Goal: Communication & Community: Answer question/provide support

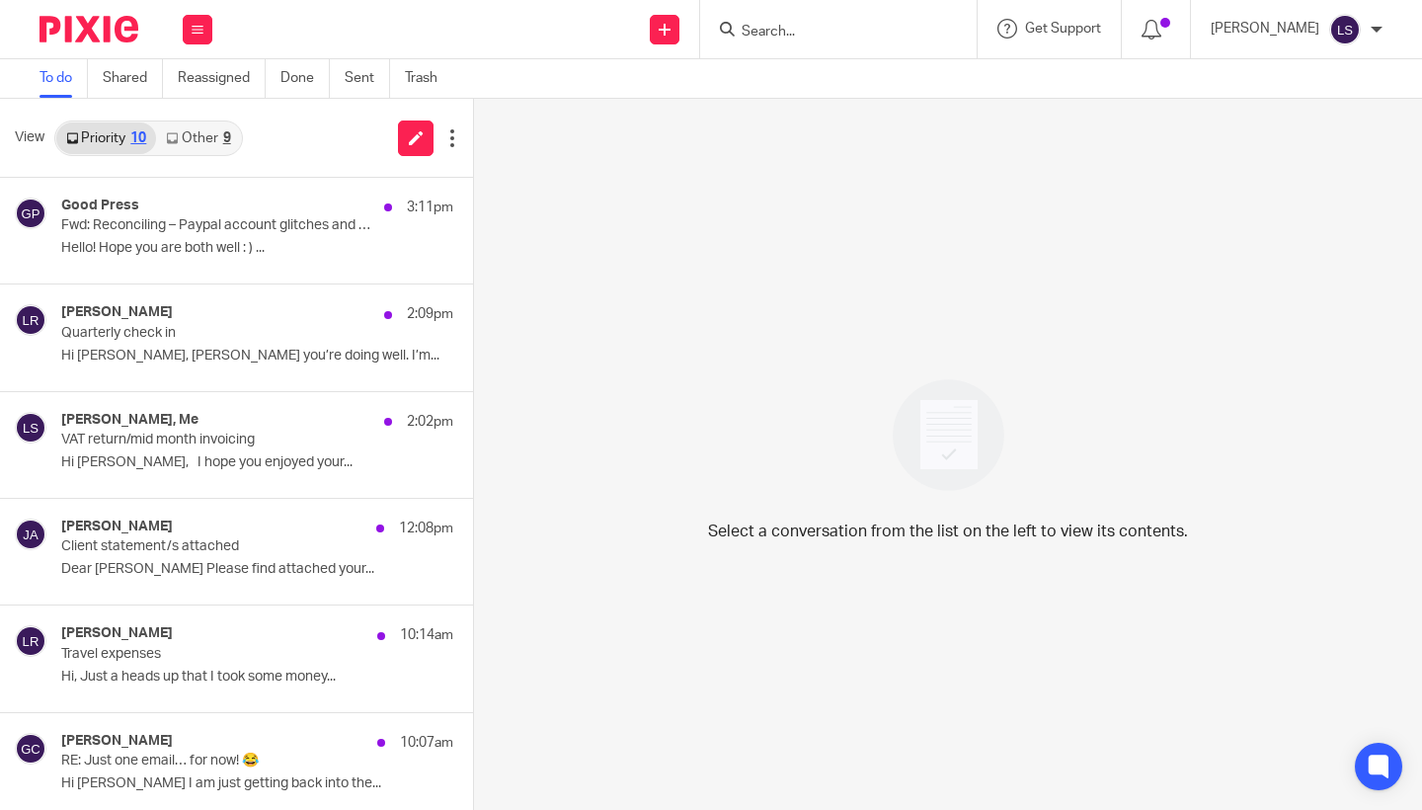
click at [222, 117] on div "View Priority 10 Other 9" at bounding box center [236, 138] width 473 height 79
click at [211, 136] on link "Other 9" at bounding box center [198, 138] width 84 height 32
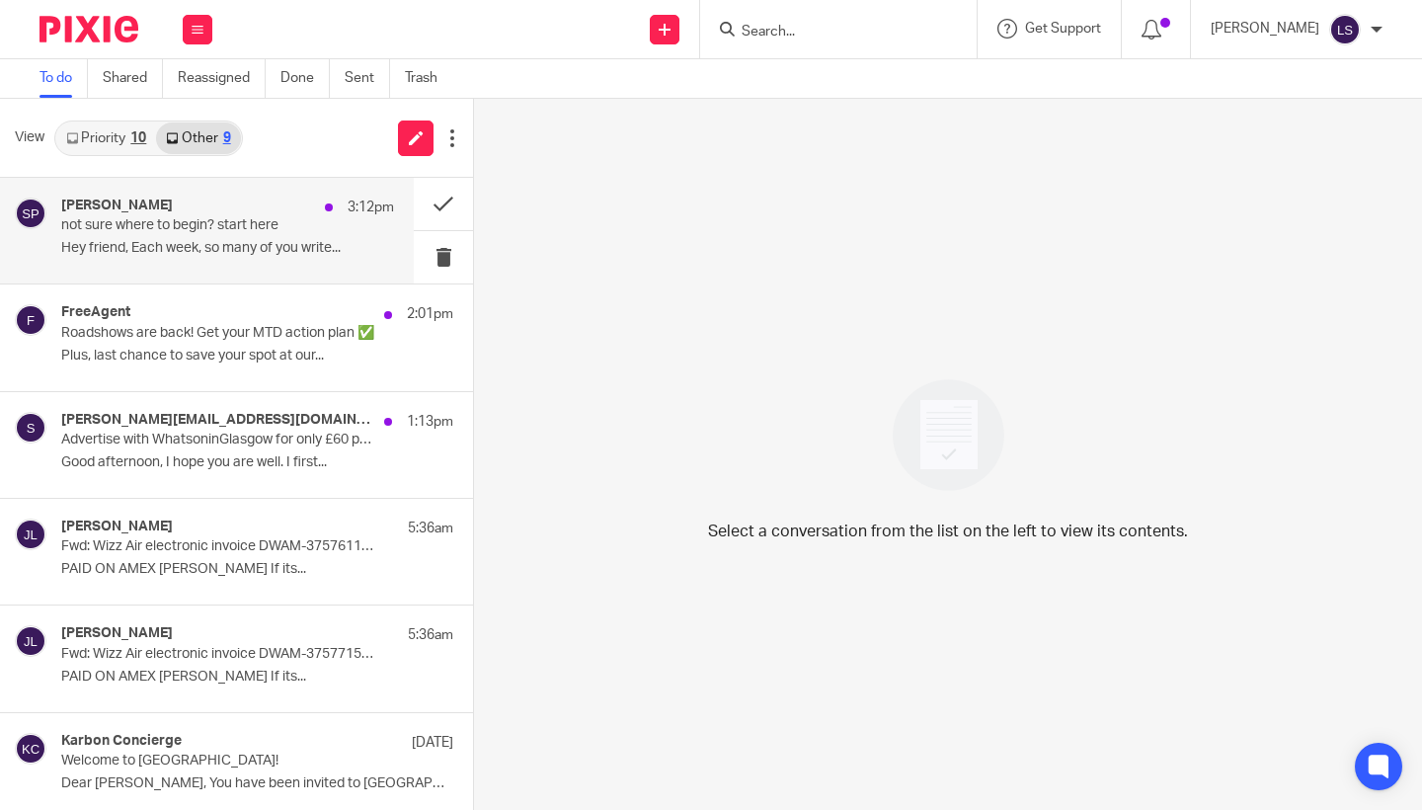
click at [207, 201] on div "Shruti Pangtey 3:12pm" at bounding box center [227, 207] width 333 height 20
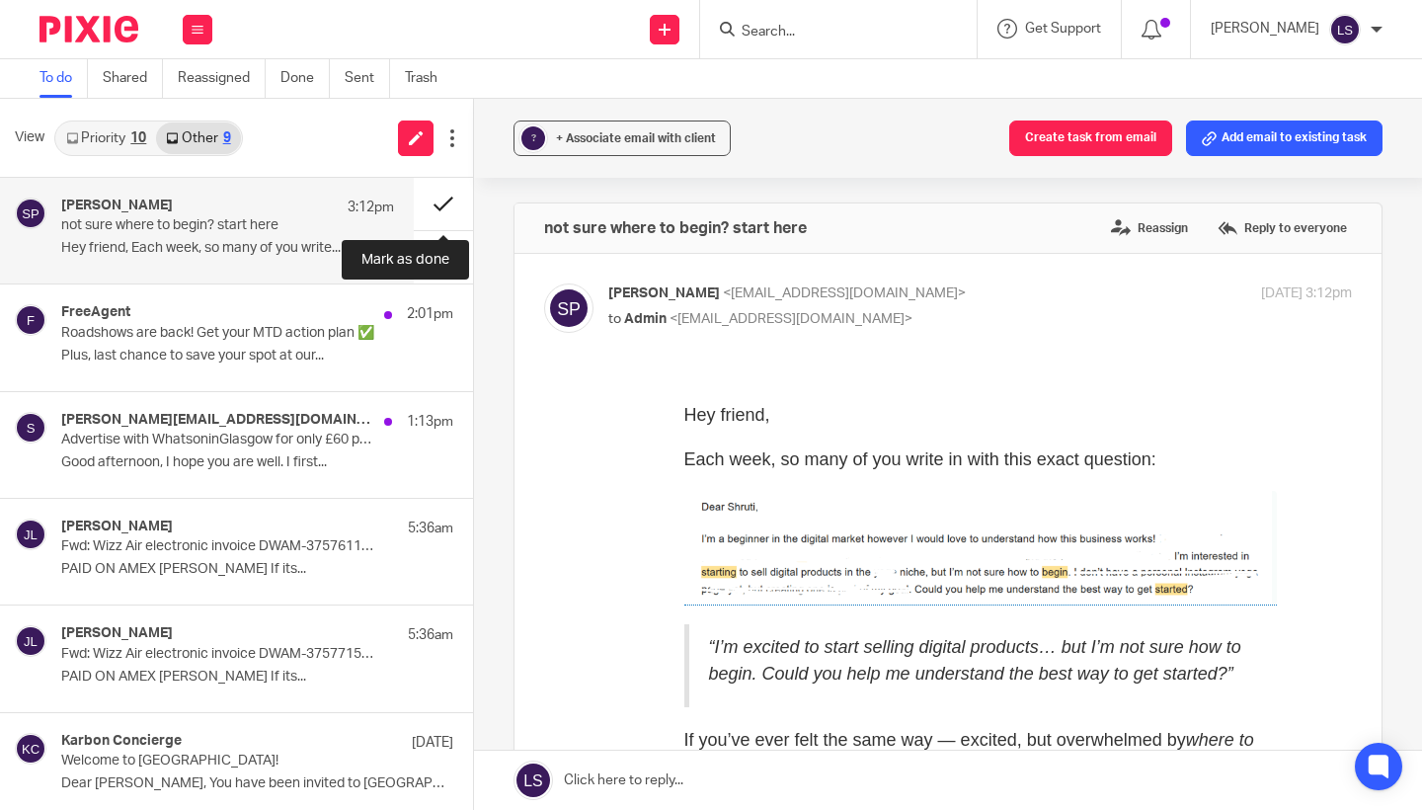
click at [437, 204] on button at bounding box center [443, 204] width 59 height 52
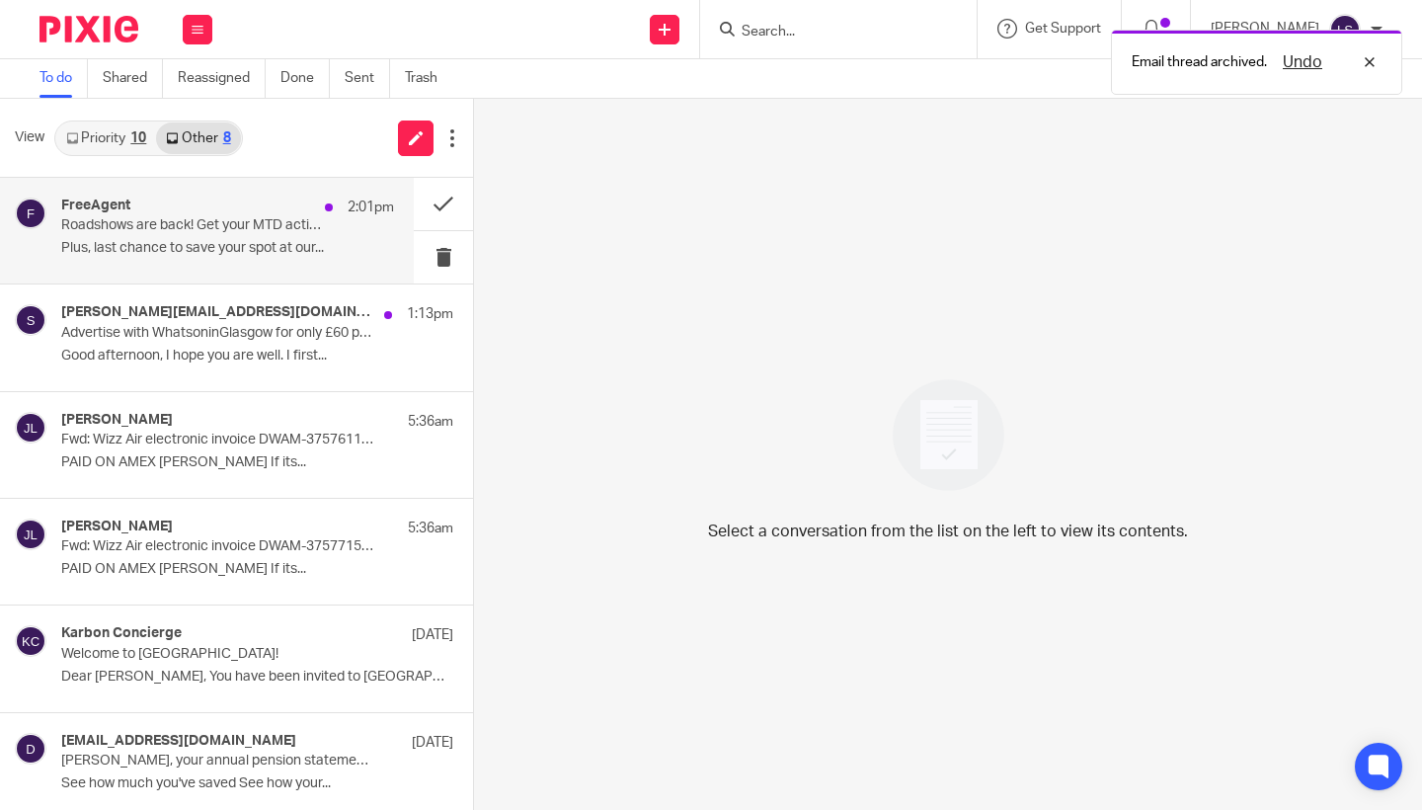
click at [257, 251] on p "Plus, last chance to save your spot at our..." at bounding box center [227, 248] width 333 height 17
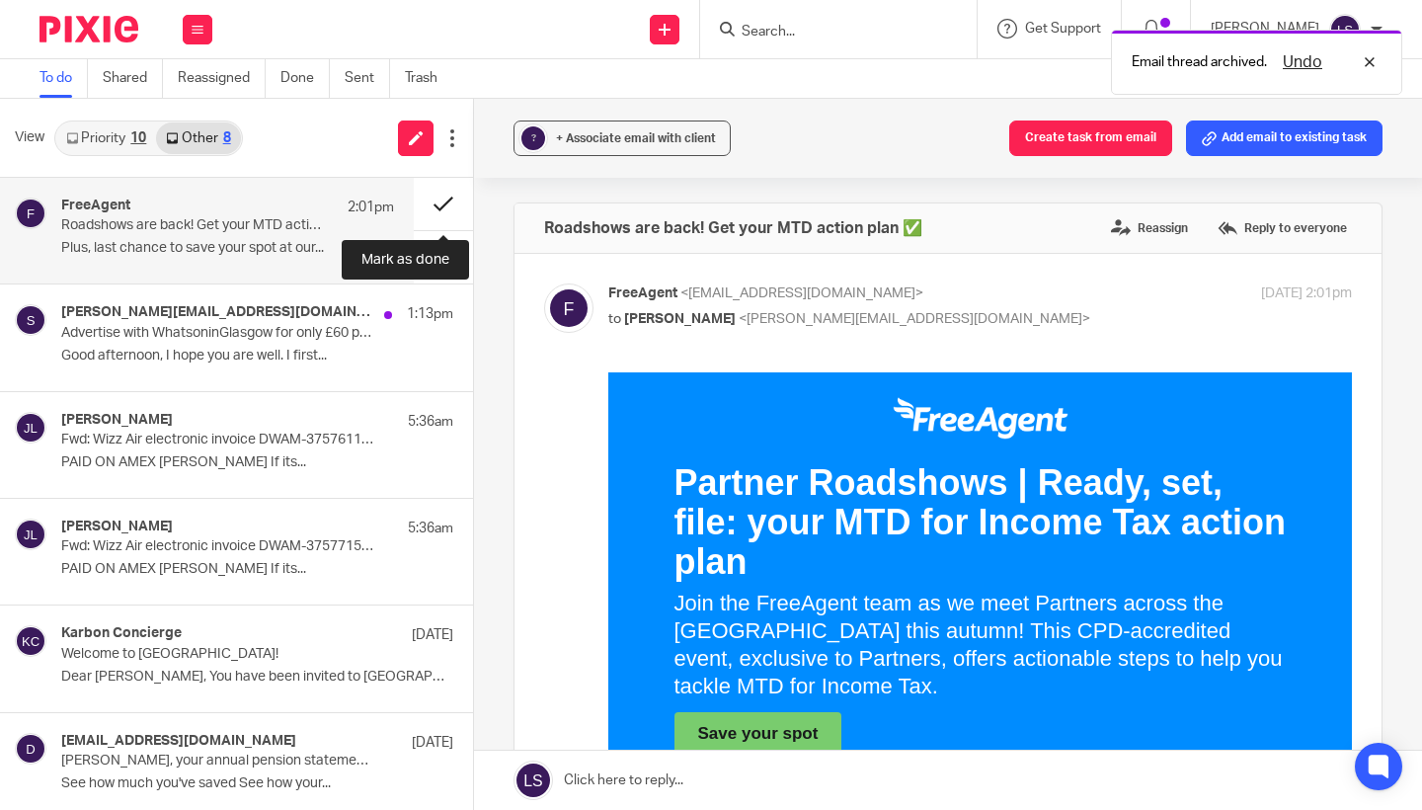
click at [432, 208] on button at bounding box center [443, 204] width 59 height 52
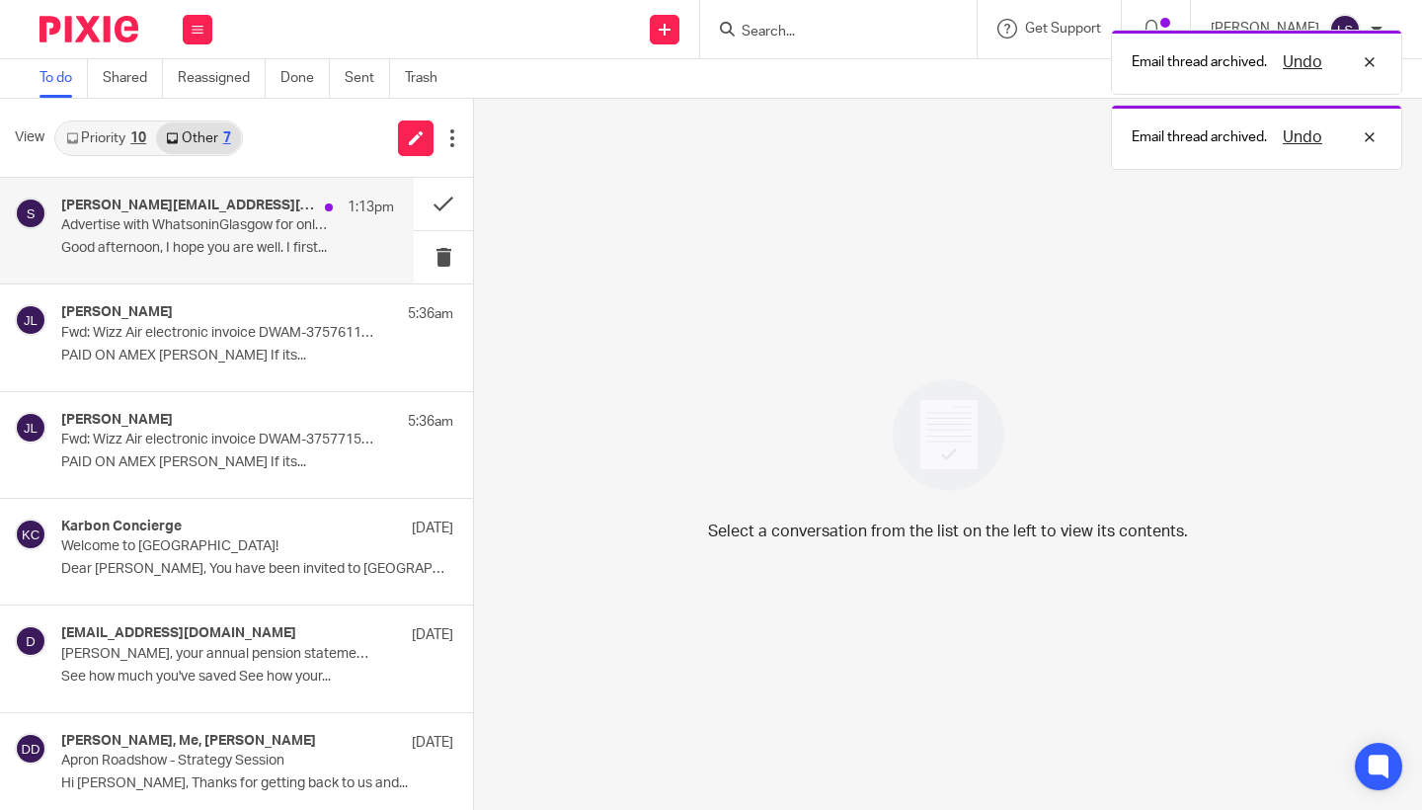
click at [253, 252] on p "Good afternoon, I hope you are well. I first..." at bounding box center [227, 248] width 333 height 17
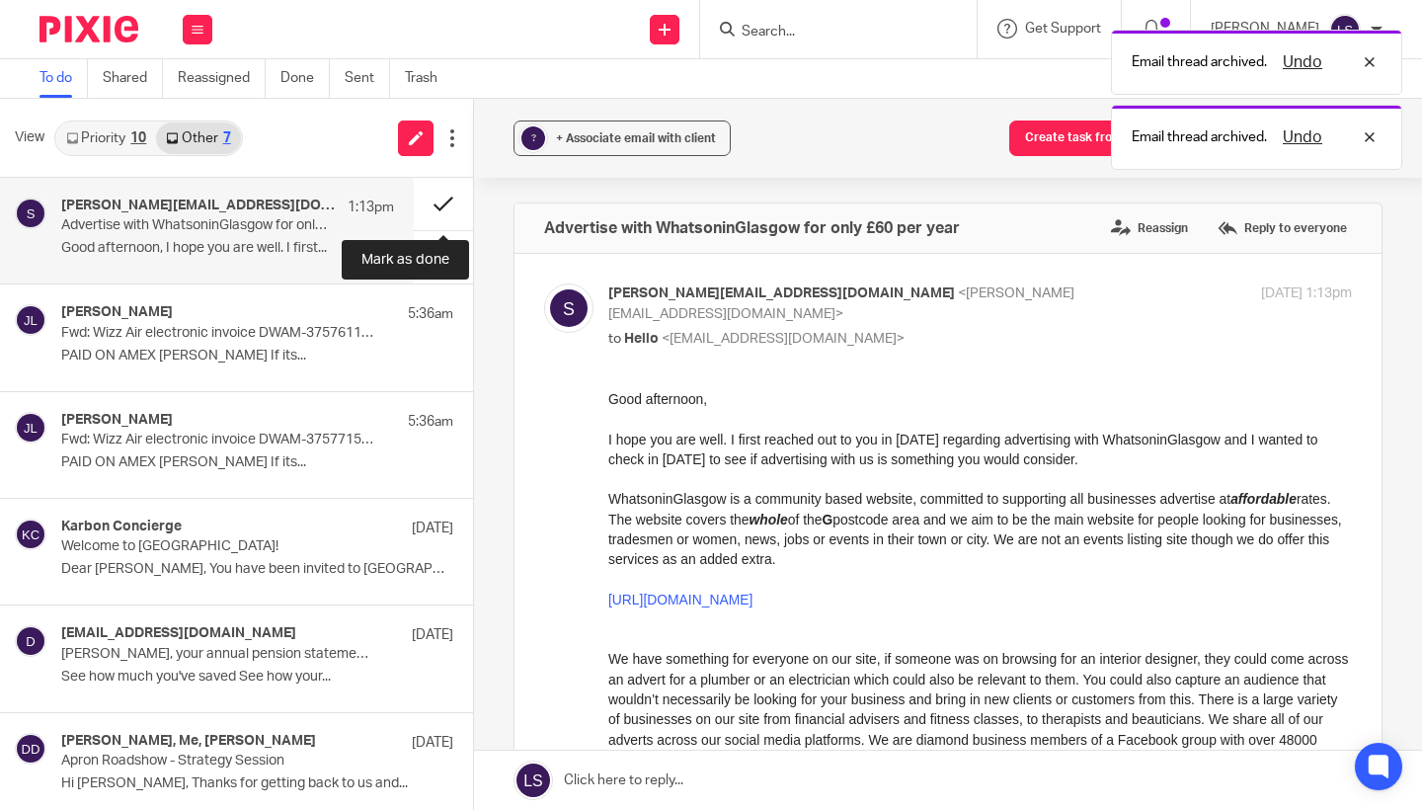
click at [433, 195] on button at bounding box center [443, 204] width 59 height 52
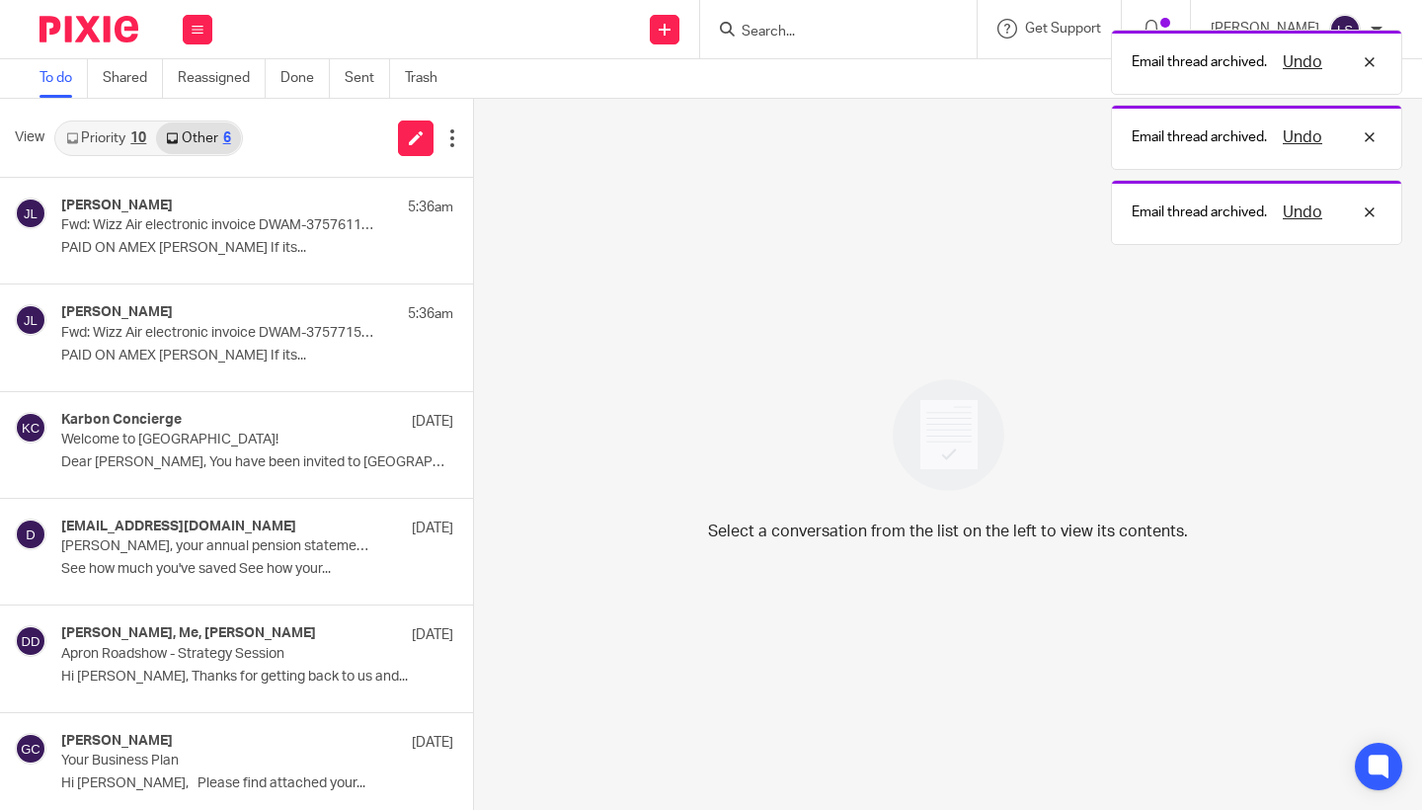
click at [130, 141] on link "Priority 10" at bounding box center [106, 138] width 100 height 32
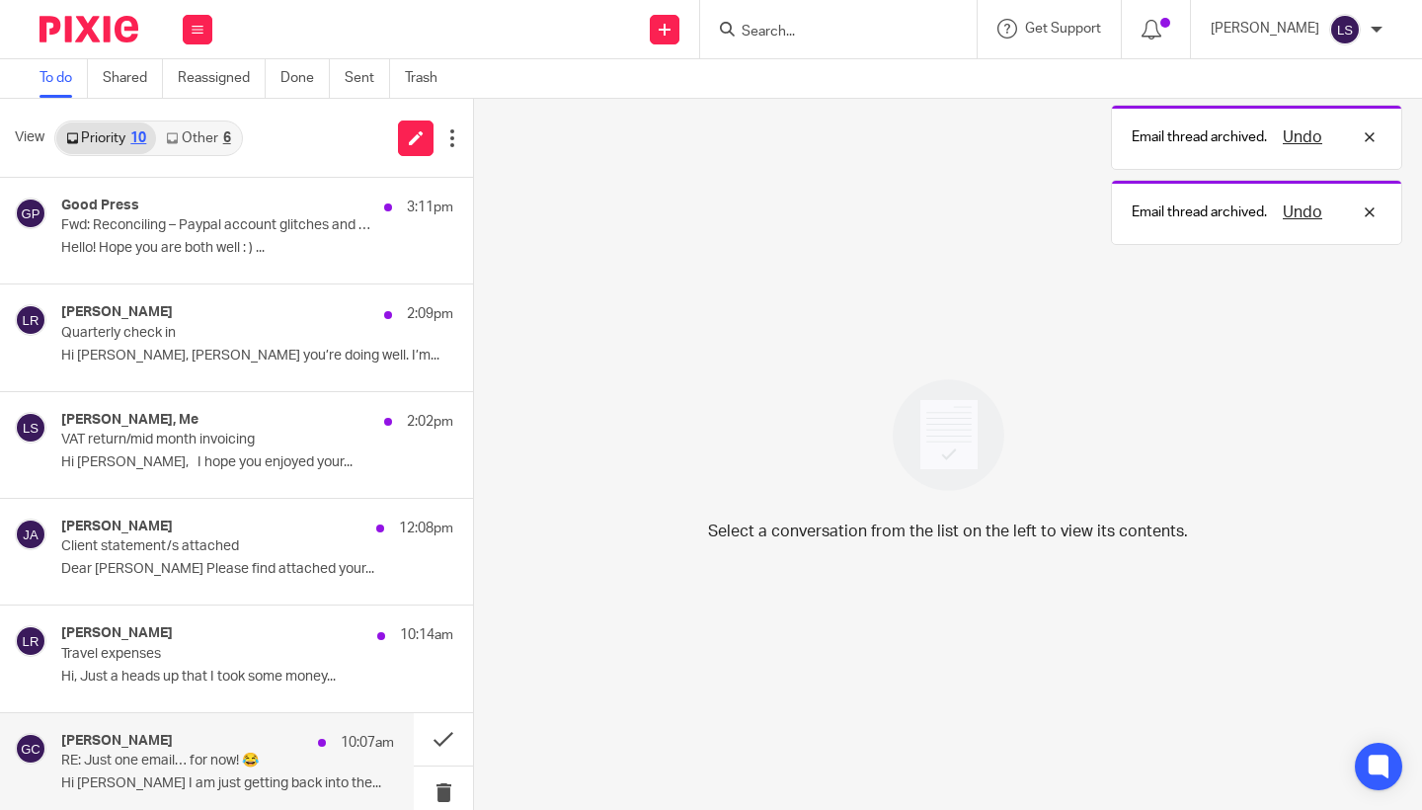
click at [153, 738] on h4 "[PERSON_NAME]" at bounding box center [117, 741] width 112 height 17
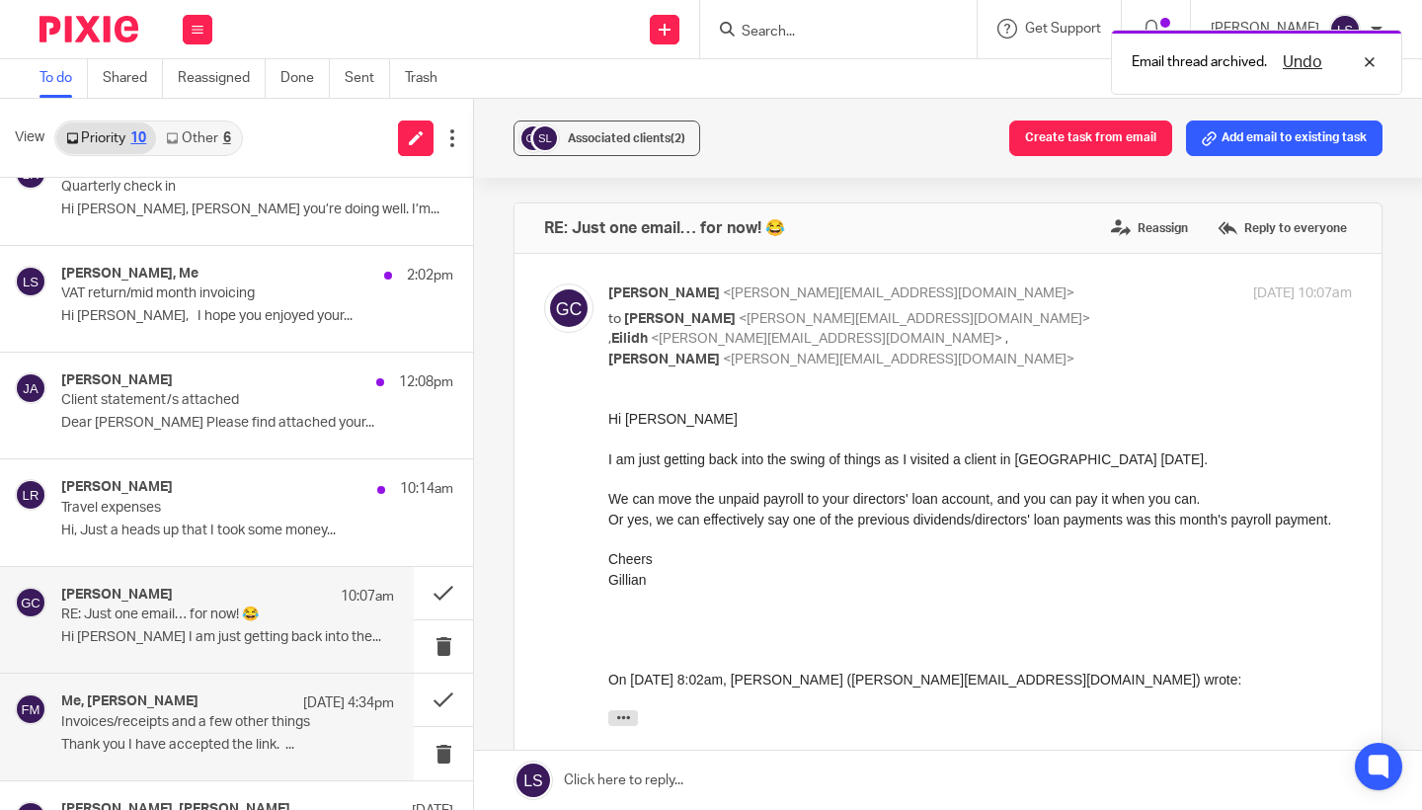
scroll to position [97, 0]
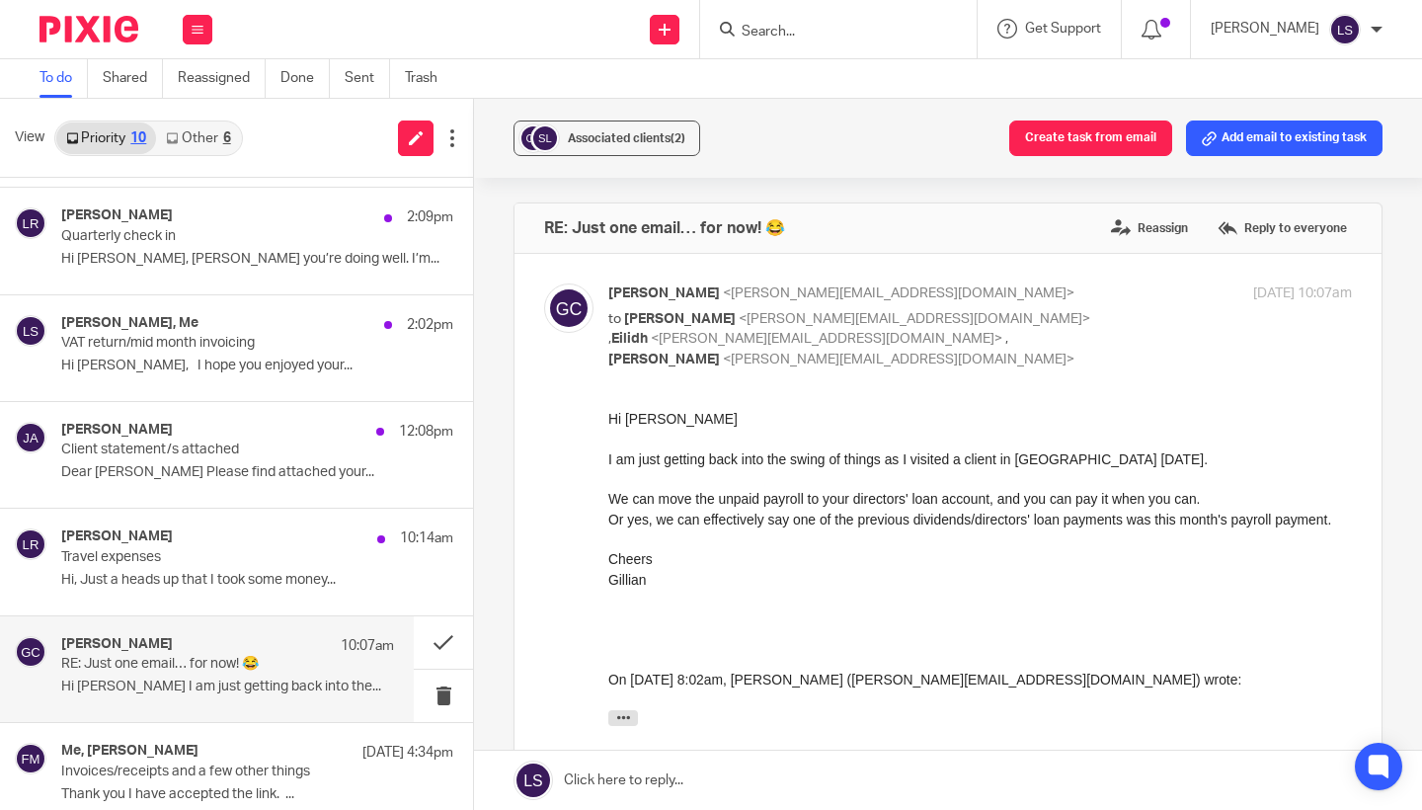
click at [855, 566] on div "Hi Sophie I am just getting back into the swing of things as I visited a client…" at bounding box center [979, 572] width 743 height 327
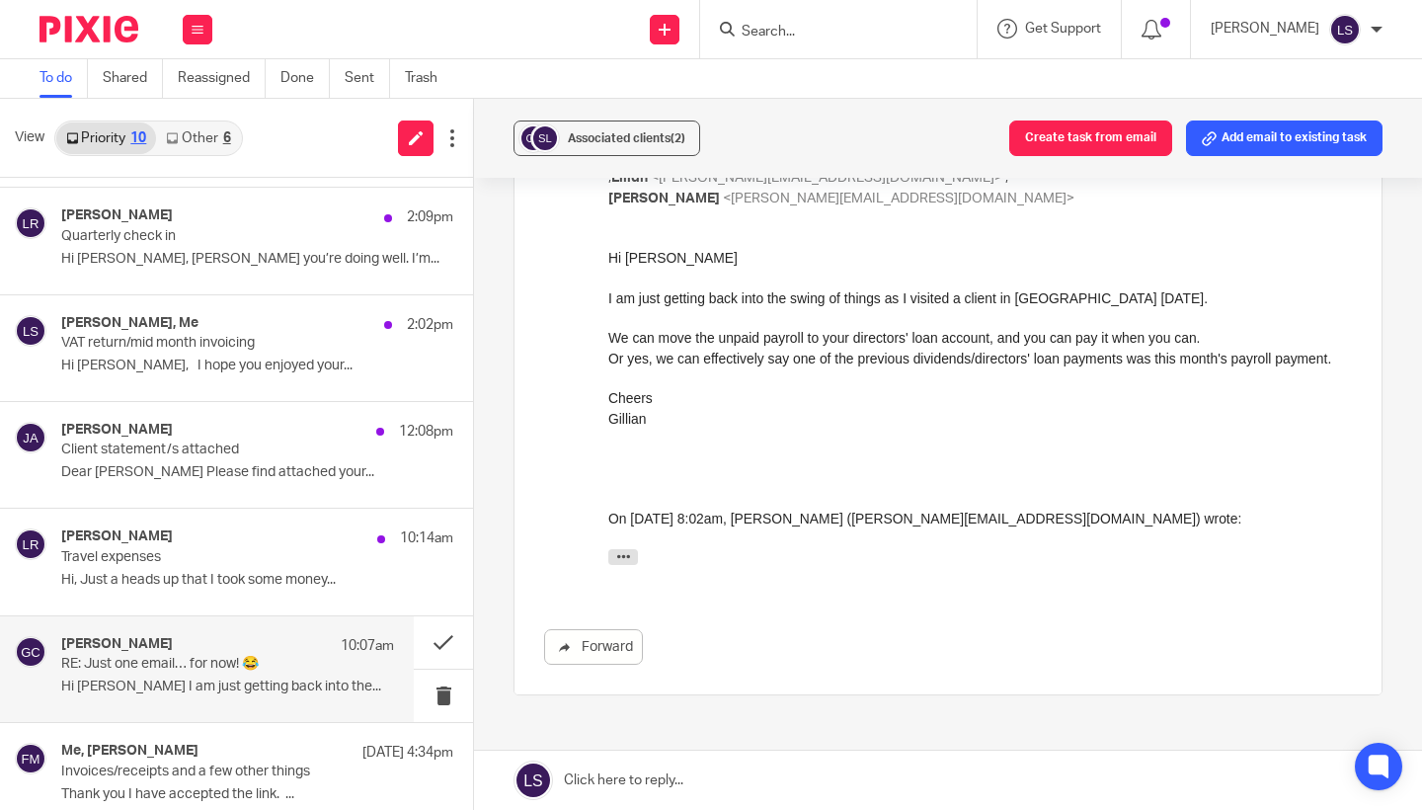
scroll to position [62, 0]
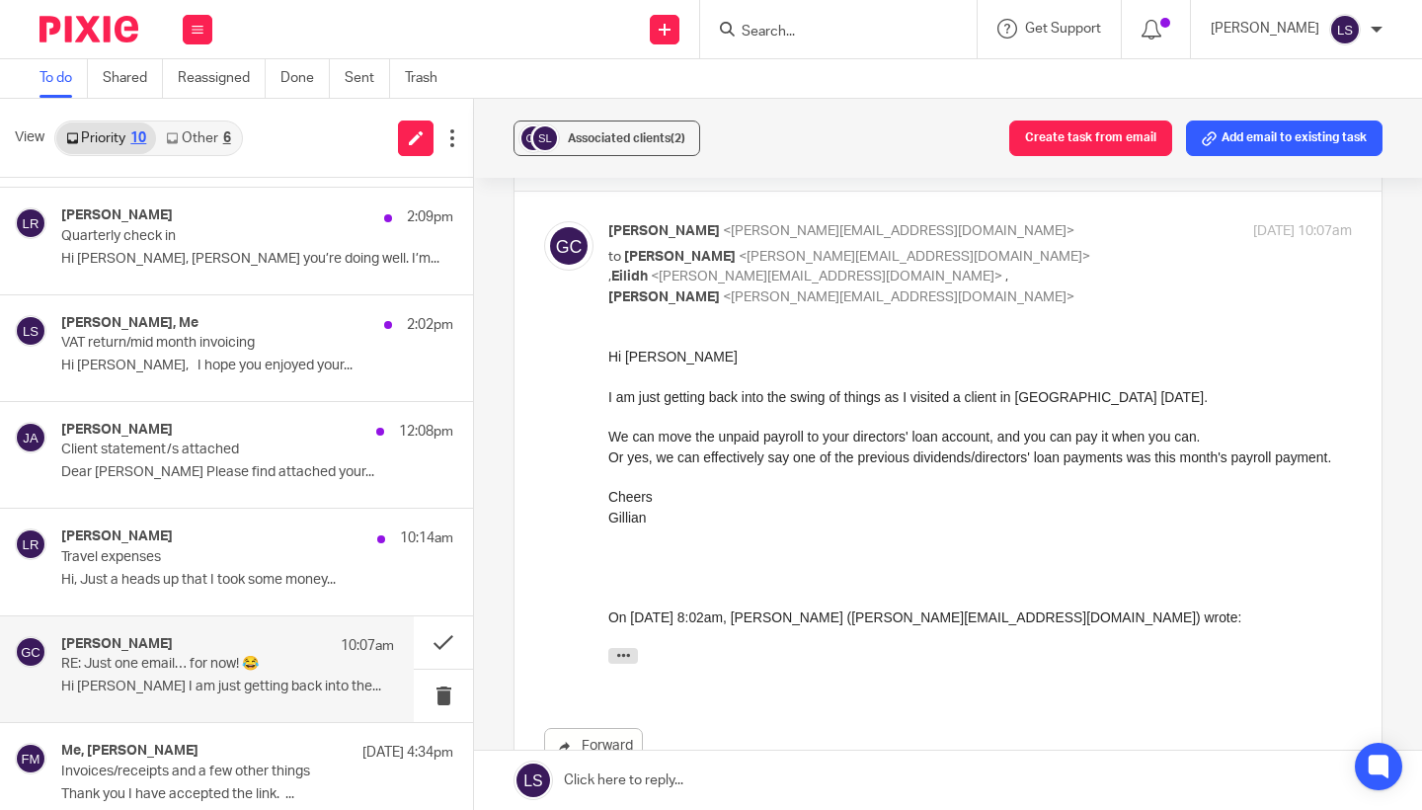
click at [1004, 235] on p "Gillian Caughey <gillian@fearlessfinancials.co.uk>" at bounding box center [856, 231] width 496 height 21
checkbox input "false"
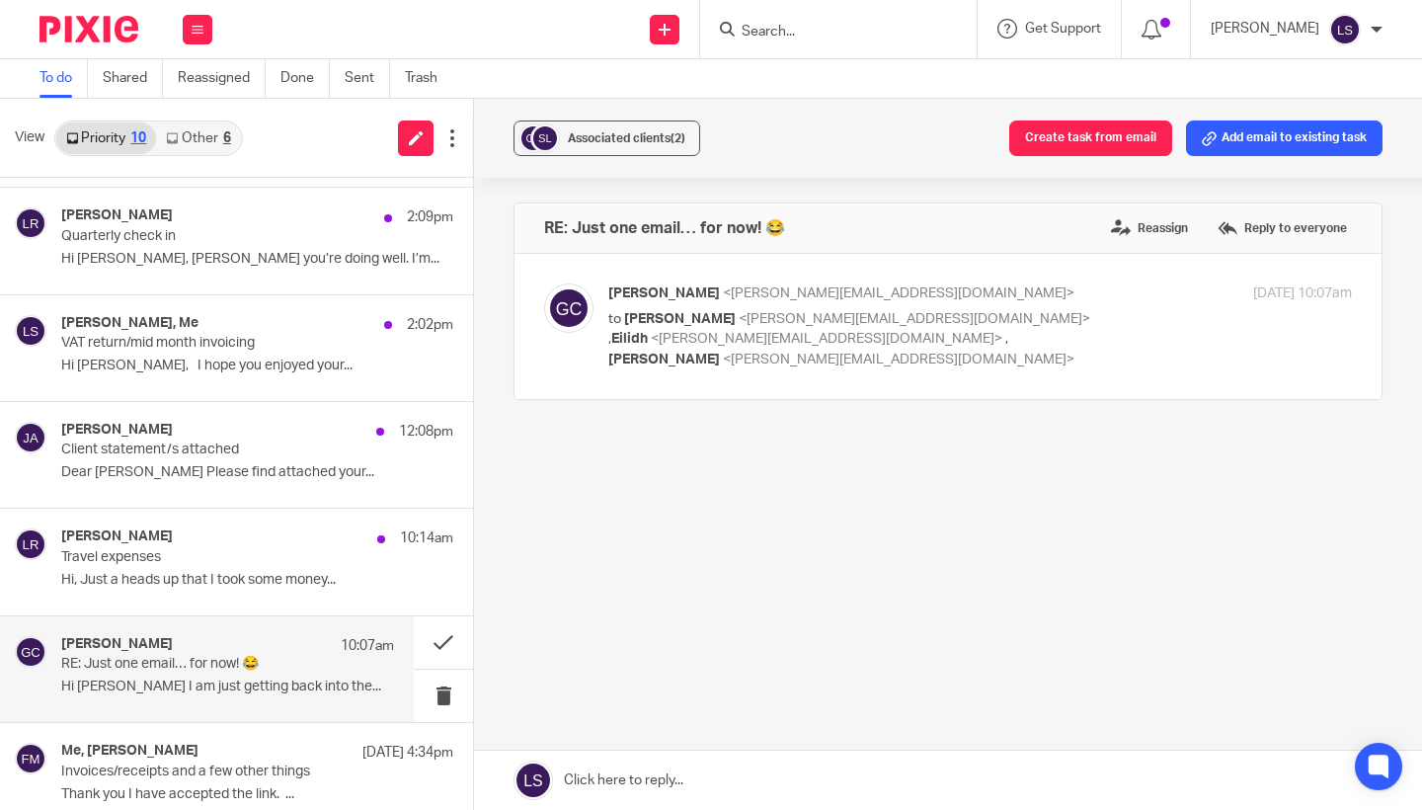
scroll to position [0, 0]
click at [441, 638] on button at bounding box center [443, 642] width 59 height 52
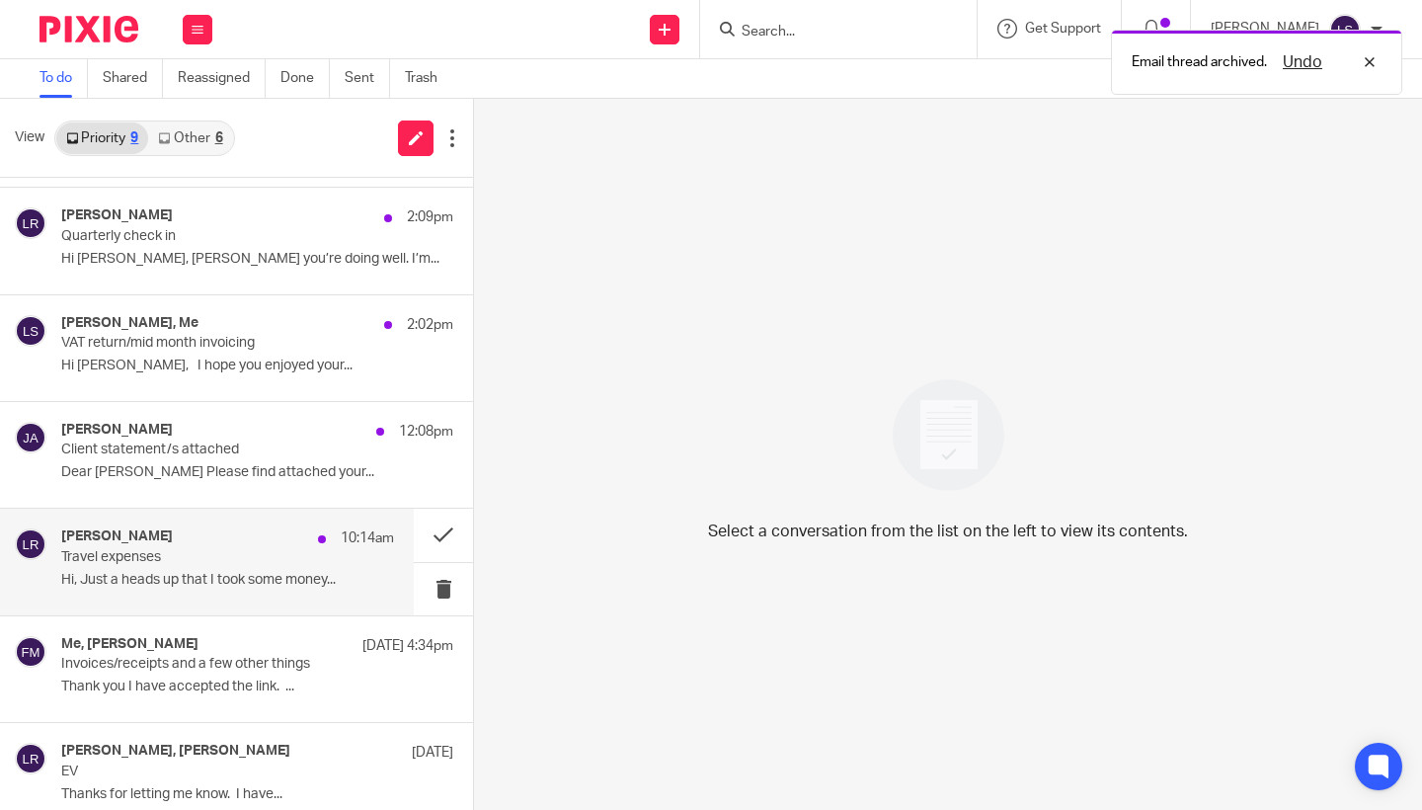
click at [240, 574] on p "Hi, Just a heads up that I took some money..." at bounding box center [227, 580] width 333 height 17
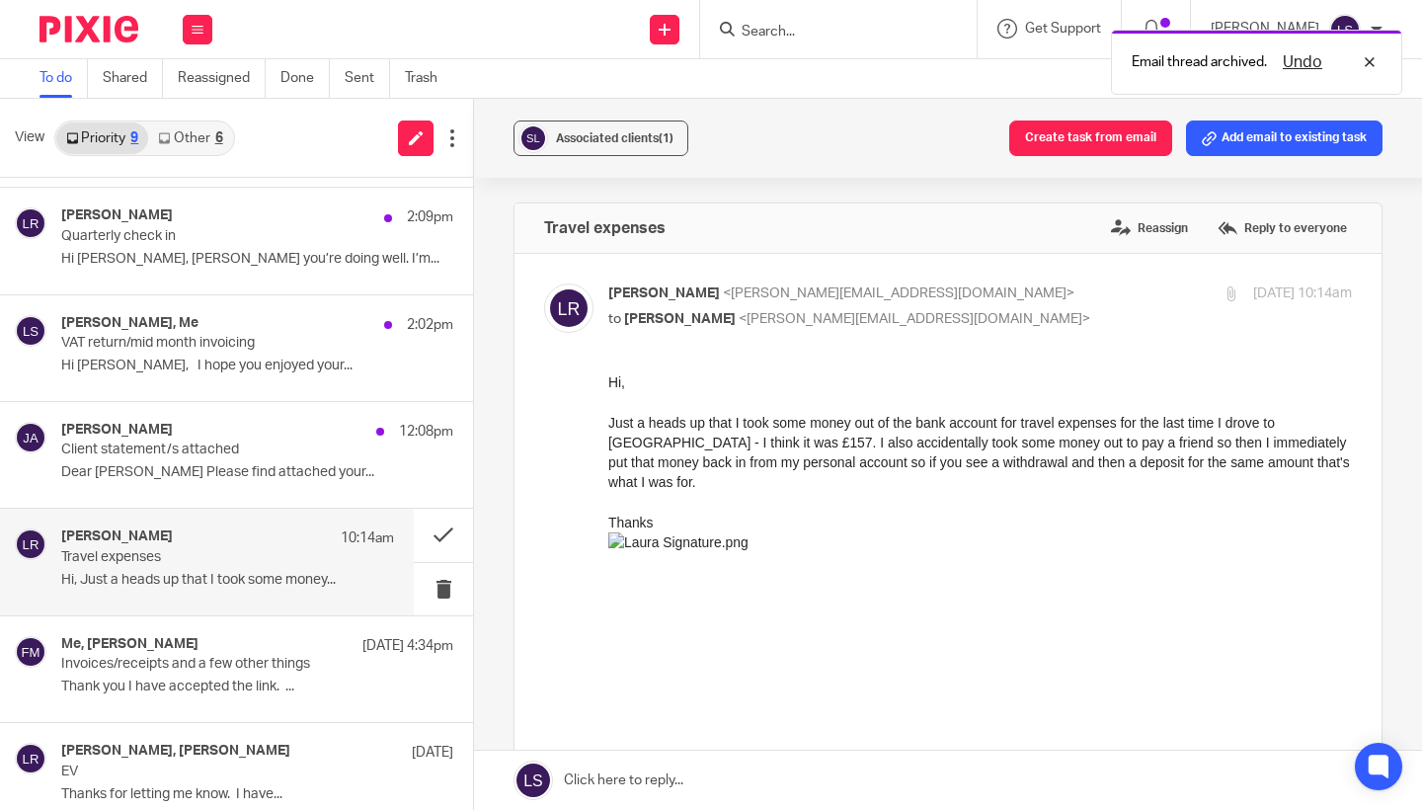
click at [853, 520] on div "Thanks" at bounding box center [979, 542] width 743 height 60
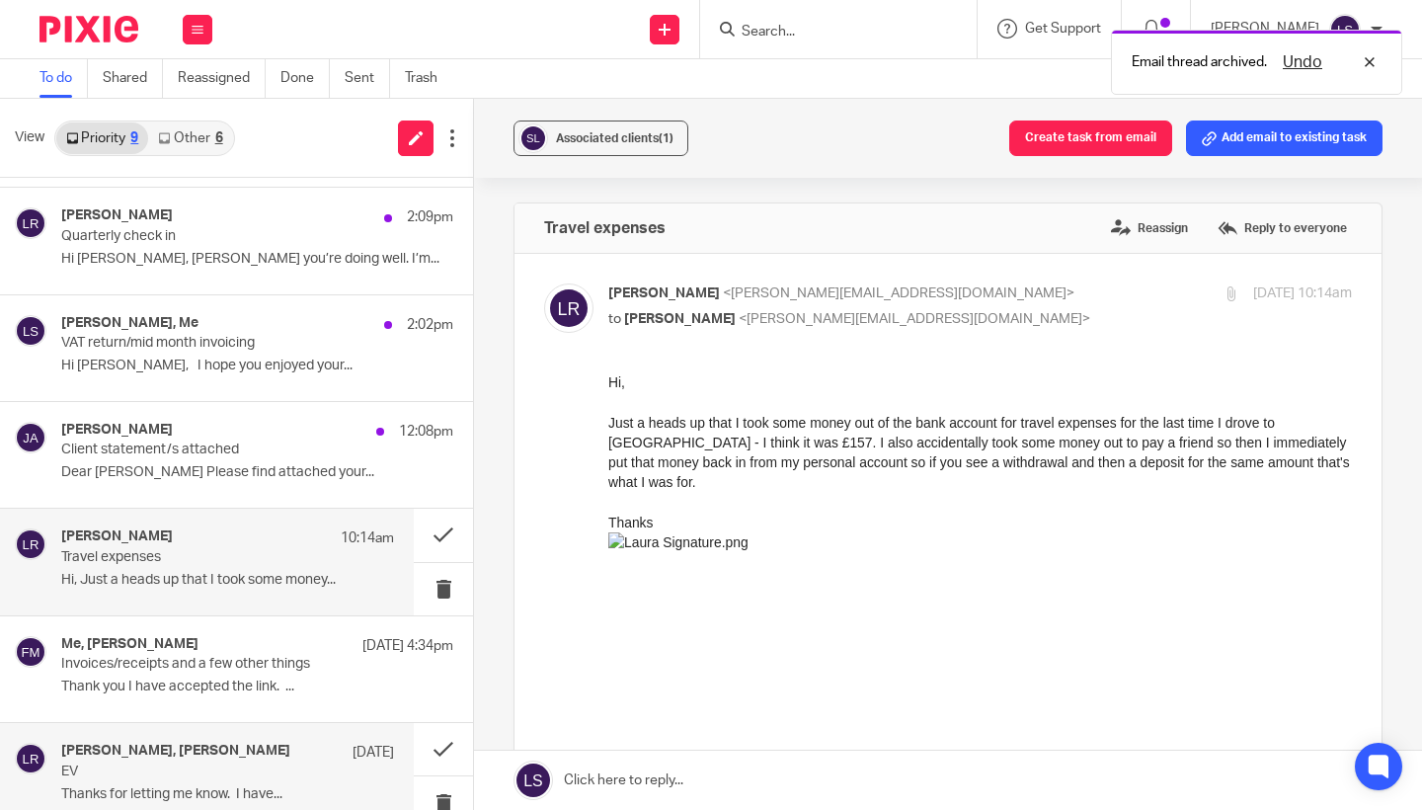
click at [184, 788] on p "Thanks for letting me know. I have..." at bounding box center [227, 794] width 333 height 17
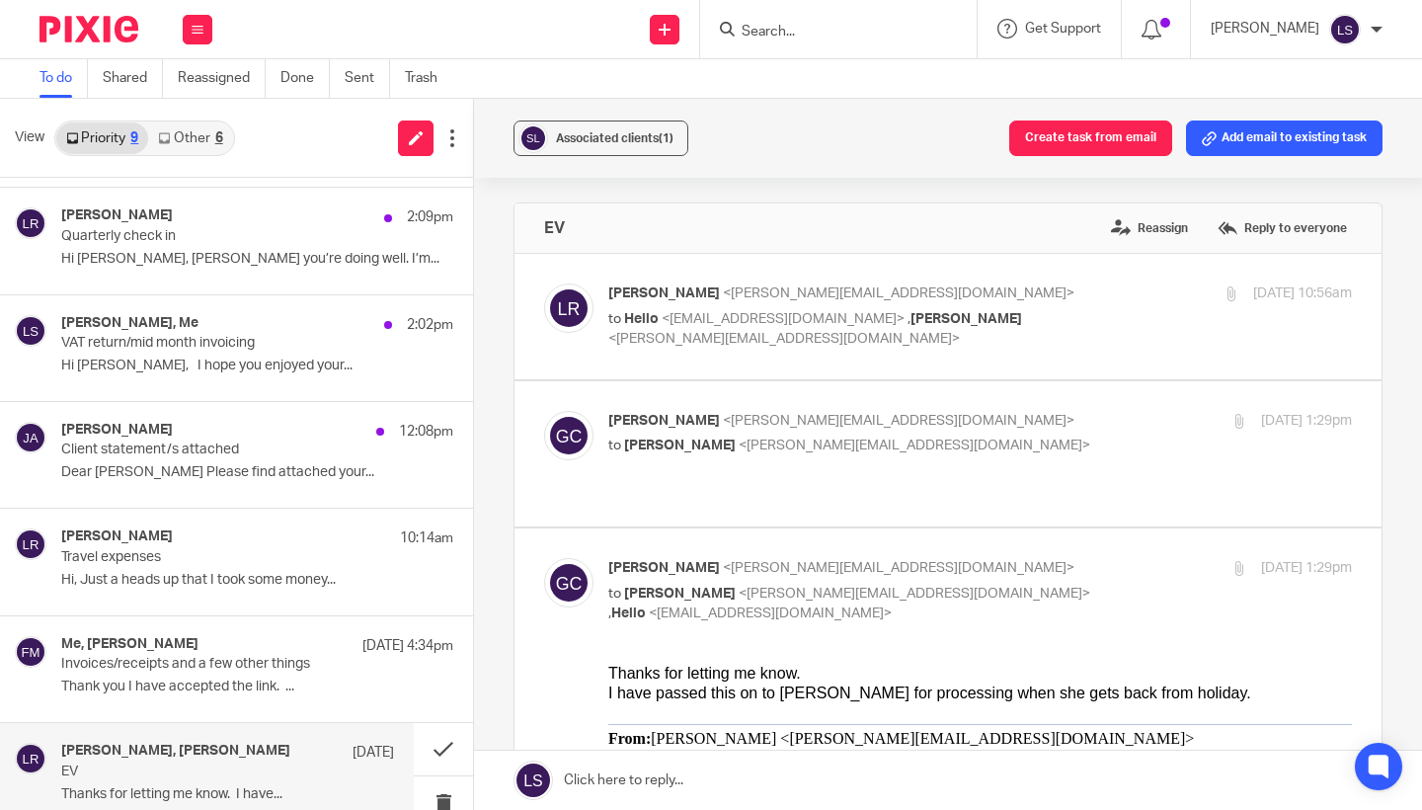
click at [944, 558] on p "Gillian Caughey <gillian@fearlessfinancials.co.uk>" at bounding box center [856, 568] width 496 height 21
checkbox input "false"
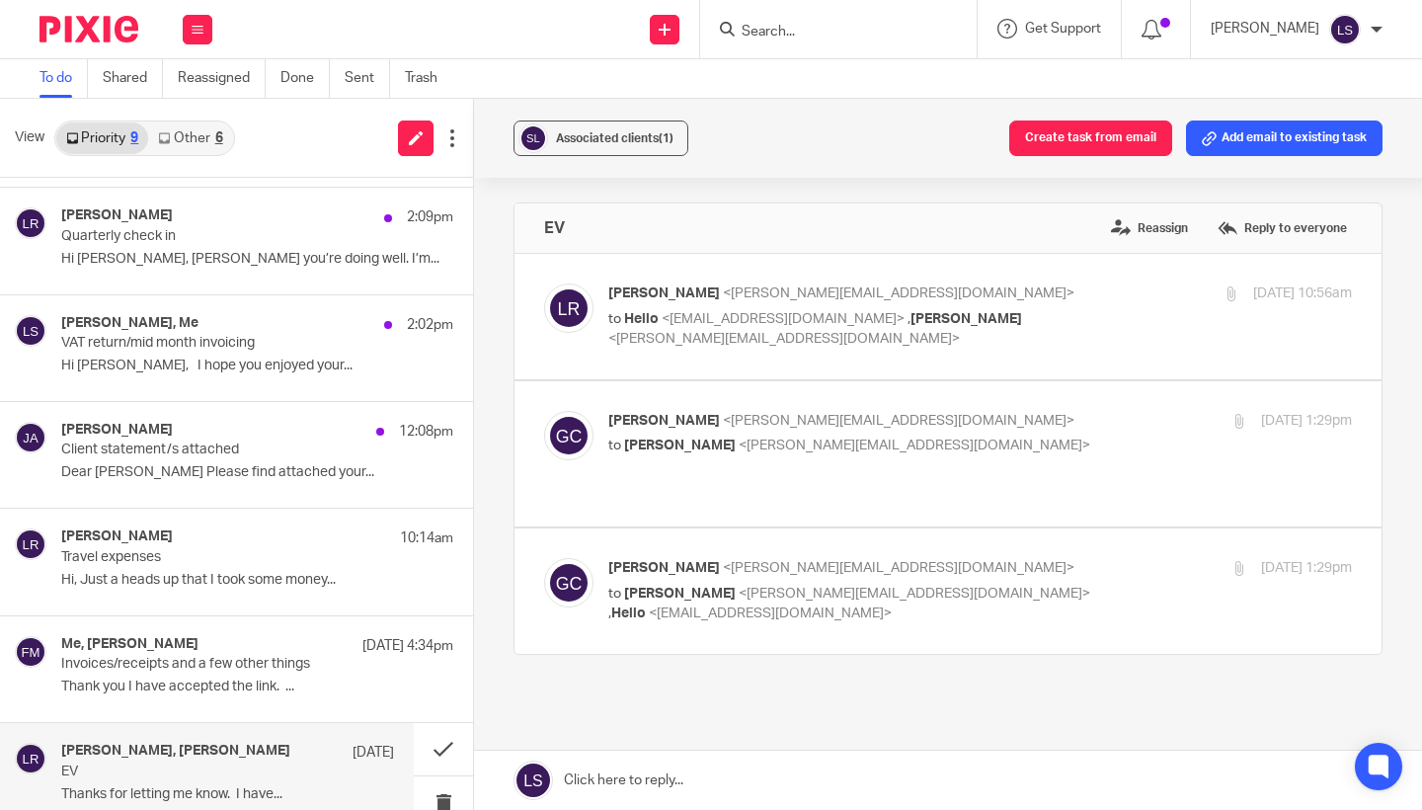
click at [1023, 335] on p "to Hello <hello@fearlessfinancials.co.uk> , Gillian Caughey <gillian@fearlessfi…" at bounding box center [856, 329] width 496 height 40
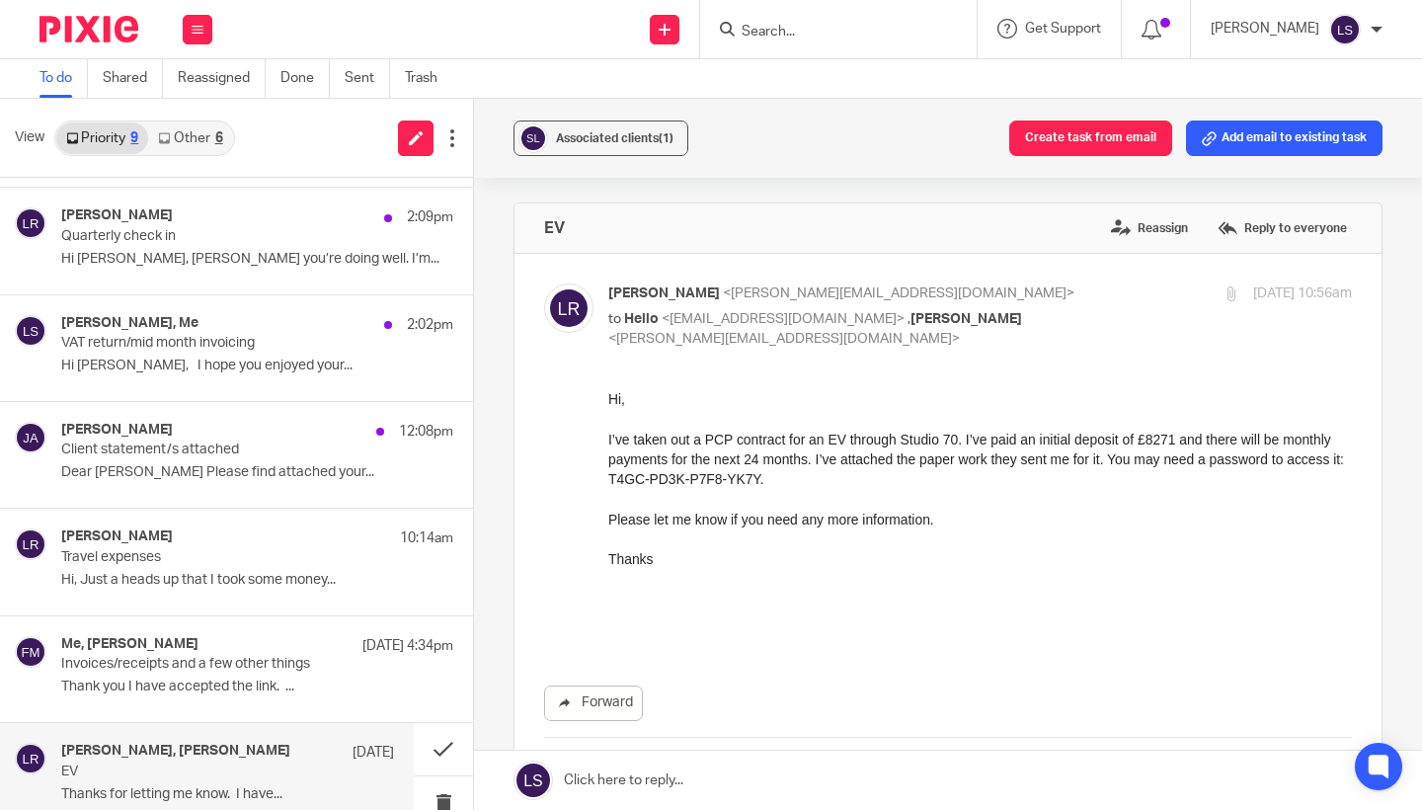
click at [891, 536] on div at bounding box center [979, 538] width 743 height 20
drag, startPoint x: 688, startPoint y: 478, endPoint x: 841, endPoint y: 483, distance: 153.1
click at [841, 483] on div "I’ve taken out a PCP contract for an EV through Studio 70. I’ve paid an initial…" at bounding box center [979, 458] width 743 height 60
copy div "T4GC-PD3K-P7F8-YK7Y"
click at [822, 502] on div at bounding box center [979, 498] width 743 height 20
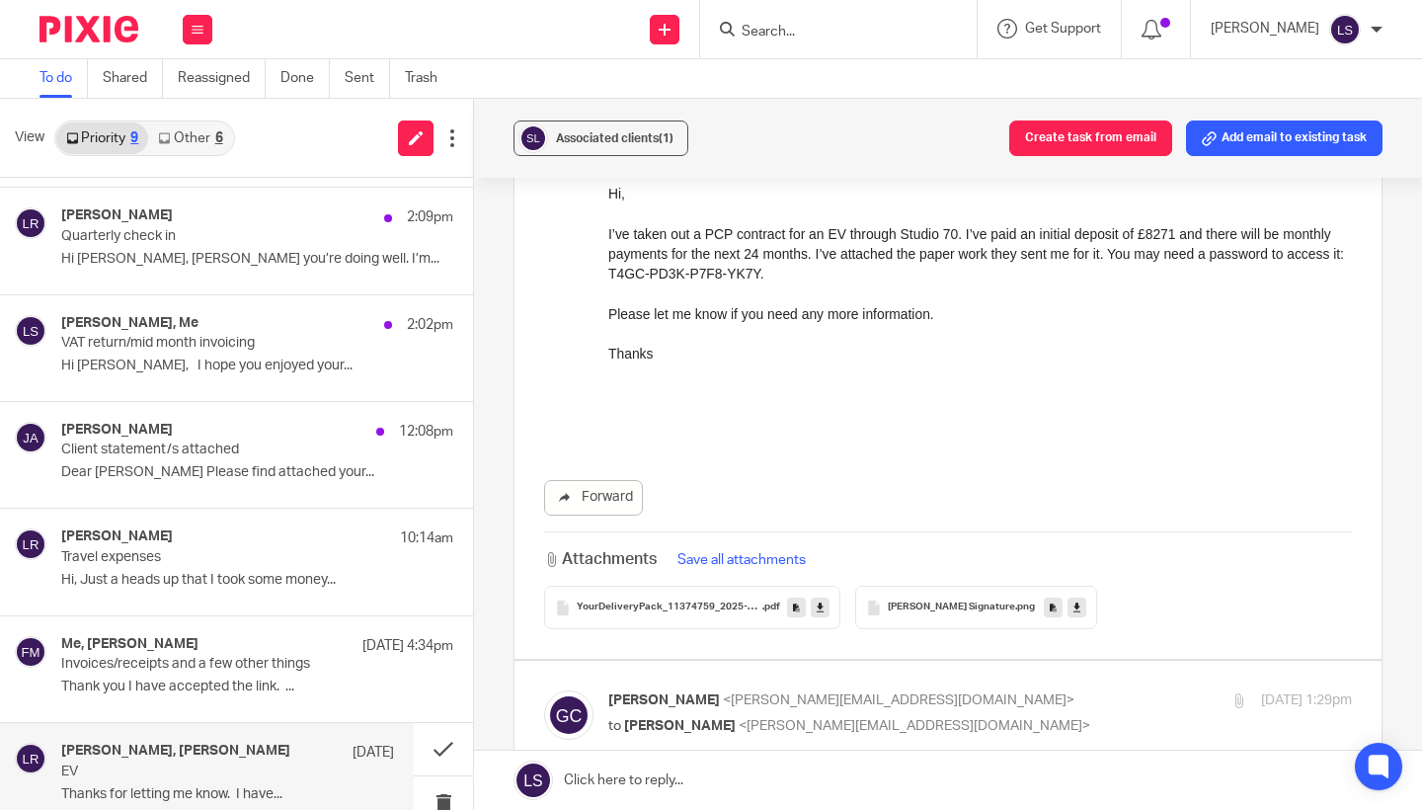
scroll to position [210, 0]
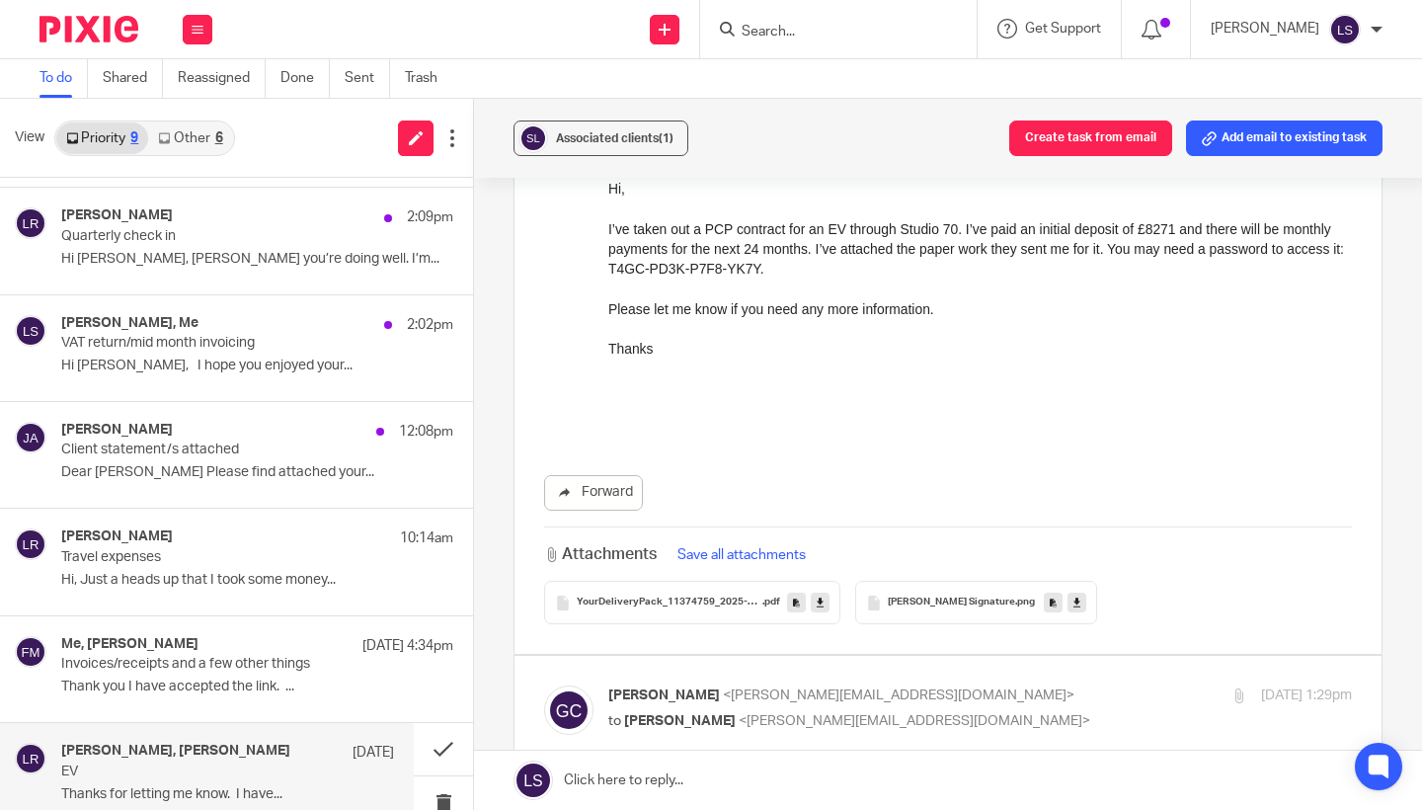
click at [707, 604] on span "YourDeliveryPack_11374759_2025-09-05-18-34" at bounding box center [670, 602] width 186 height 12
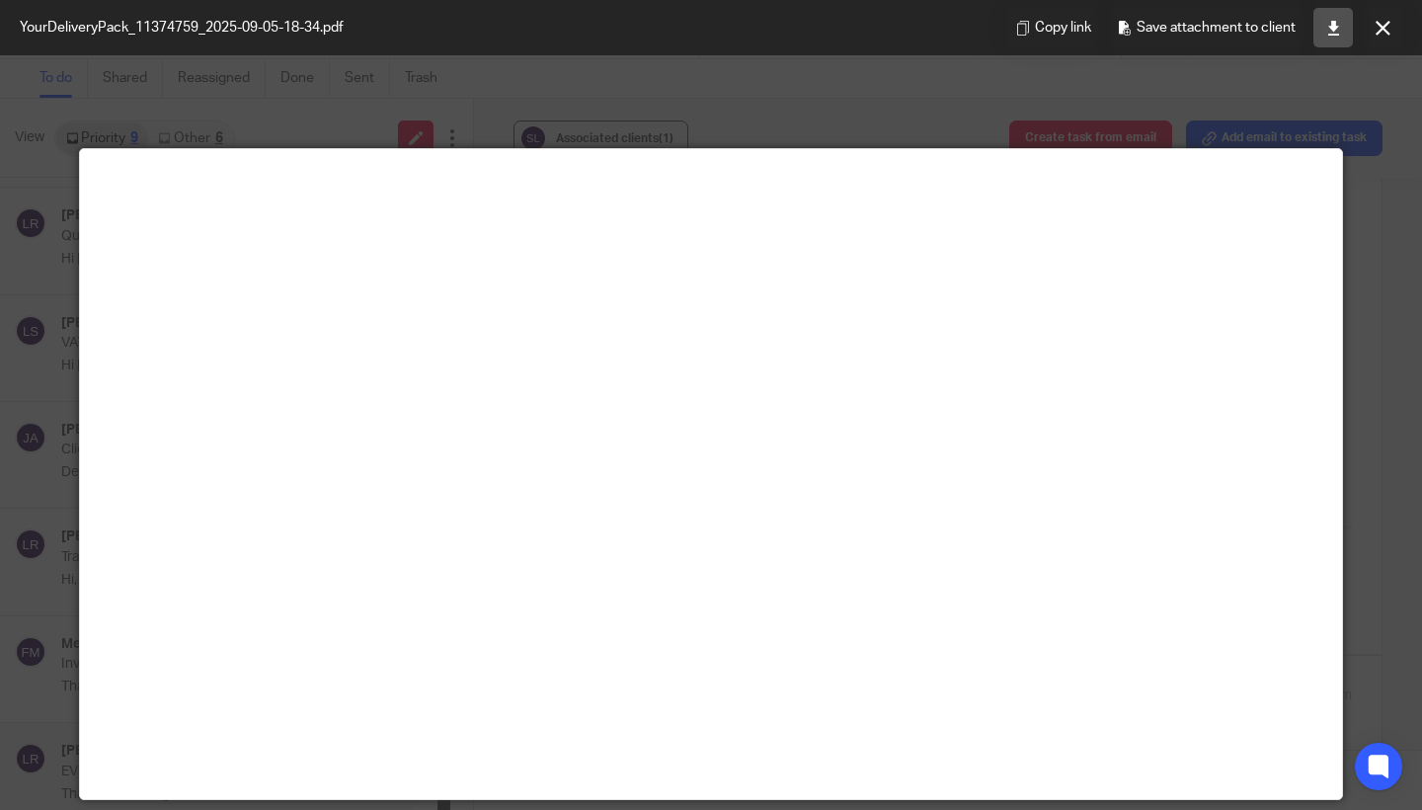
click at [1345, 22] on link at bounding box center [1332, 27] width 39 height 39
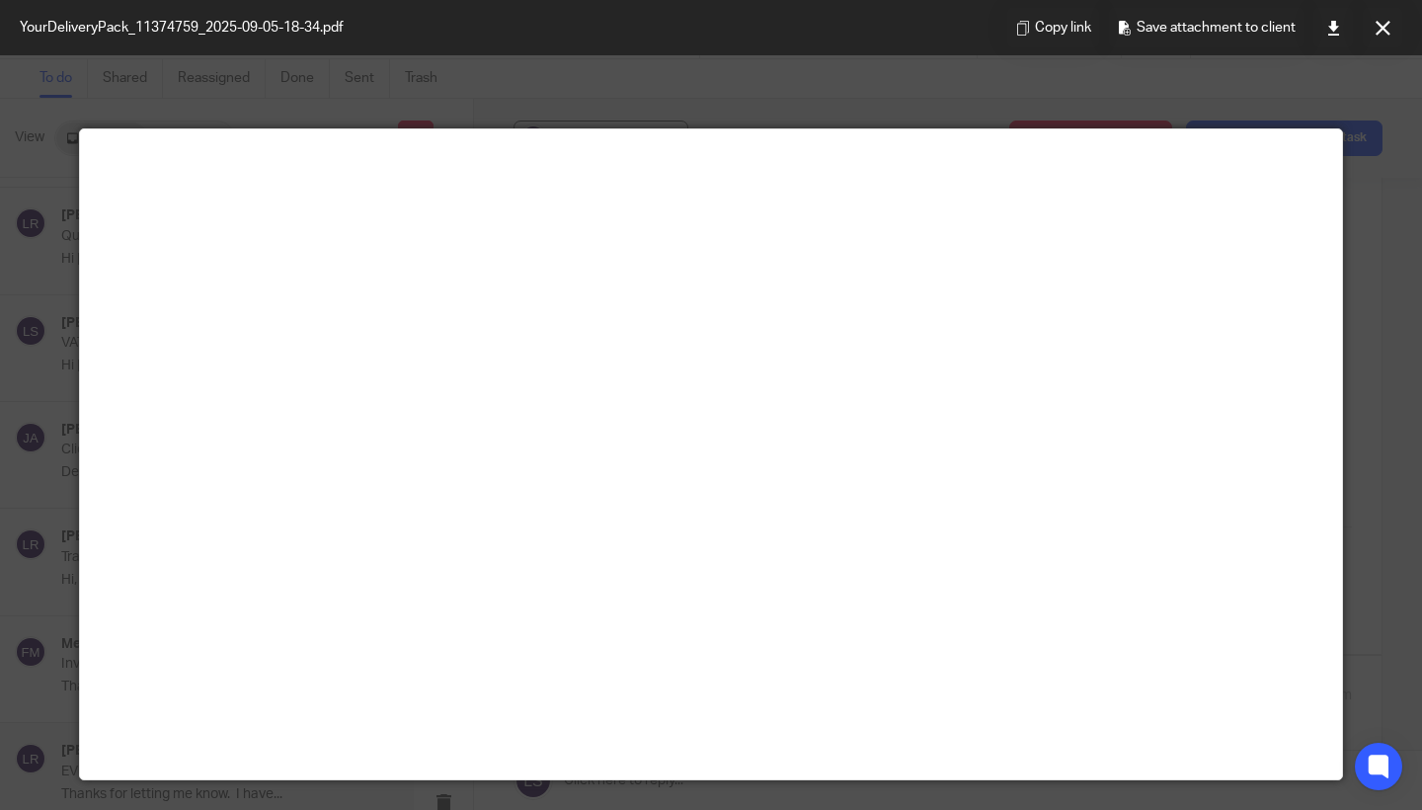
scroll to position [0, 0]
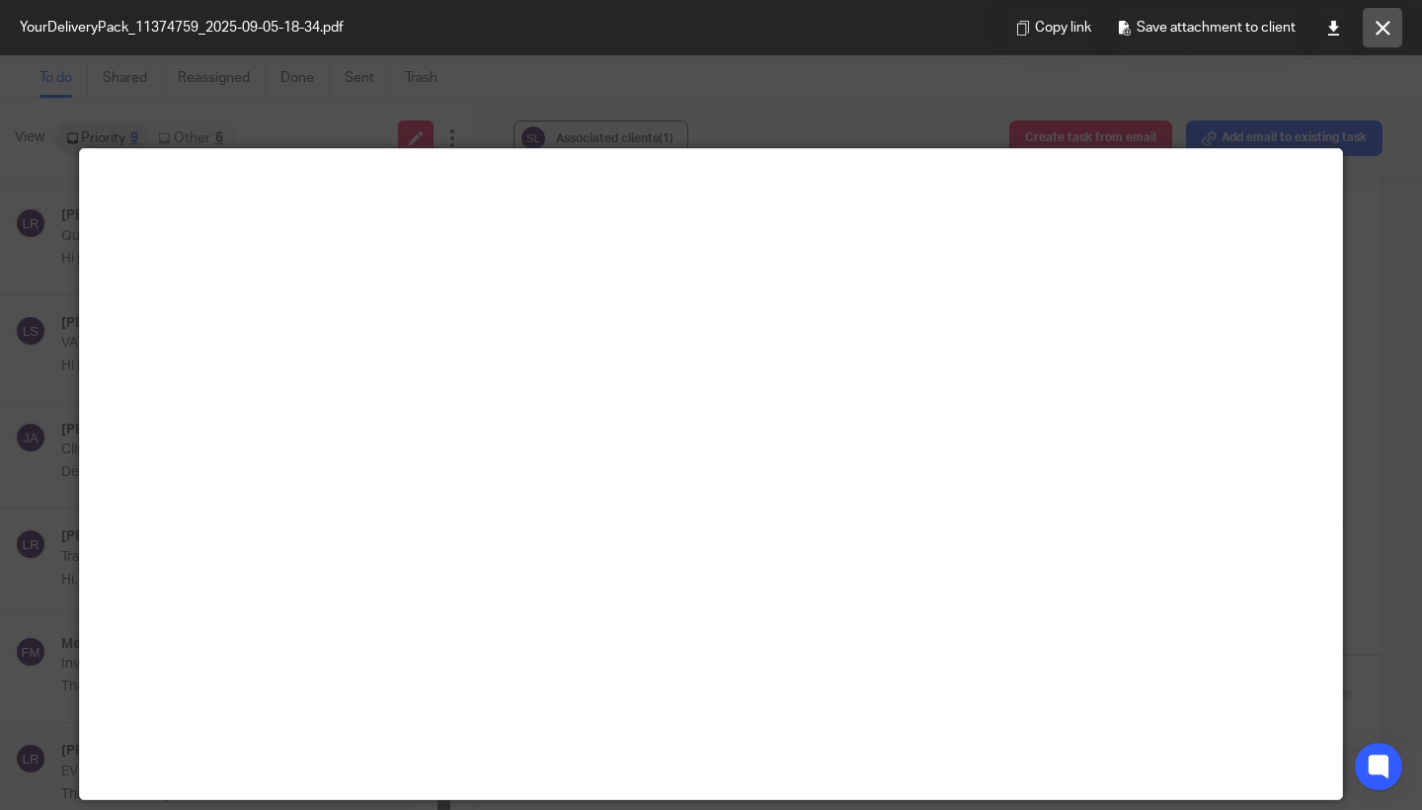
click at [1381, 32] on icon at bounding box center [1382, 28] width 15 height 15
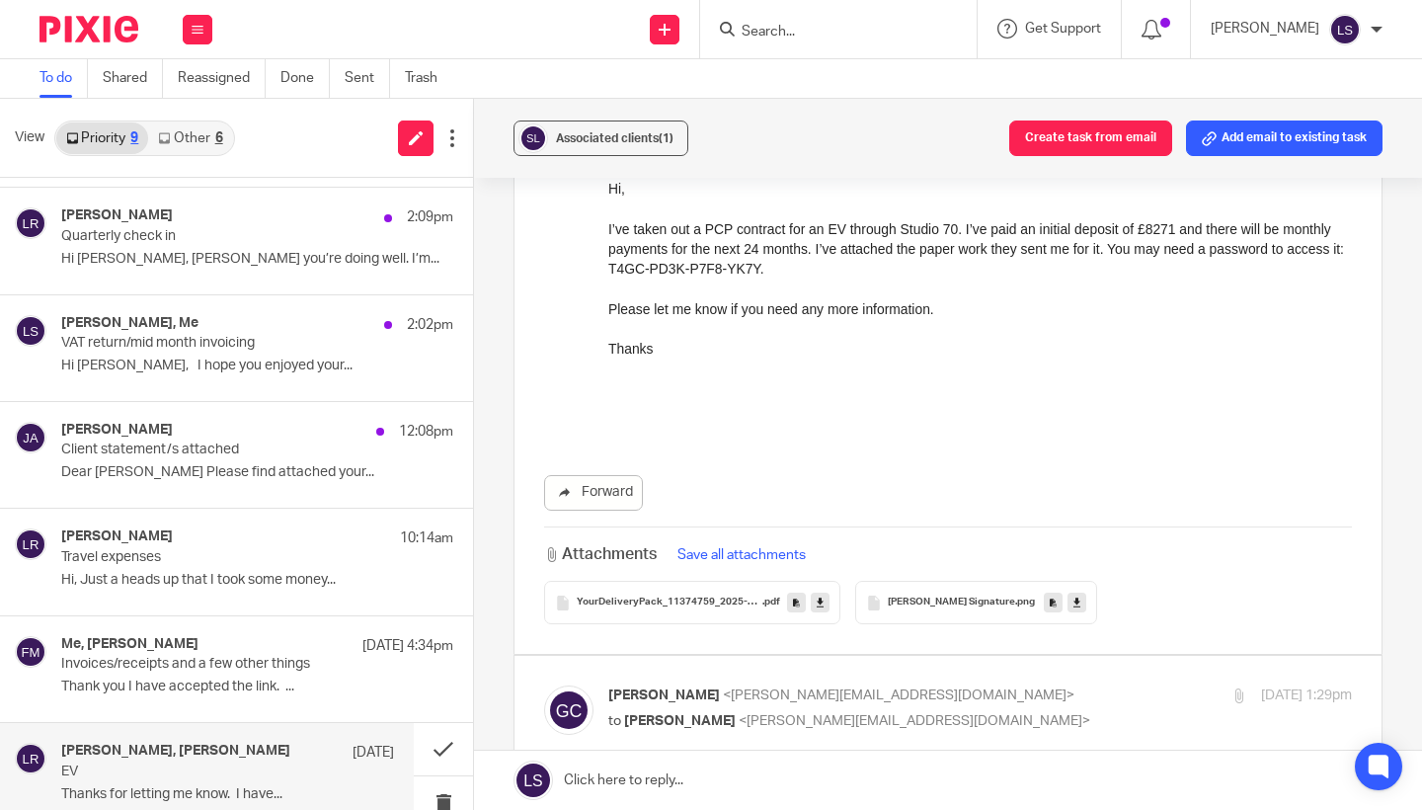
click at [935, 428] on div at bounding box center [979, 428] width 743 height 20
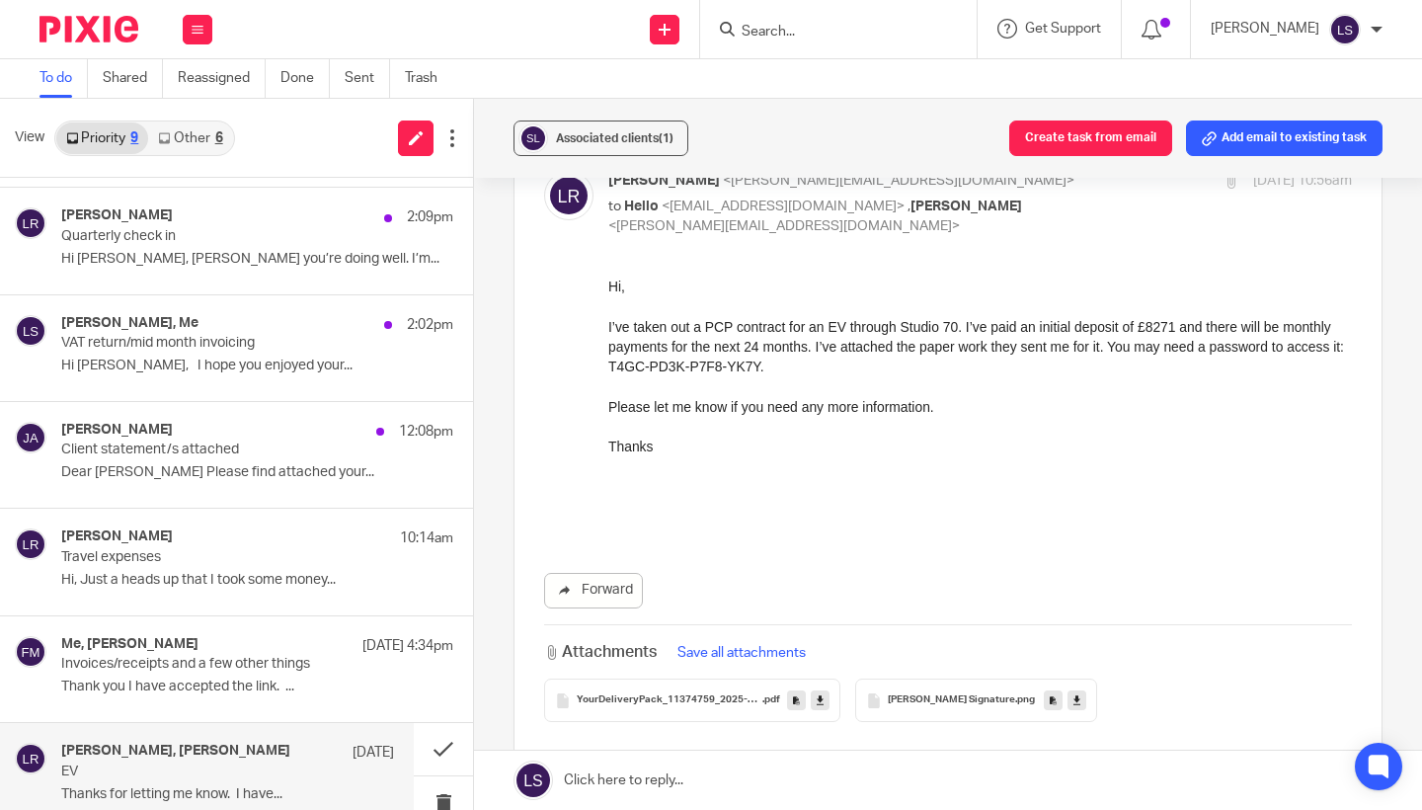
scroll to position [112, 0]
click at [871, 345] on div "I’ve taken out a PCP contract for an EV through Studio 70. I’ve paid an initial…" at bounding box center [979, 347] width 743 height 60
drag, startPoint x: 871, startPoint y: 345, endPoint x: 576, endPoint y: 345, distance: 295.2
click at [608, 345] on html "Hi, I’ve taken out a PCP contract for an EV through Studio 70. I’ve paid an ini…" at bounding box center [979, 404] width 743 height 257
copy div "monthly payments for the next 24 months"
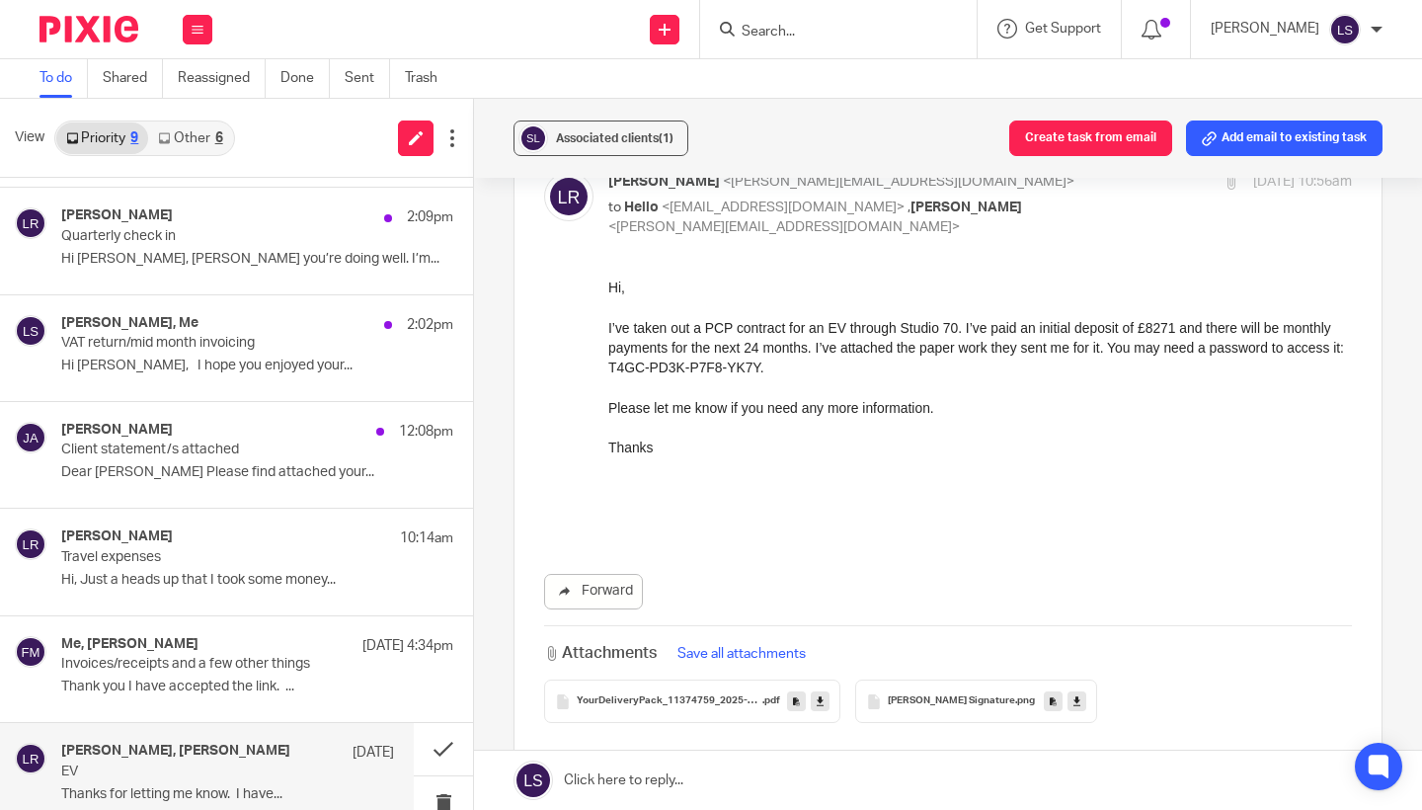
click at [776, 436] on div "Thanks" at bounding box center [979, 446] width 743 height 20
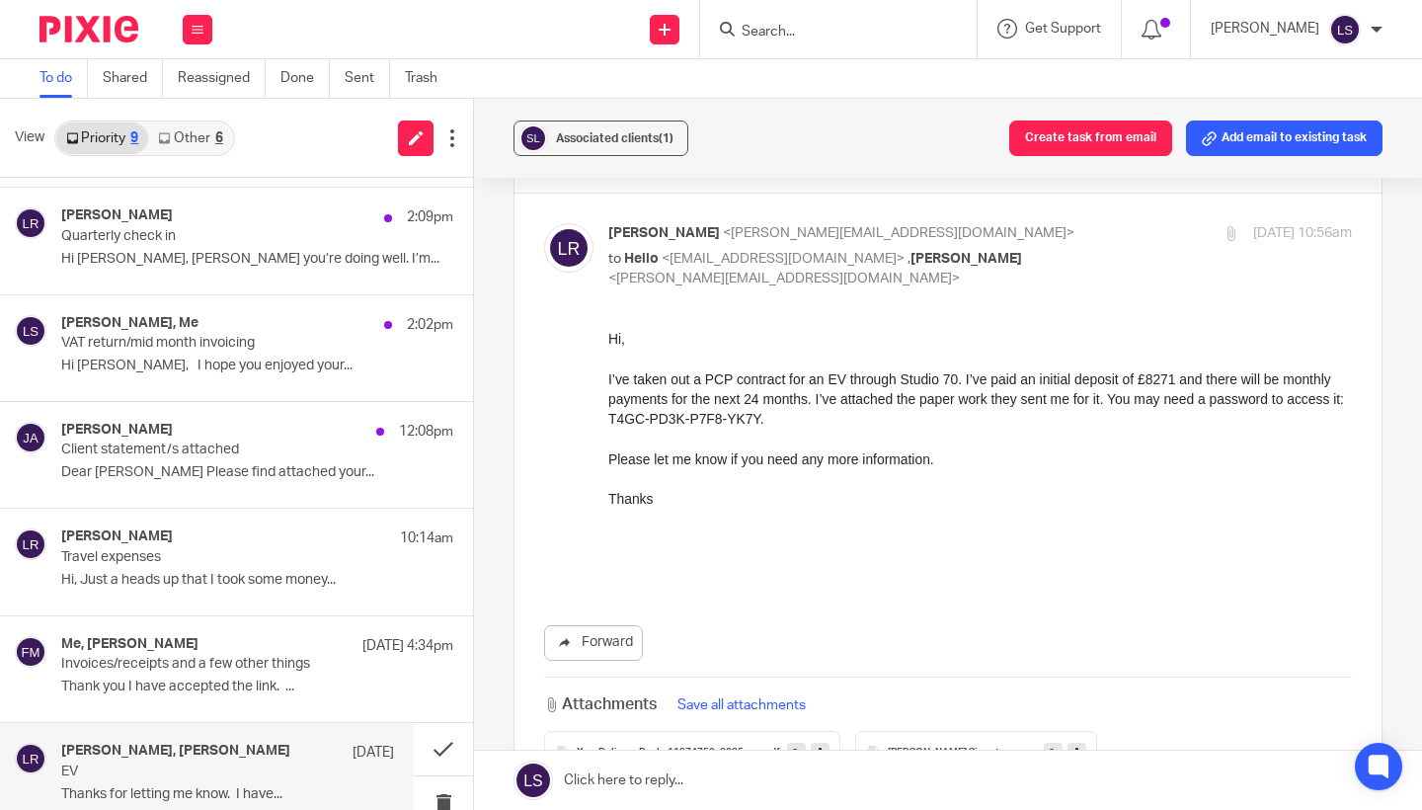
scroll to position [57, 0]
click at [1016, 252] on p "to Hello <hello@fearlessfinancials.co.uk> , Gillian Caughey <gillian@fearlessfi…" at bounding box center [856, 272] width 496 height 40
checkbox input "false"
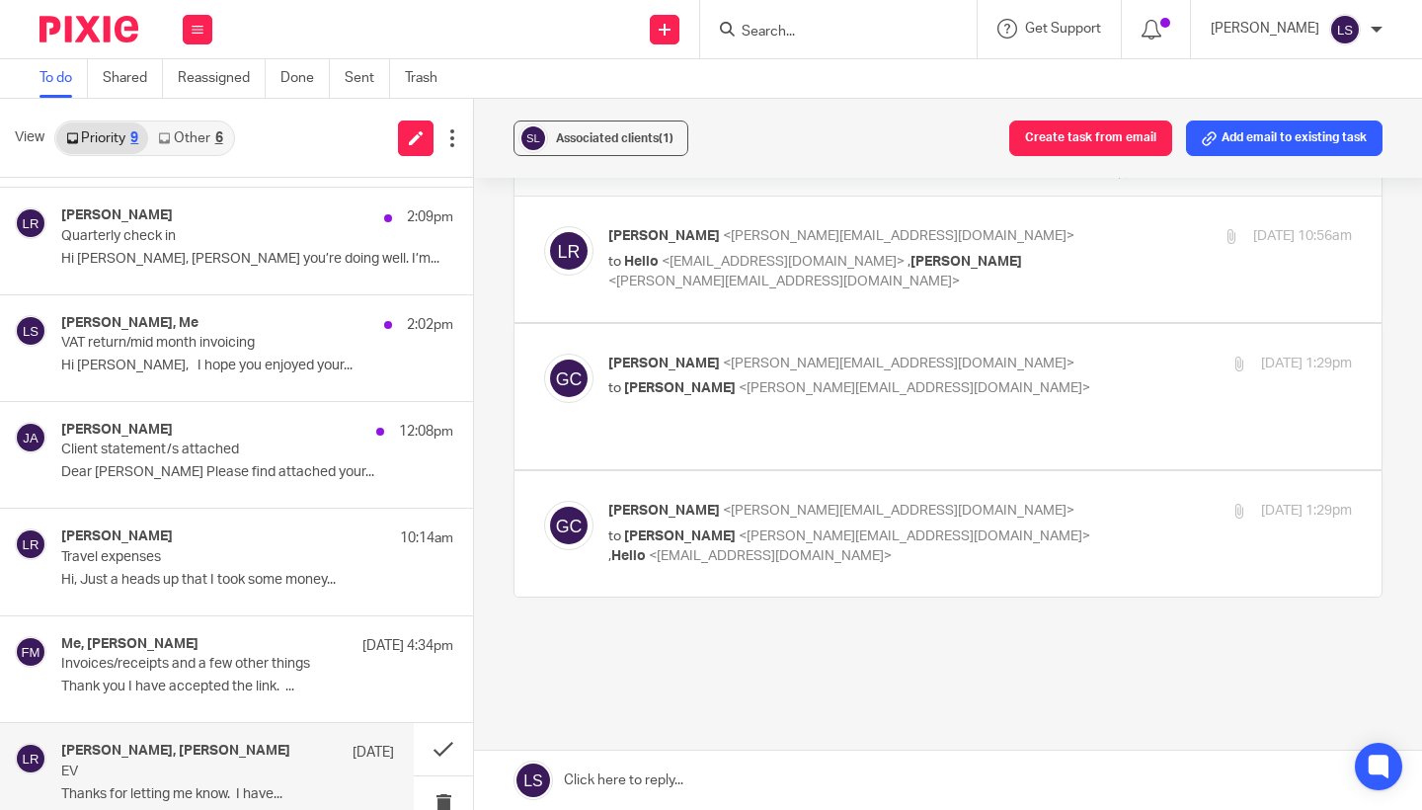
click at [971, 411] on div "Gillian Caughey <gillian@fearlessfinancials.co.uk> to Lauren Simmons <lauren@fe…" at bounding box center [948, 396] width 808 height 86
click at [973, 381] on p "to Lauren Simmons <lauren@fearlessfinancials.co.uk>" at bounding box center [856, 388] width 496 height 21
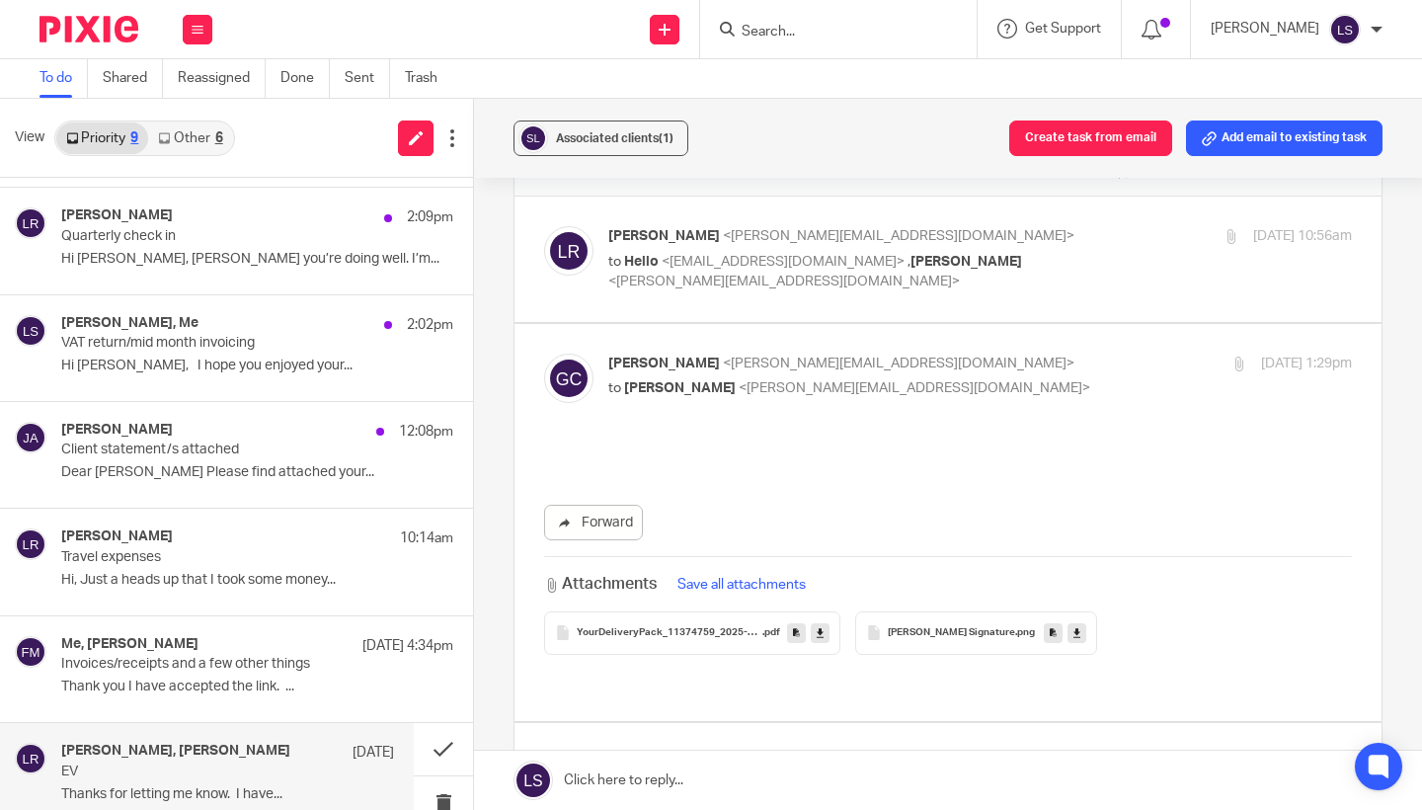
scroll to position [0, 0]
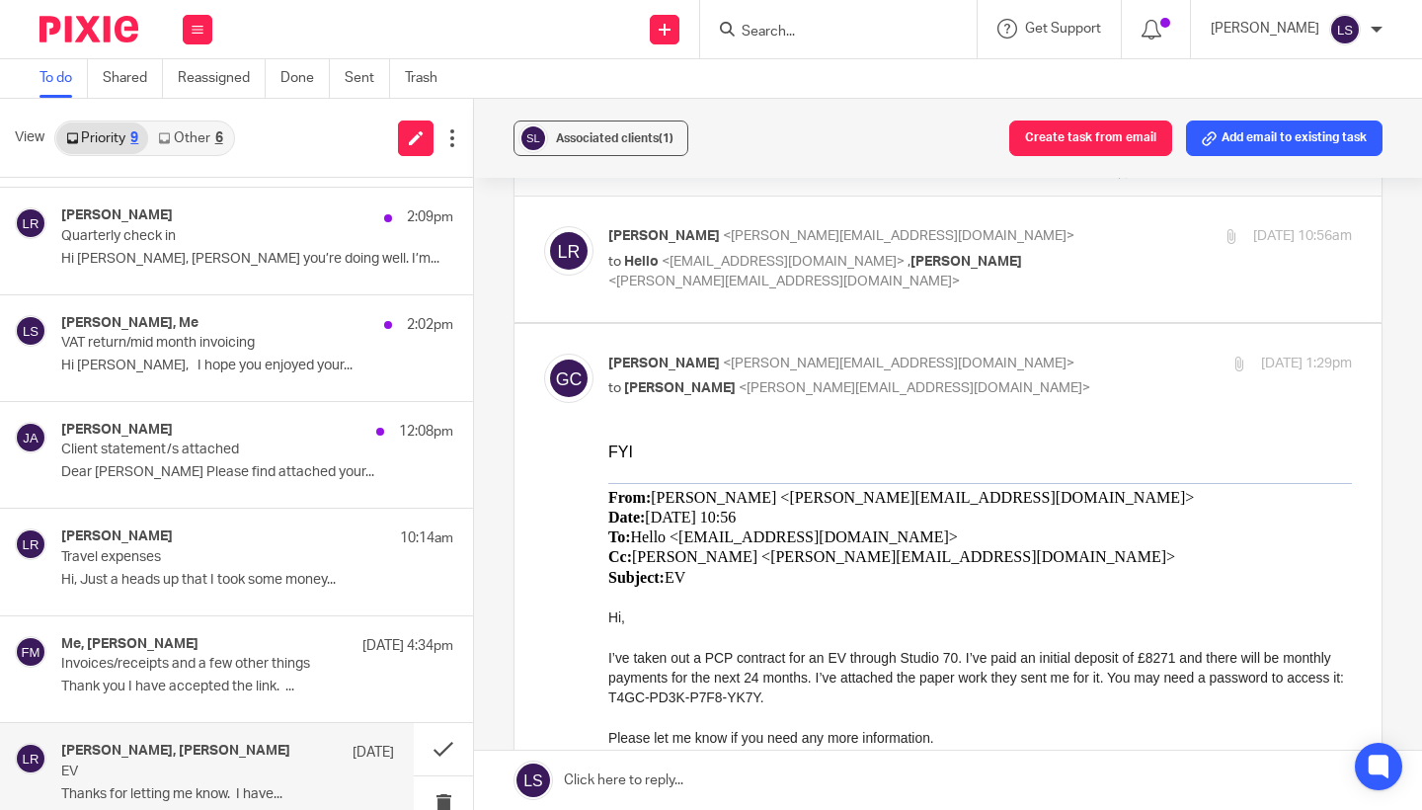
click at [973, 381] on p "to Lauren Simmons <lauren@fearlessfinancials.co.uk>" at bounding box center [856, 388] width 496 height 21
checkbox input "false"
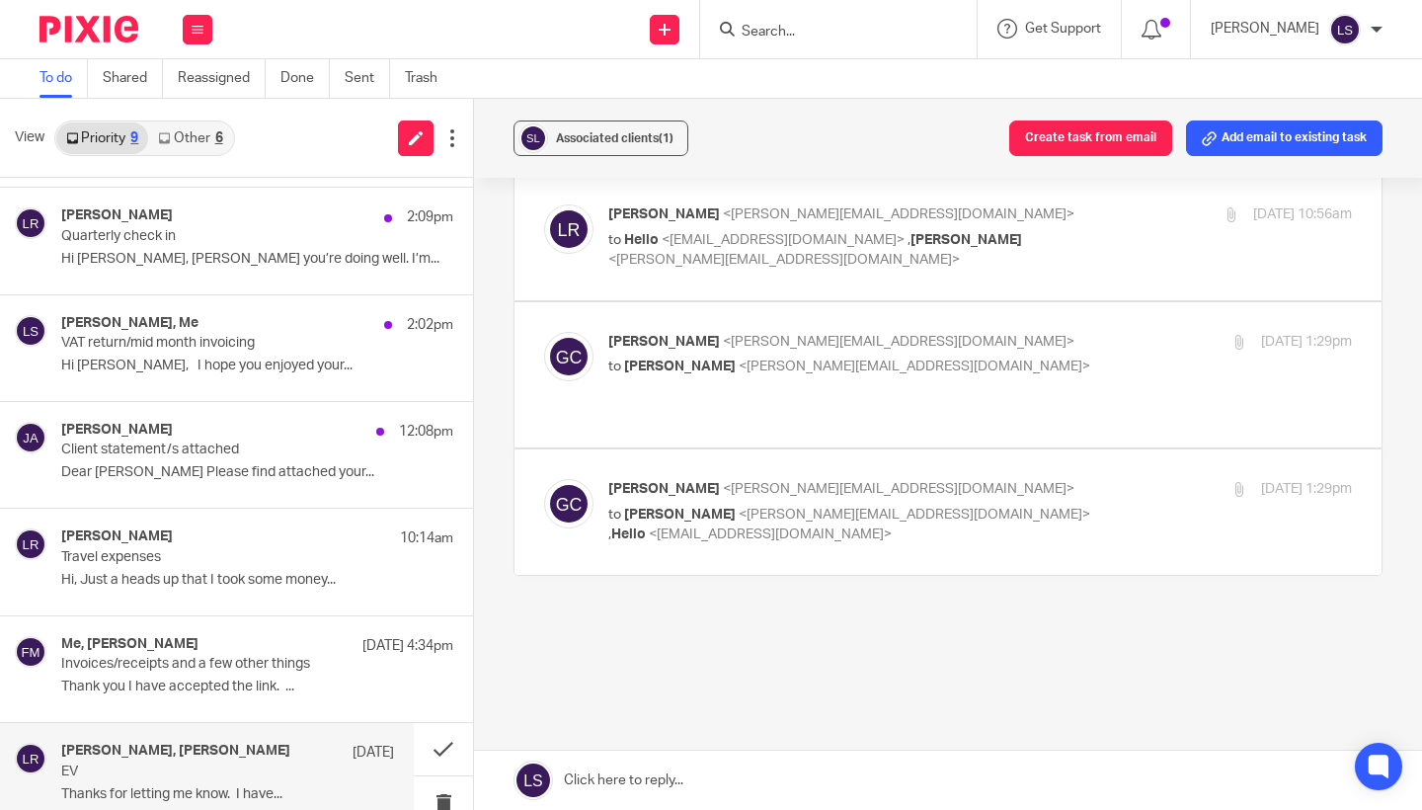
scroll to position [76, 0]
click at [1005, 482] on p "Gillian Caughey <gillian@fearlessfinancials.co.uk>" at bounding box center [856, 492] width 496 height 21
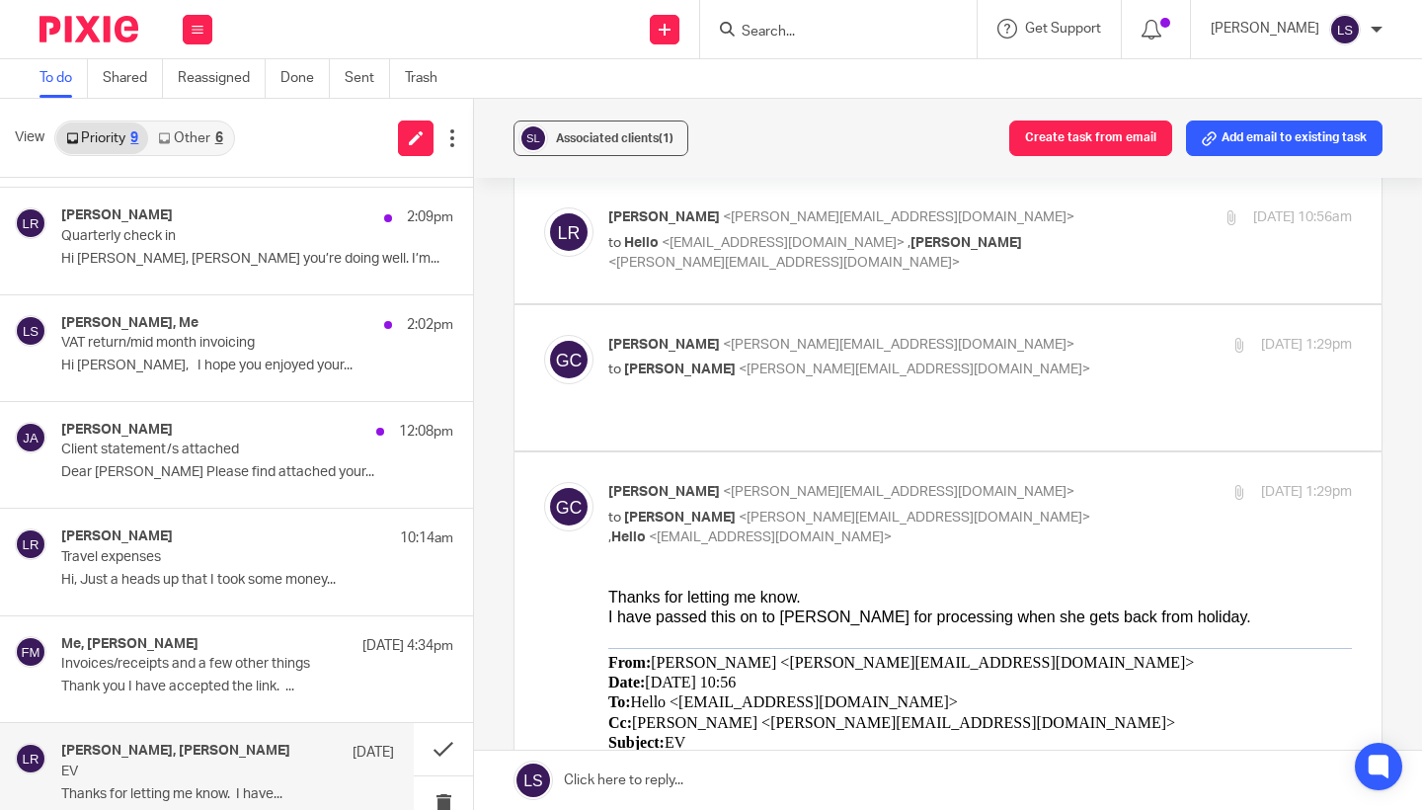
scroll to position [0, 0]
click at [1005, 482] on p "Gillian Caughey <gillian@fearlessfinancials.co.uk>" at bounding box center [856, 492] width 496 height 21
checkbox input "false"
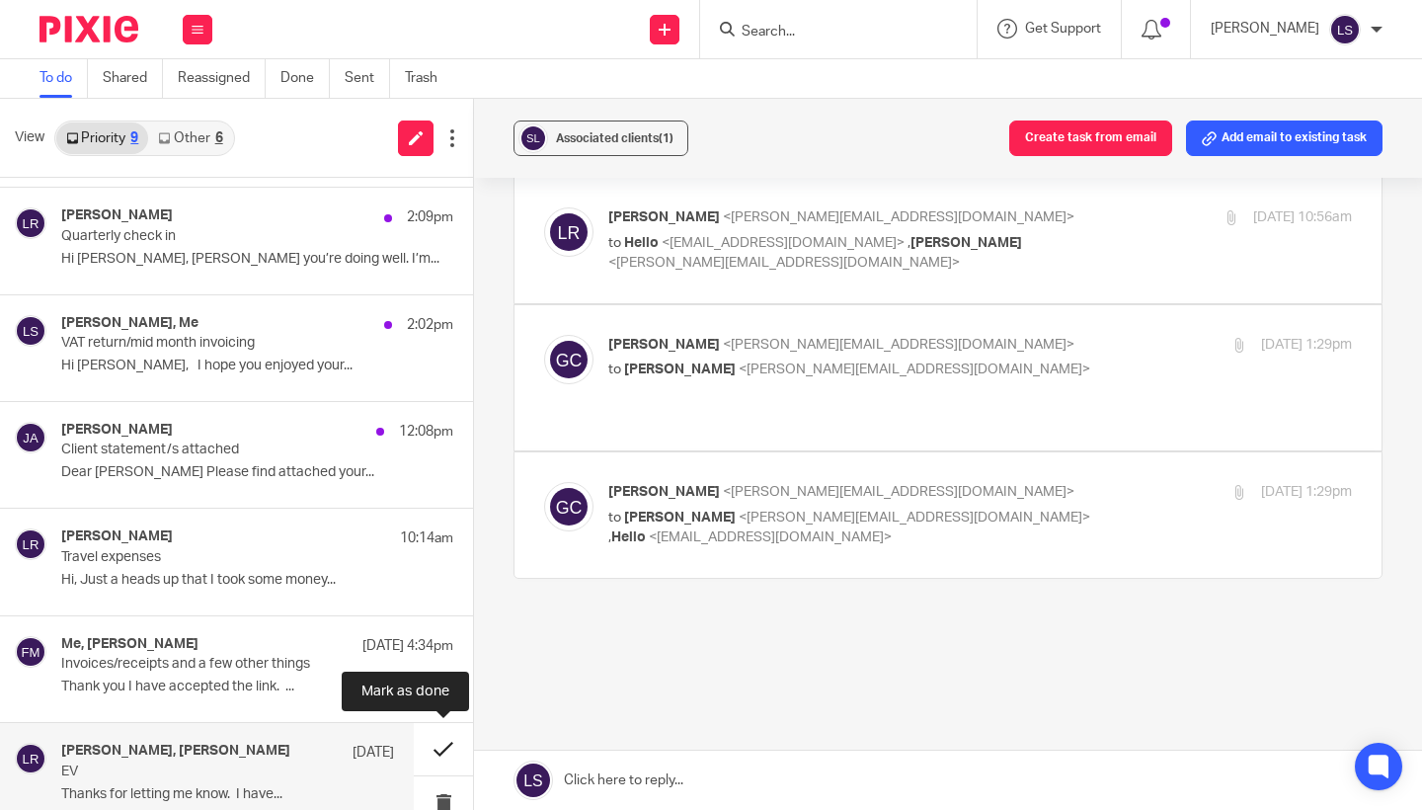
click at [451, 752] on button at bounding box center [443, 749] width 59 height 52
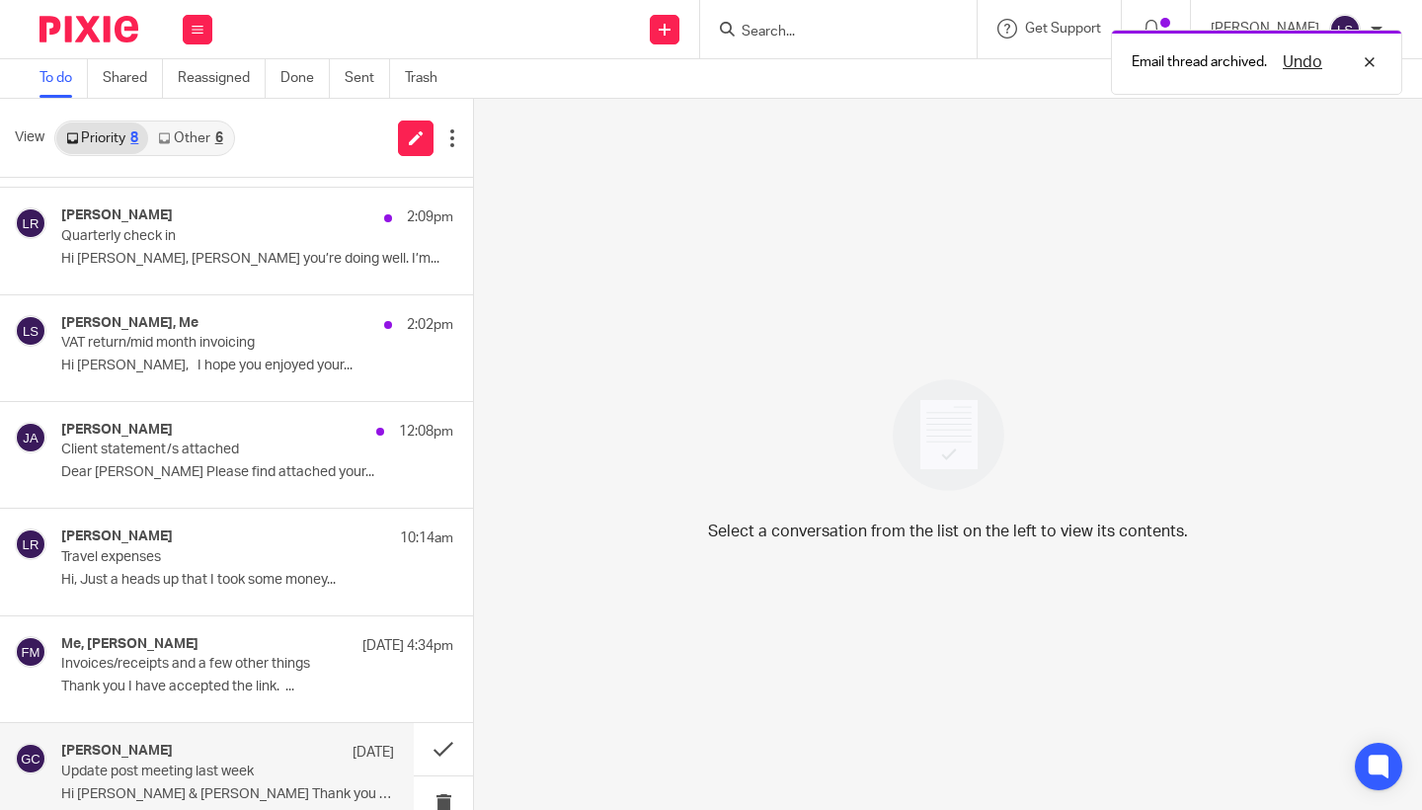
click at [193, 754] on div "Gillian Caughey 13 May 2024" at bounding box center [227, 752] width 333 height 20
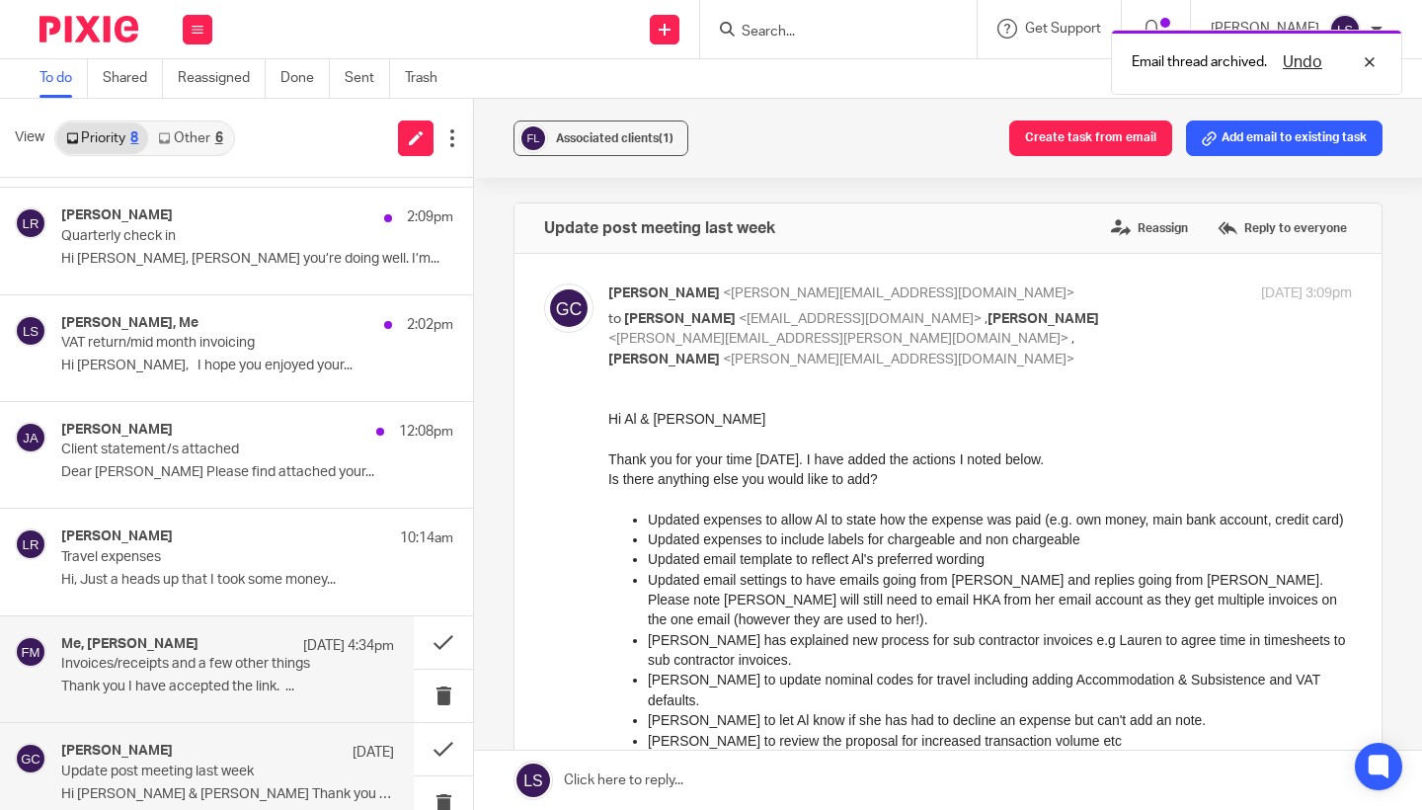
click at [200, 678] on p "Thank you I have accepted the link. ..." at bounding box center [227, 686] width 333 height 17
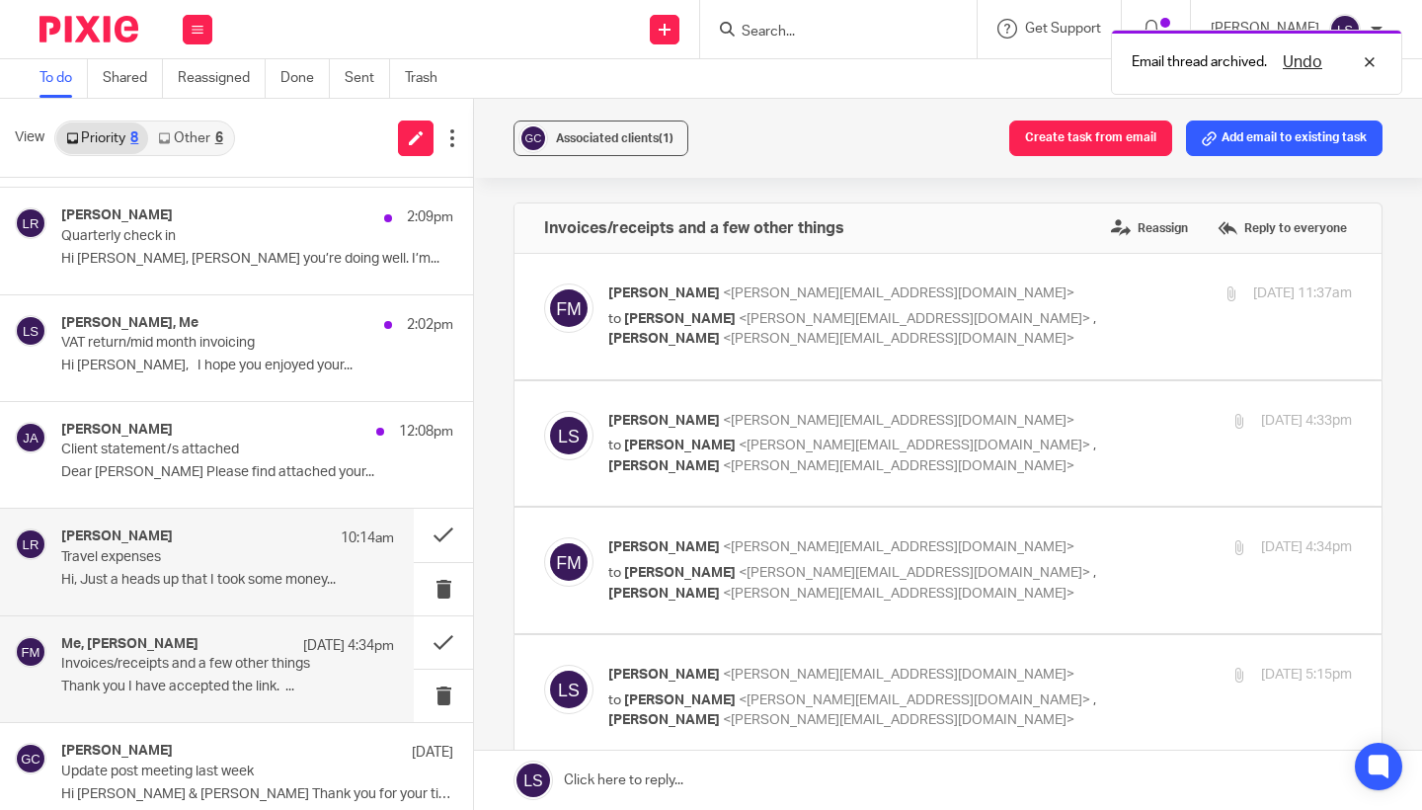
click at [203, 583] on p "Hi, Just a heads up that I took some money..." at bounding box center [227, 580] width 333 height 17
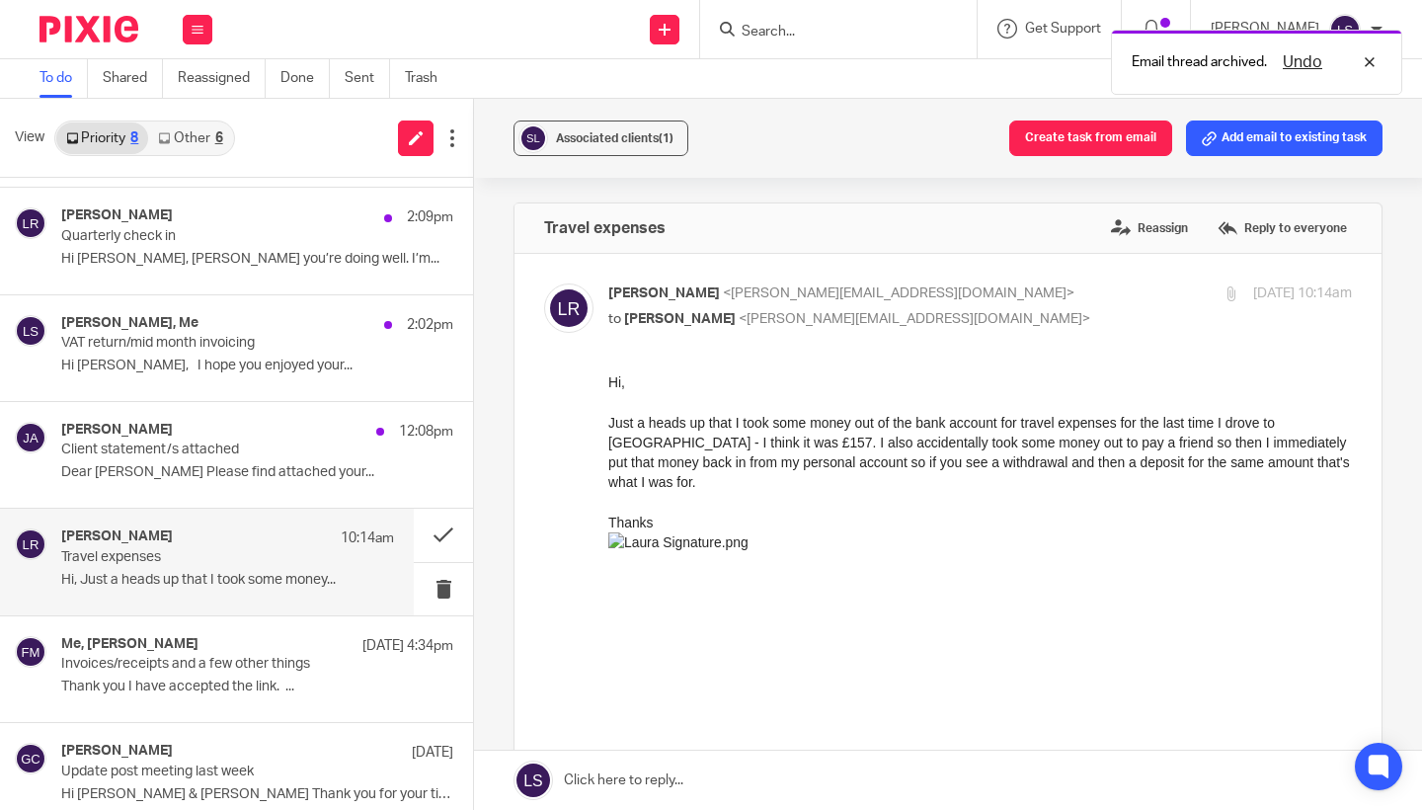
click at [828, 515] on div "Thanks" at bounding box center [979, 542] width 743 height 60
click at [799, 514] on div "Thanks" at bounding box center [979, 542] width 743 height 60
drag, startPoint x: 789, startPoint y: 444, endPoint x: 762, endPoint y: 444, distance: 26.7
click at [762, 444] on div "Just a heads up that I took some money out of the bank account for travel expen…" at bounding box center [979, 453] width 743 height 80
click at [860, 470] on div "Just a heads up that I took some money out of the bank account for travel expen…" at bounding box center [979, 453] width 743 height 80
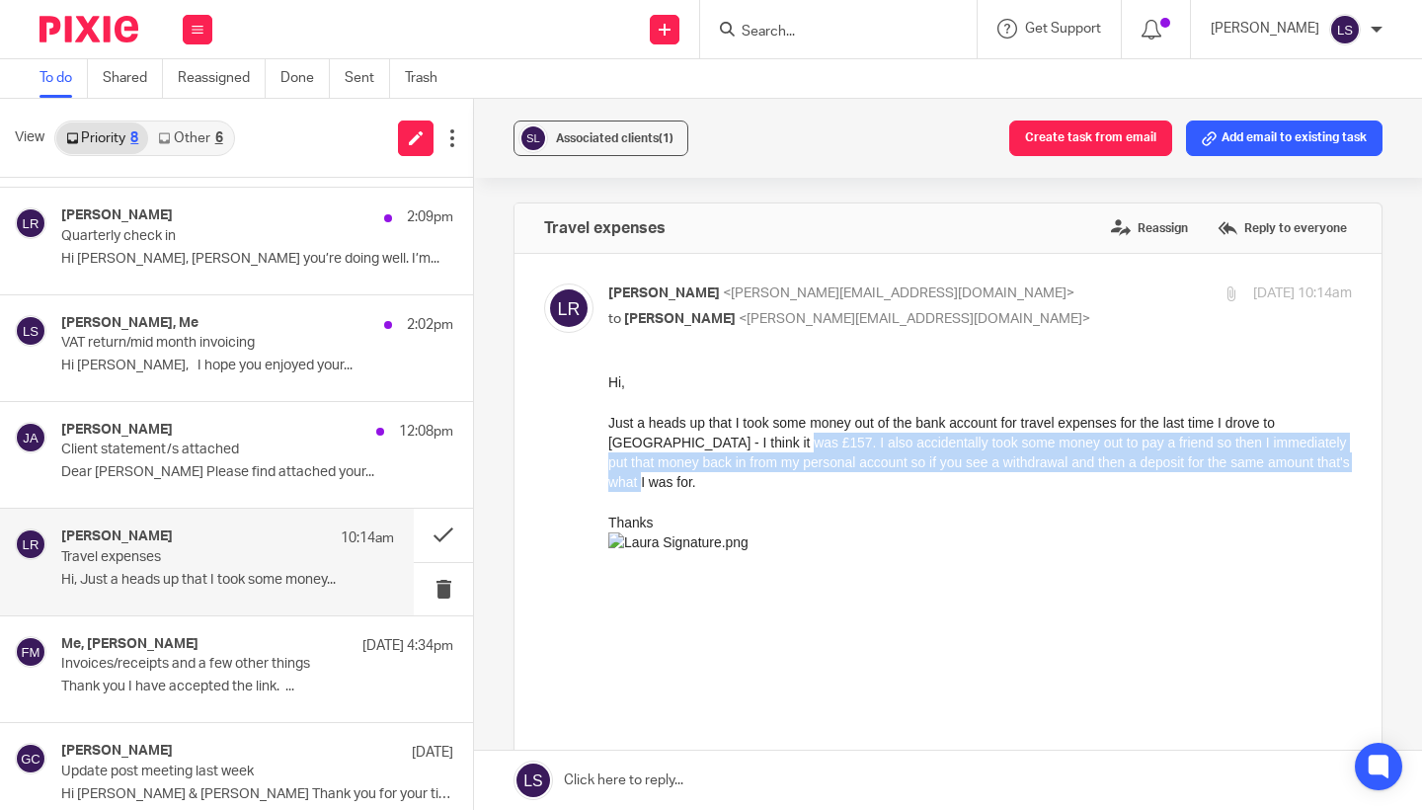
drag, startPoint x: 794, startPoint y: 442, endPoint x: 807, endPoint y: 477, distance: 36.9
click at [807, 477] on div "Just a heads up that I took some money out of the bank account for travel expen…" at bounding box center [979, 453] width 743 height 80
copy div "I also accidentally took some money out to pay a friend so then I immediately p…"
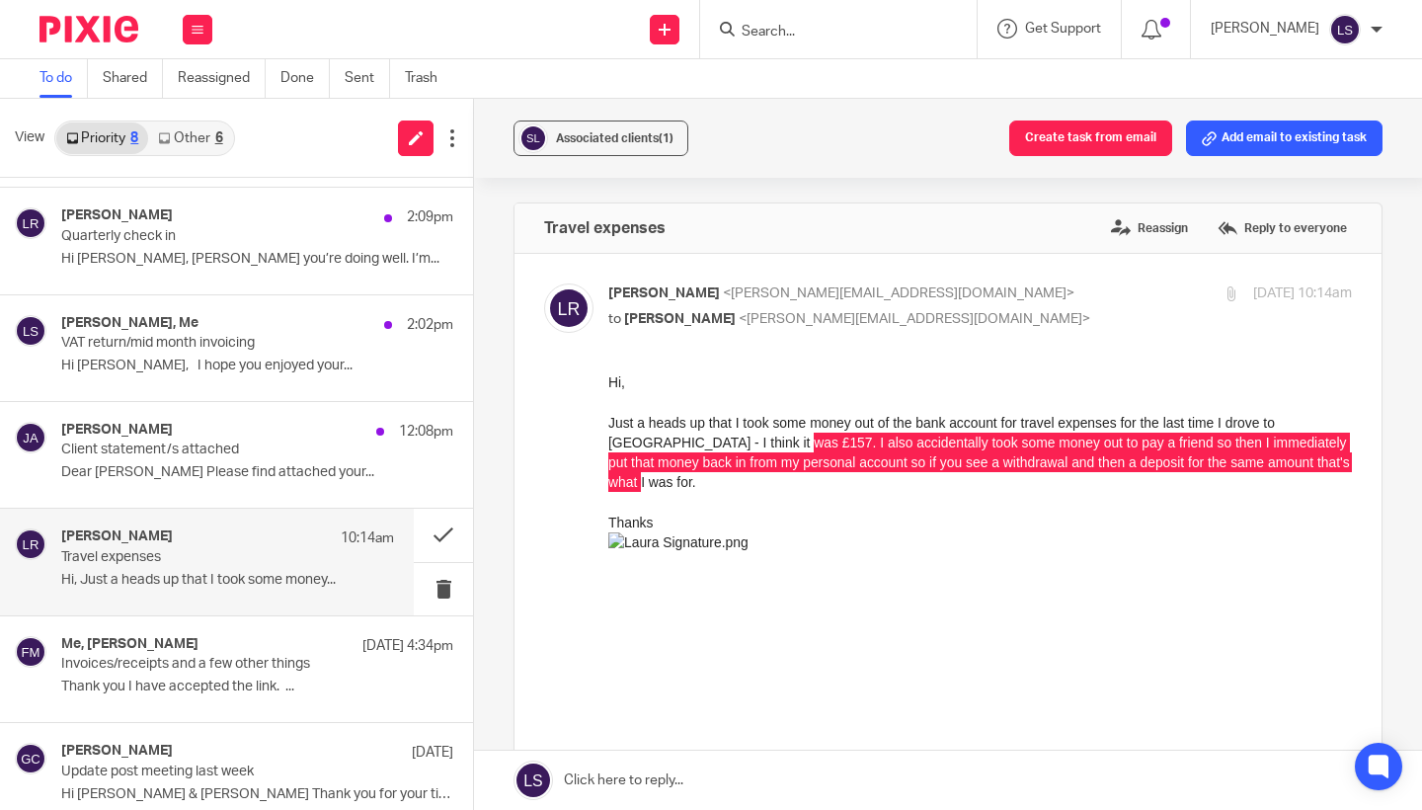
click at [785, 368] on div "Laura Rice <laura@studio70glasgow.com> to Lauren Simmons <lauren@fearlessfinanc…" at bounding box center [948, 646] width 808 height 726
click at [997, 286] on p "Laura Rice <laura@studio70glasgow.com>" at bounding box center [856, 293] width 496 height 21
checkbox input "false"
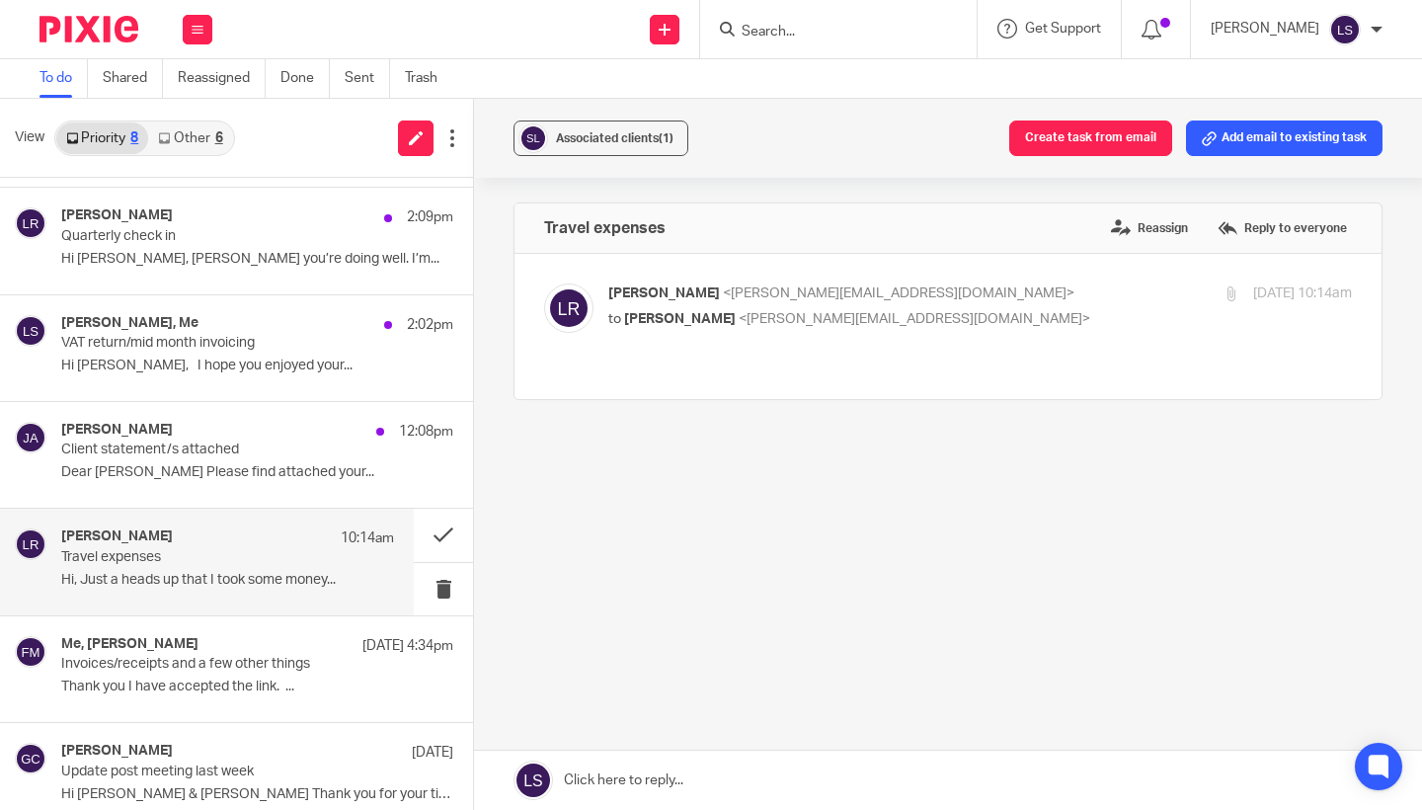
click at [658, 768] on link at bounding box center [948, 779] width 948 height 59
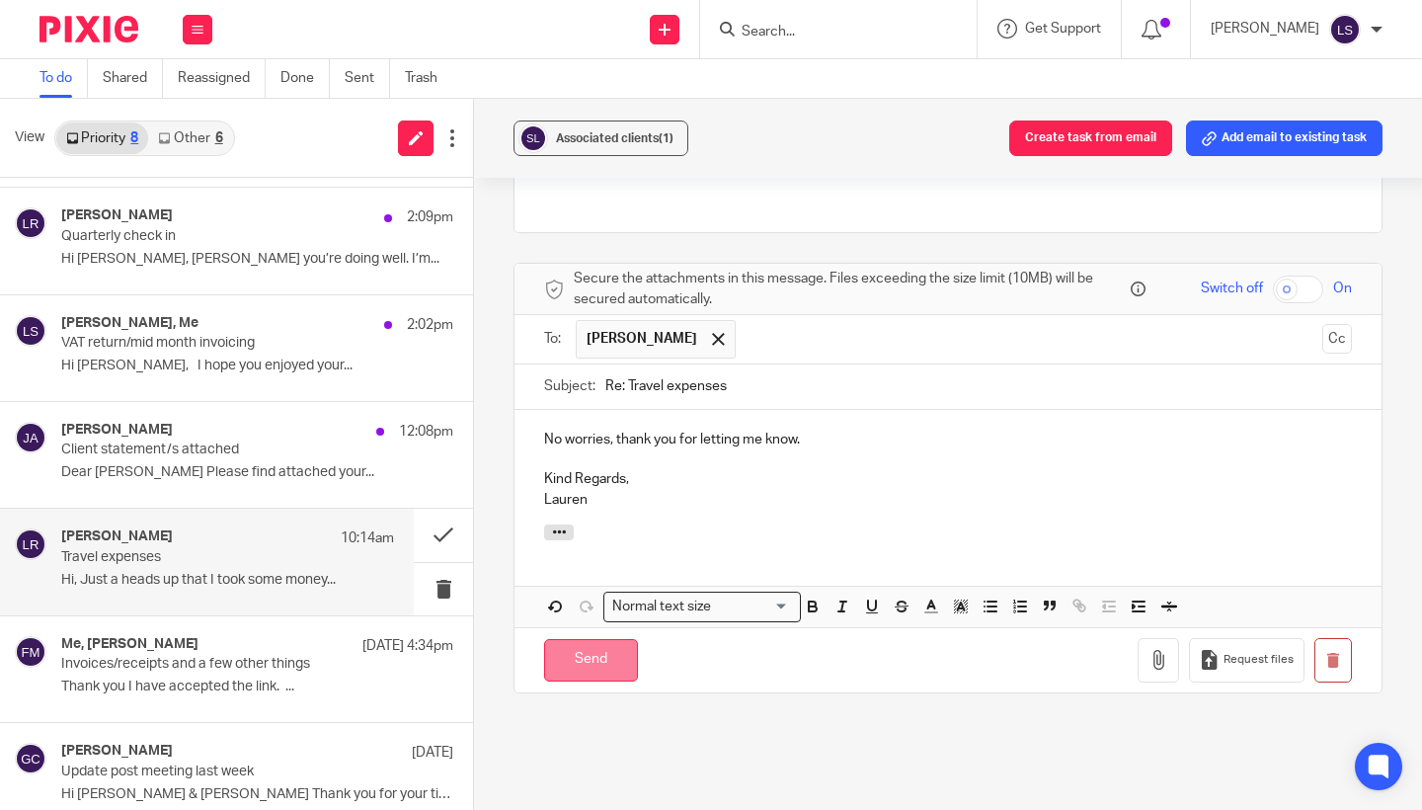
click at [613, 640] on input "Send" at bounding box center [591, 660] width 94 height 42
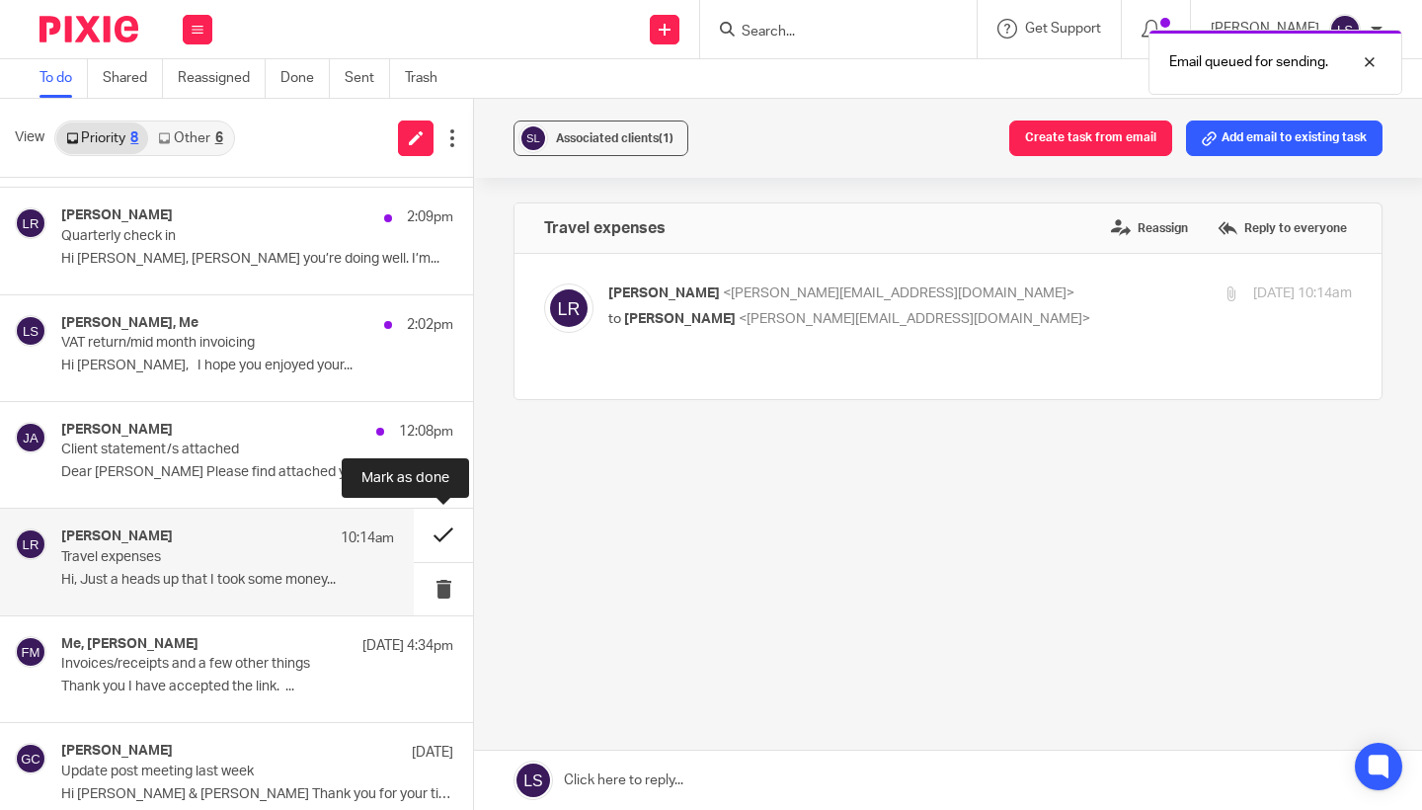
click at [442, 526] on button at bounding box center [443, 534] width 59 height 52
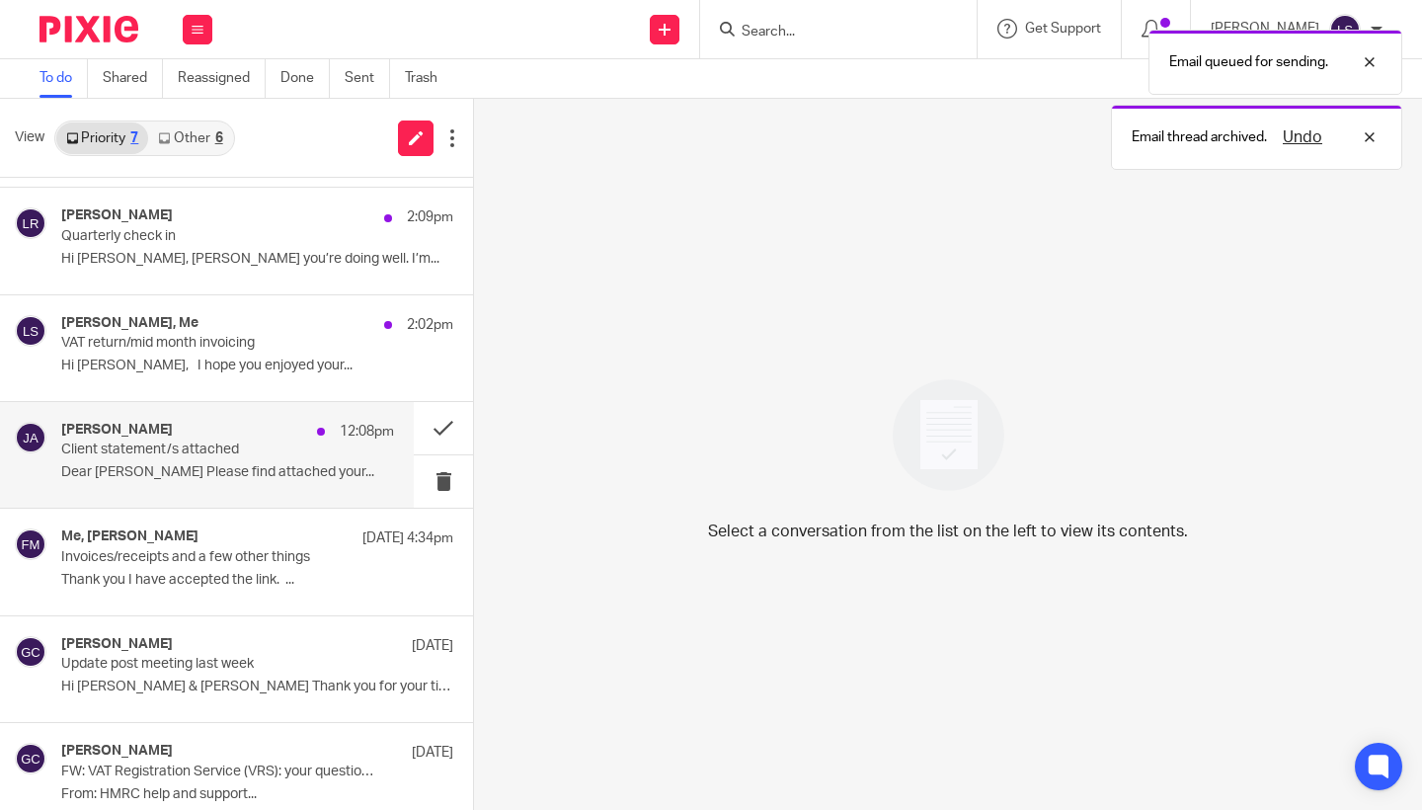
click at [226, 454] on p "Client statement/s attached" at bounding box center [194, 449] width 267 height 17
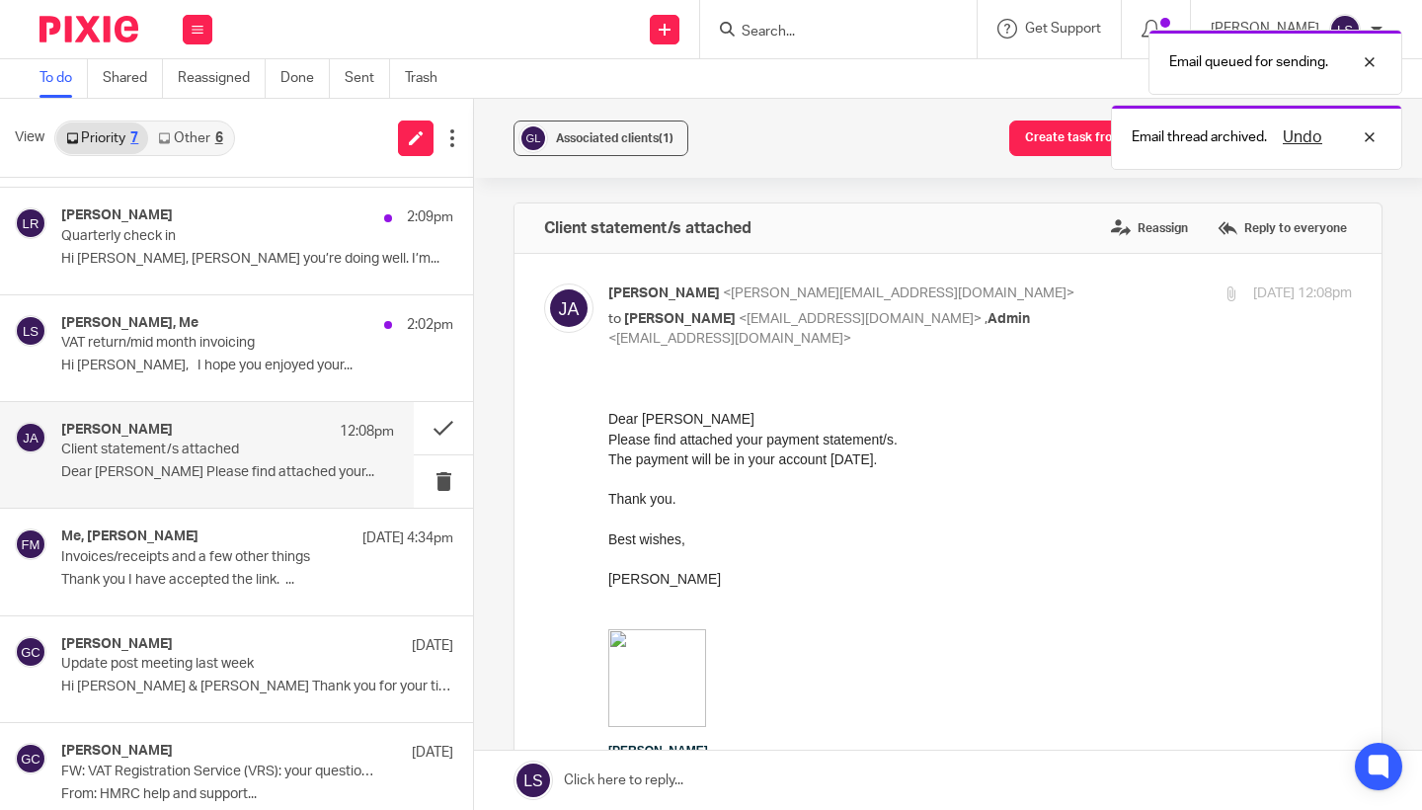
click at [779, 530] on p "Best wishes, Jane" at bounding box center [979, 578] width 743 height 100
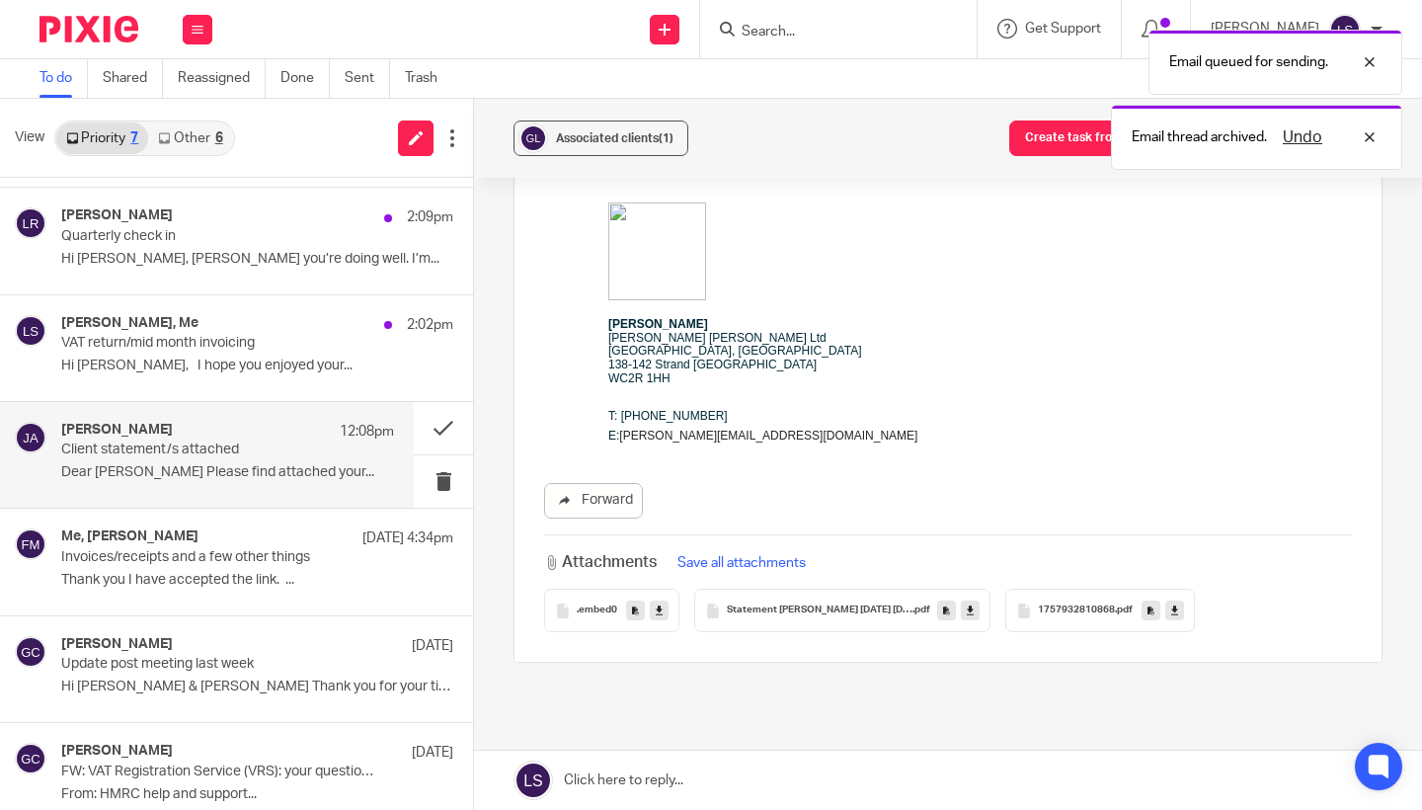
scroll to position [441, 0]
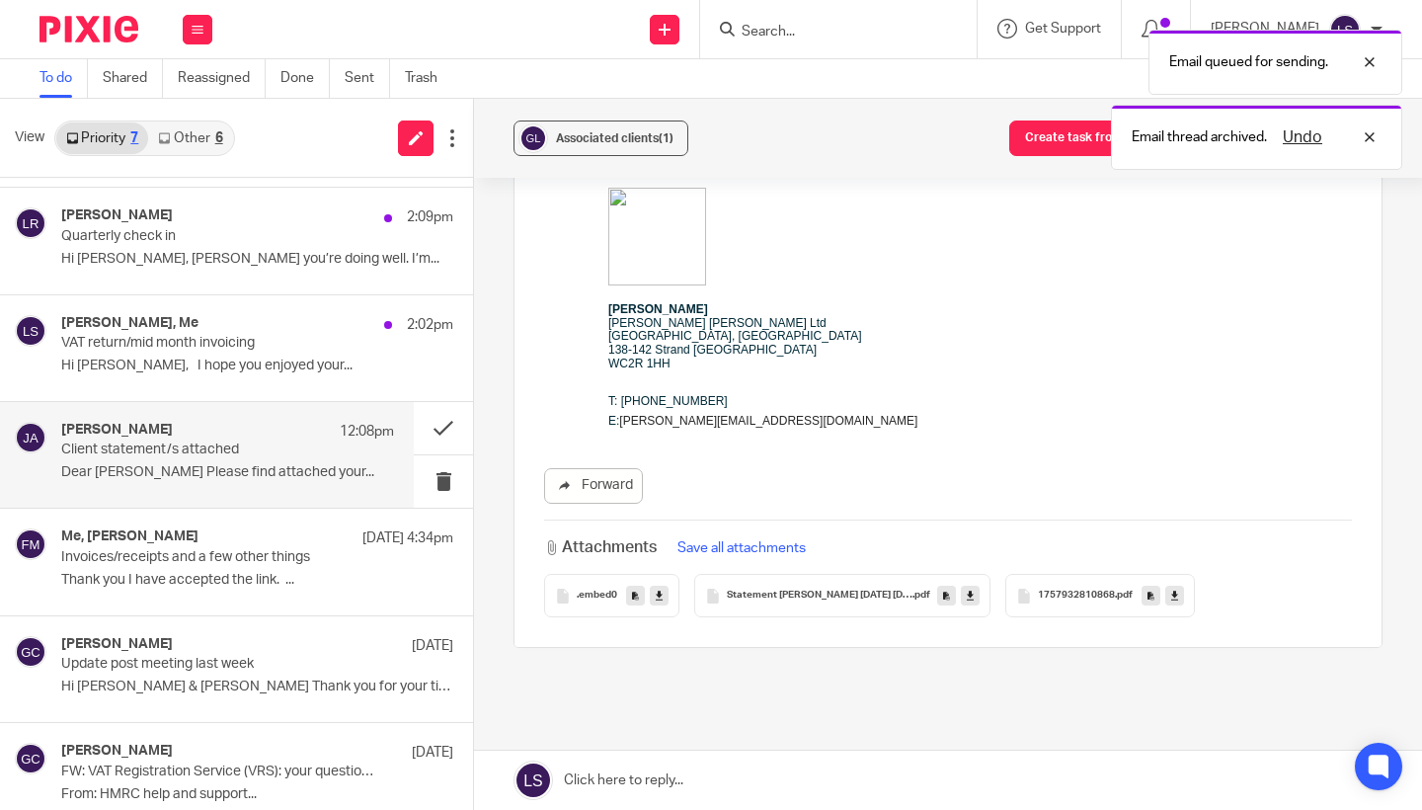
click at [971, 593] on icon at bounding box center [969, 595] width 7 height 15
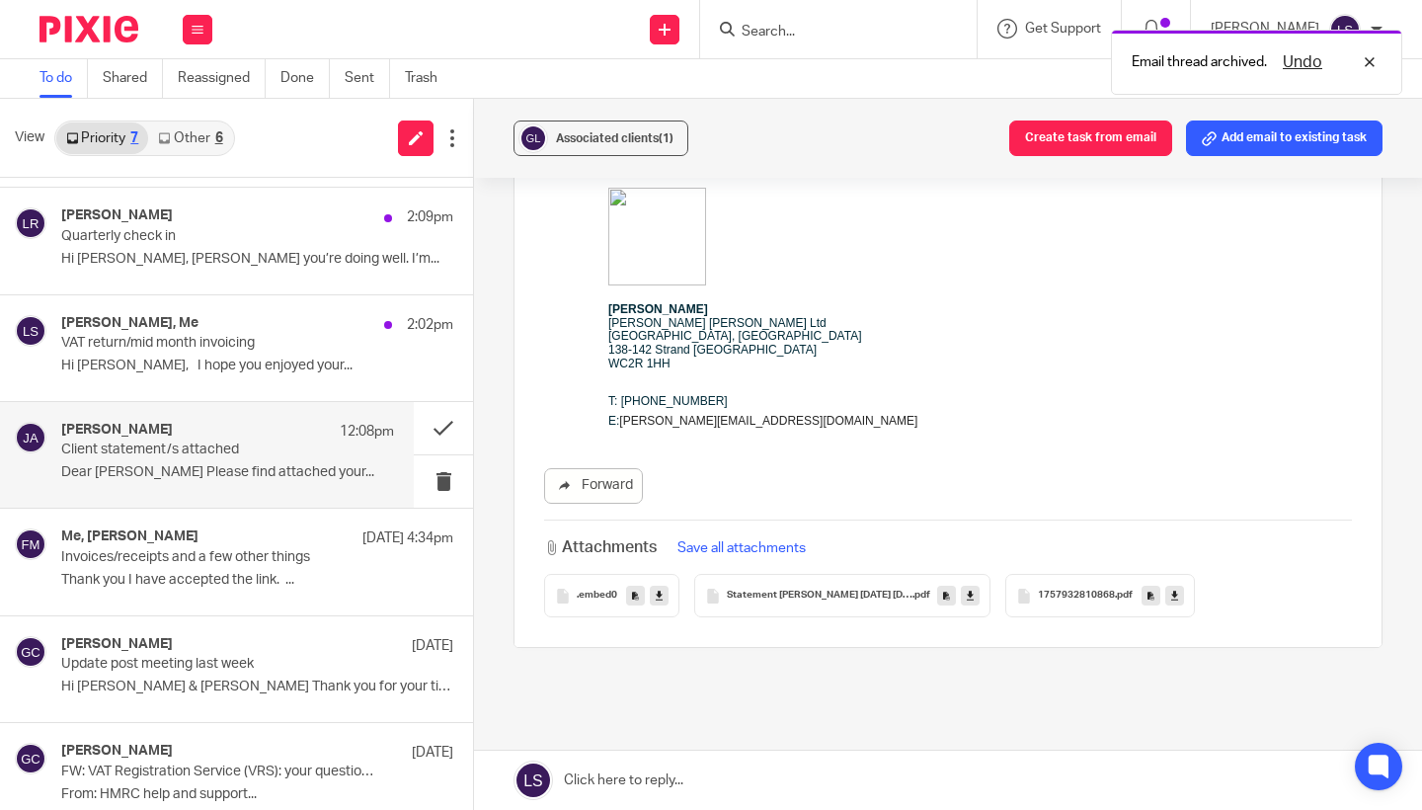
click at [971, 594] on icon at bounding box center [969, 595] width 7 height 15
click at [1173, 594] on icon at bounding box center [1174, 595] width 7 height 15
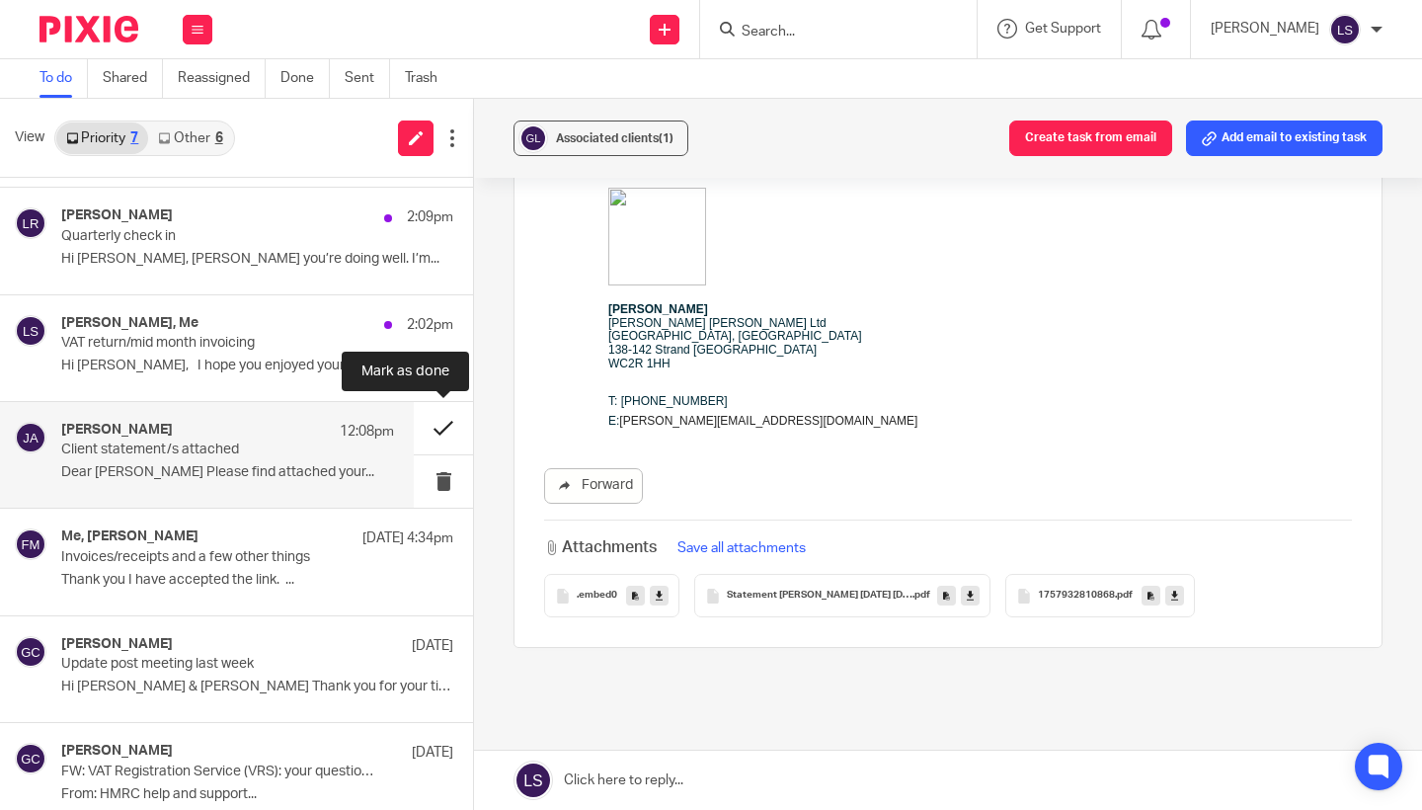
click at [454, 424] on button at bounding box center [443, 428] width 59 height 52
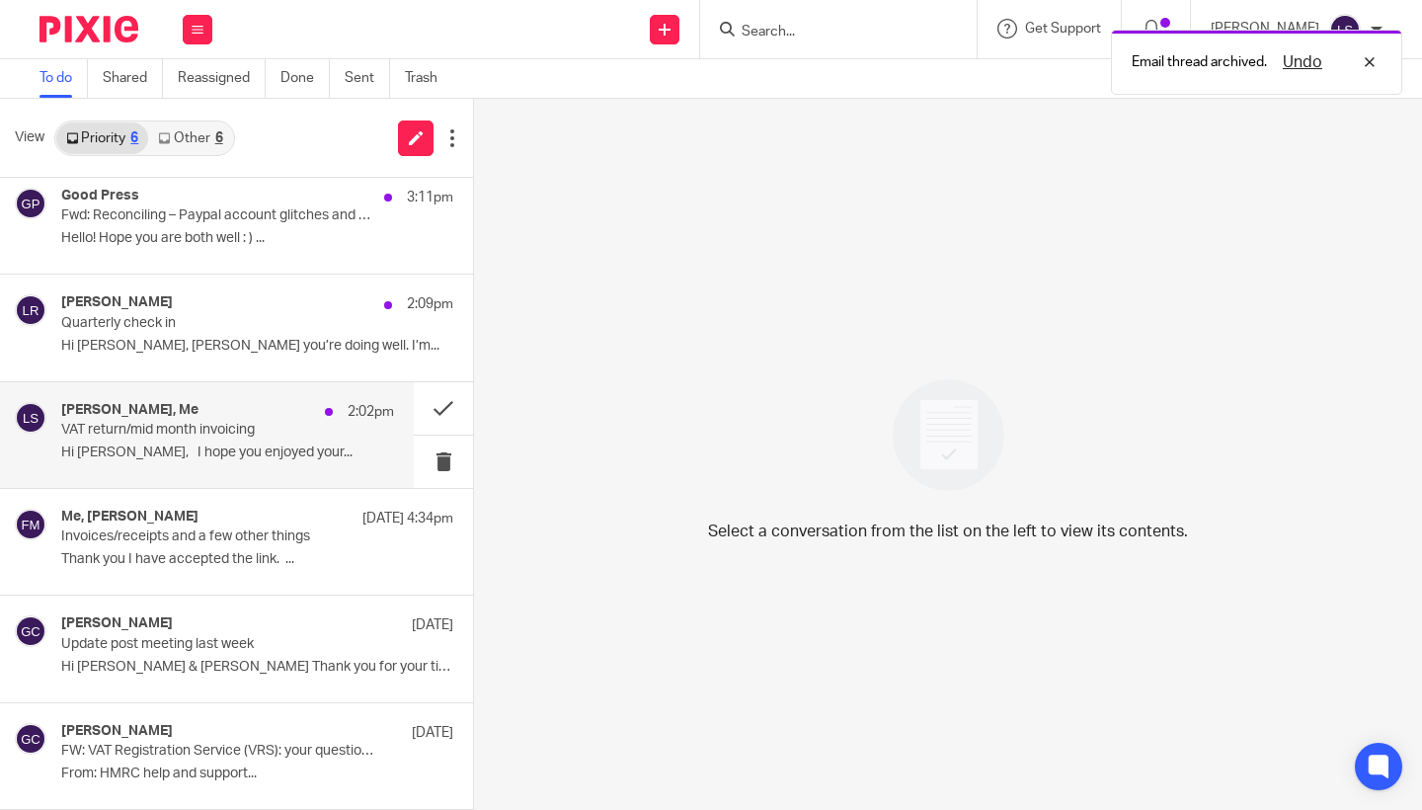
scroll to position [8, 0]
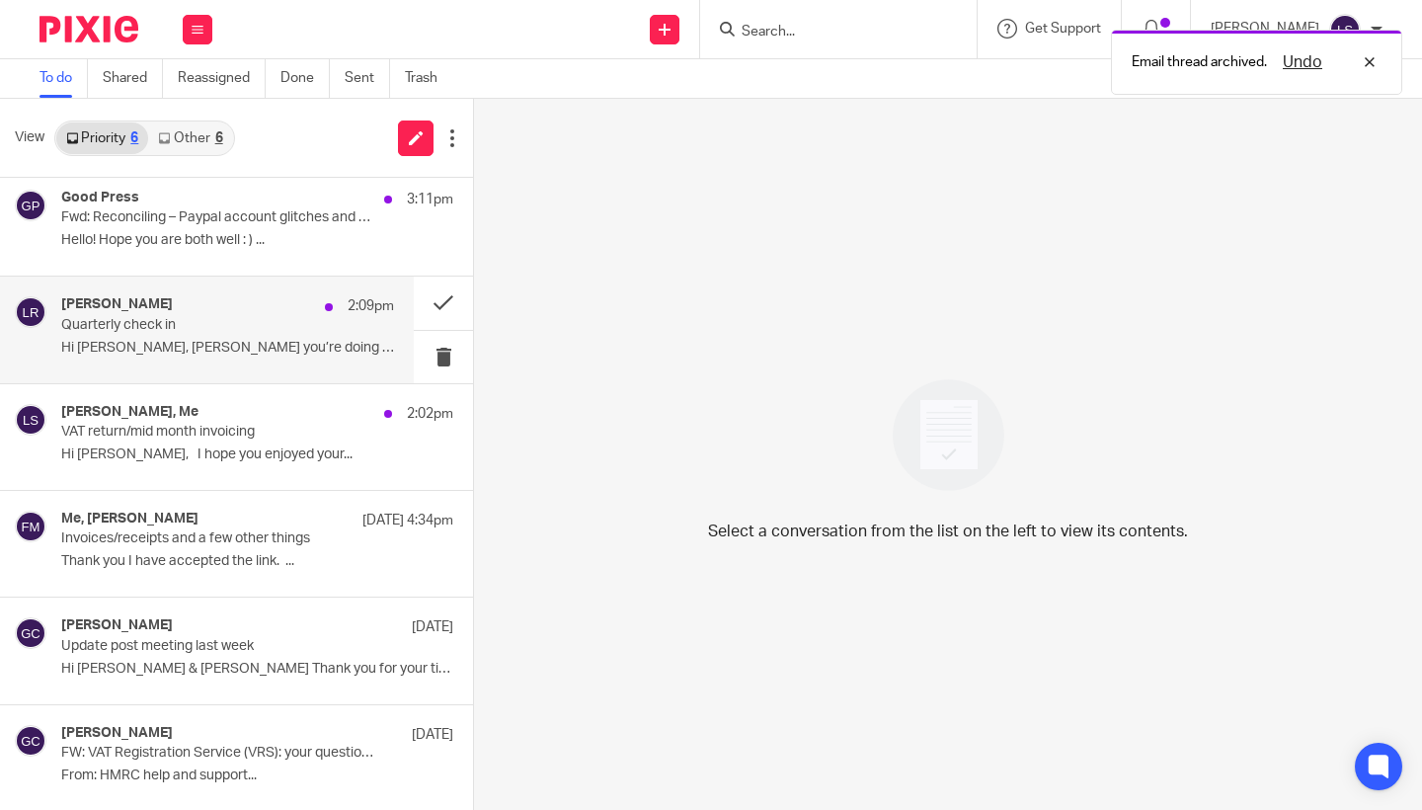
click at [244, 331] on p "Quarterly check in" at bounding box center [194, 325] width 267 height 17
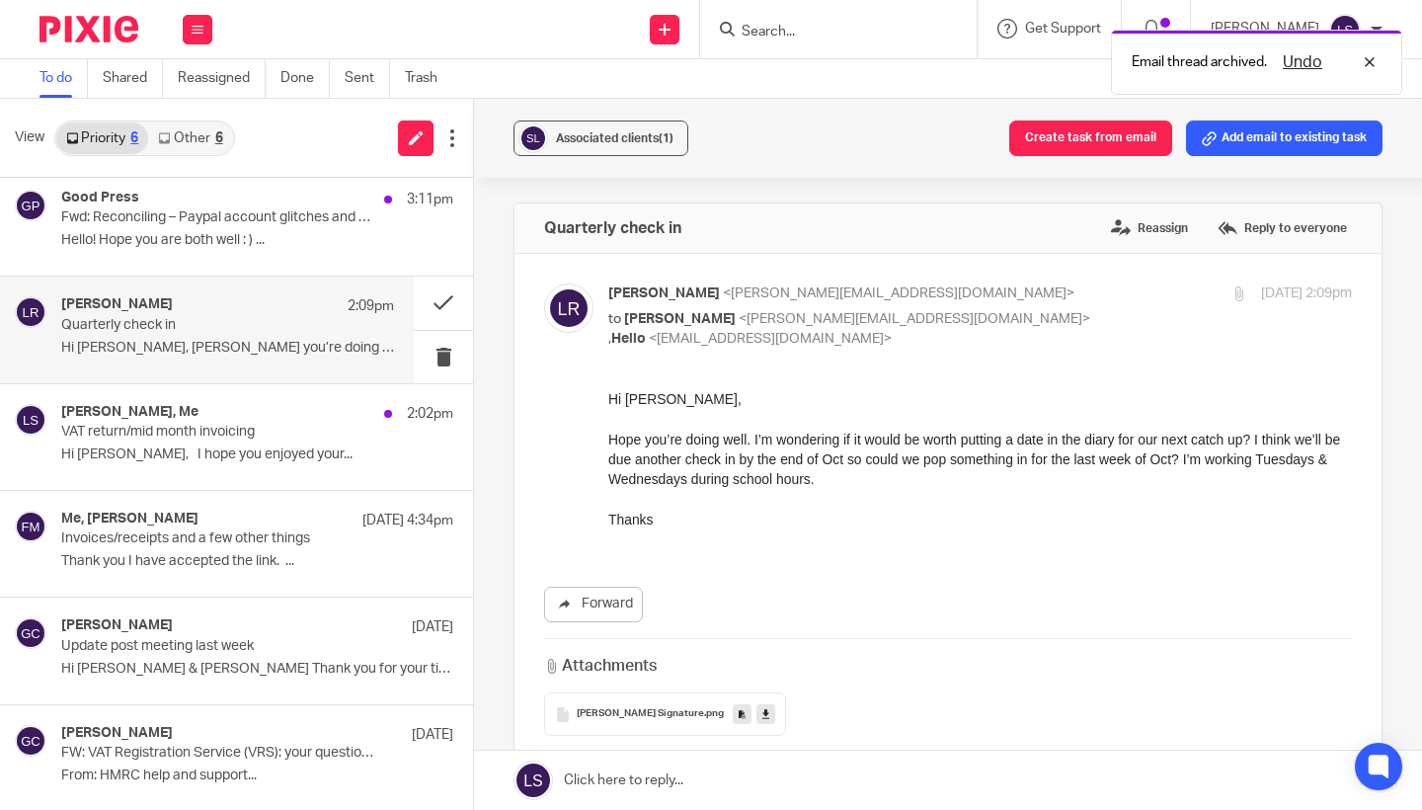
scroll to position [0, 0]
click at [1031, 310] on p "to Gillian Caughey <gillian@fearlessfinancials.co.uk> , Hello <hello@fearlessfi…" at bounding box center [856, 329] width 496 height 40
checkbox input "false"
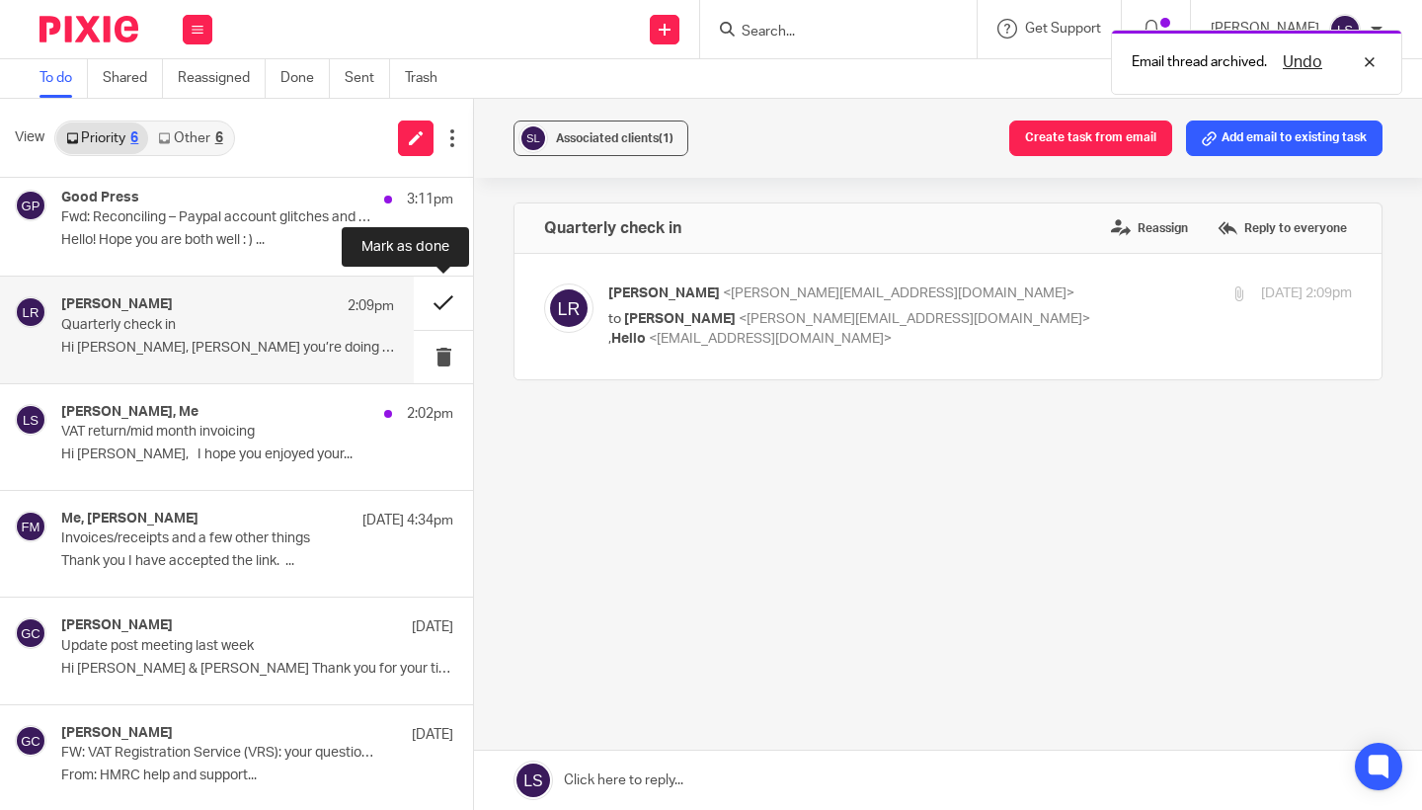
click at [438, 291] on button at bounding box center [443, 302] width 59 height 52
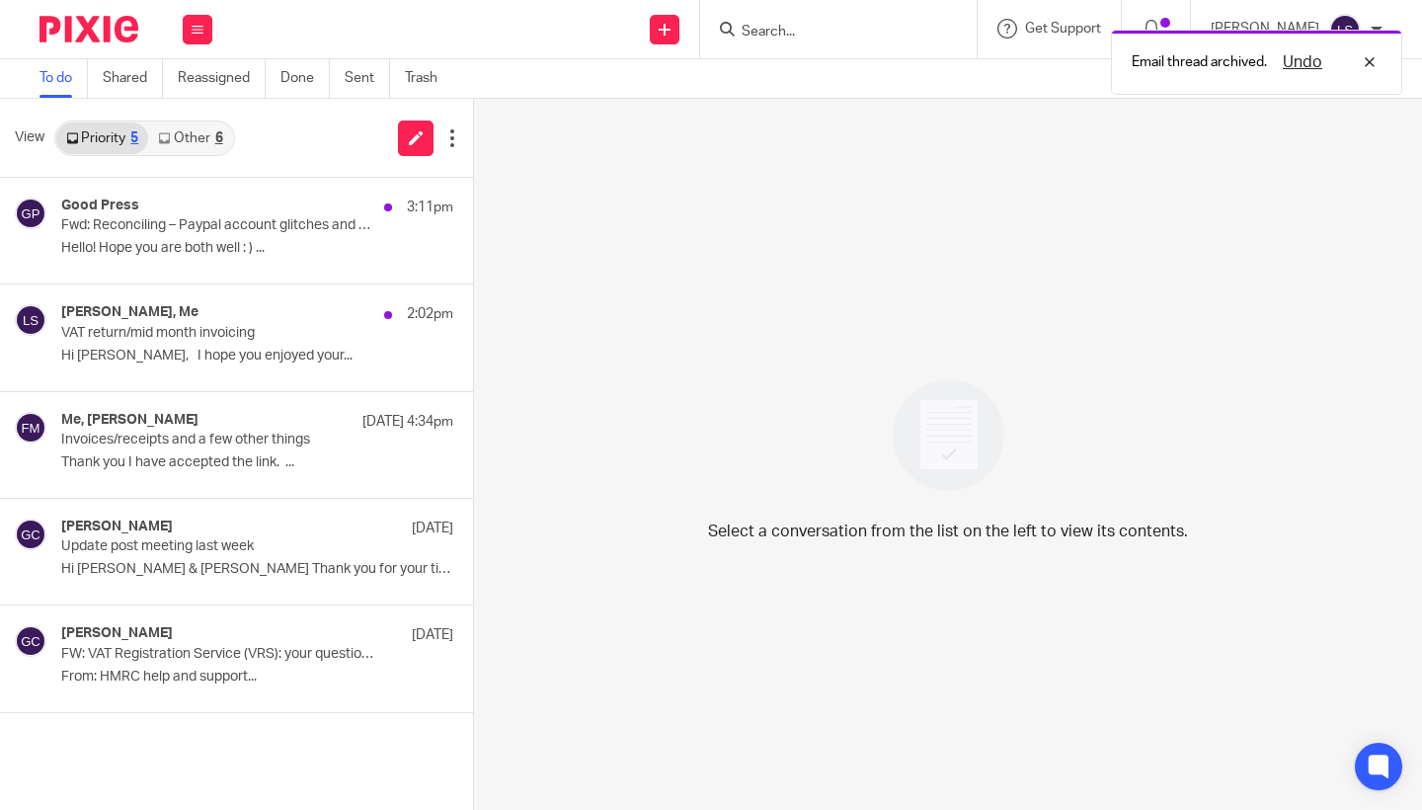
click at [217, 137] on div "6" at bounding box center [219, 138] width 8 height 14
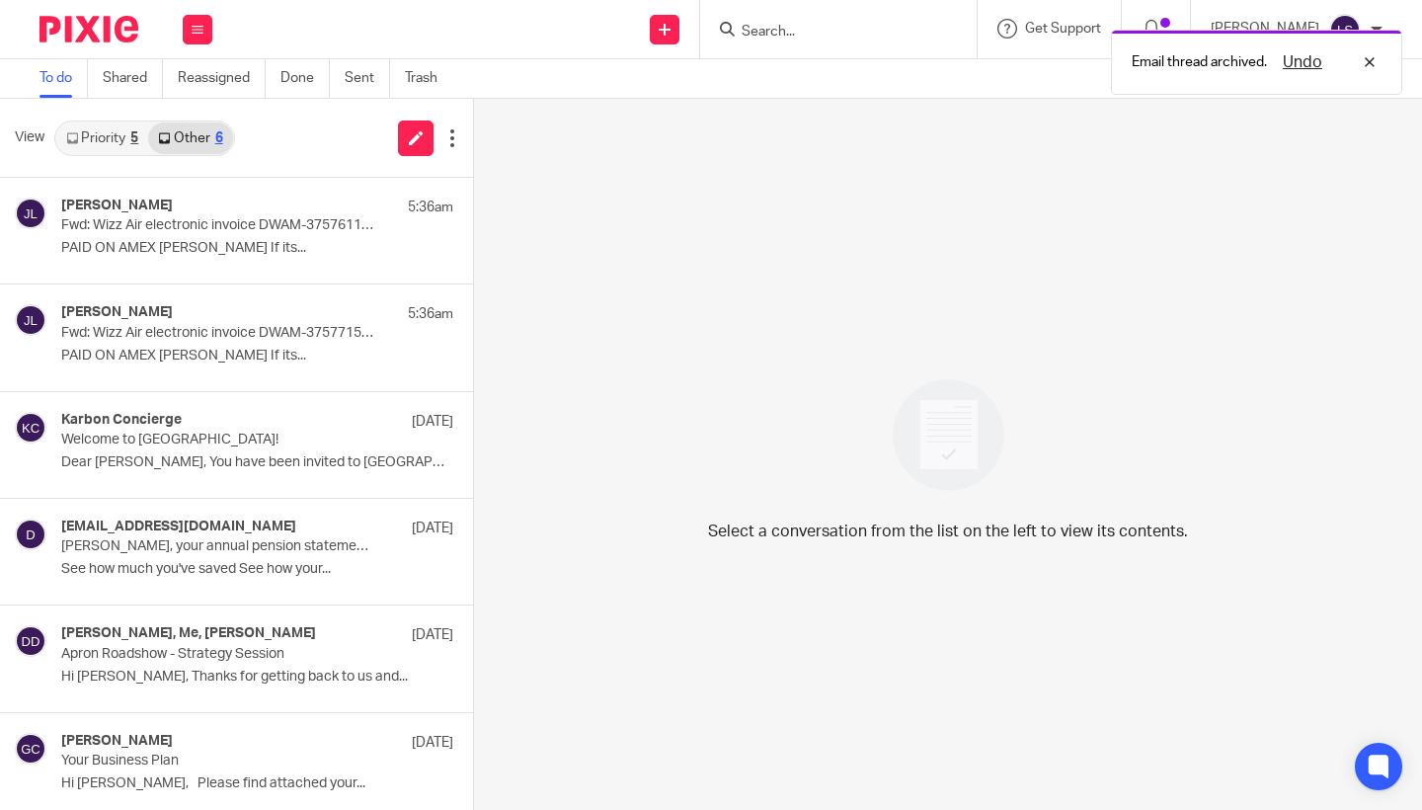
click at [105, 134] on link "Priority 5" at bounding box center [102, 138] width 92 height 32
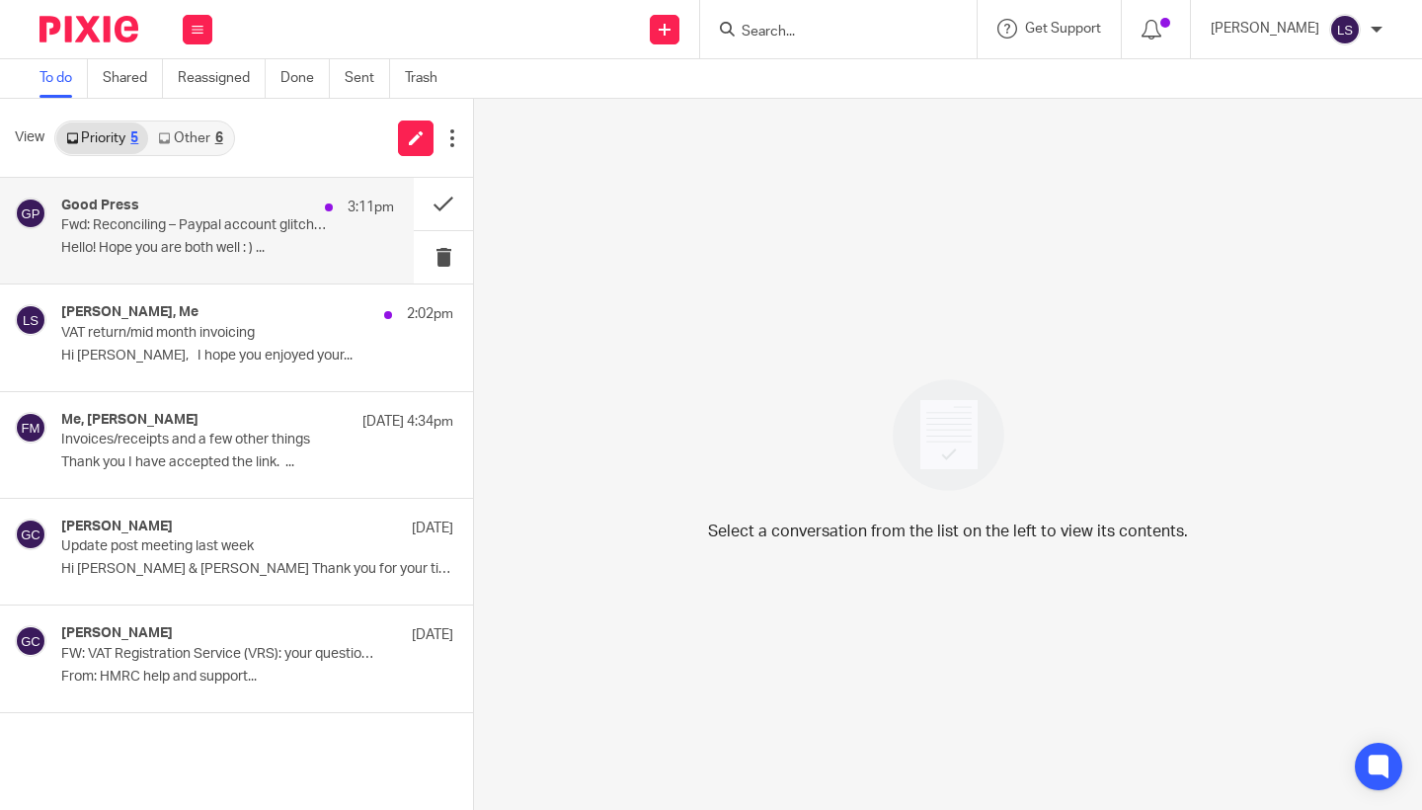
click at [219, 246] on p "Hello! Hope you are both well : ) ..." at bounding box center [227, 248] width 333 height 17
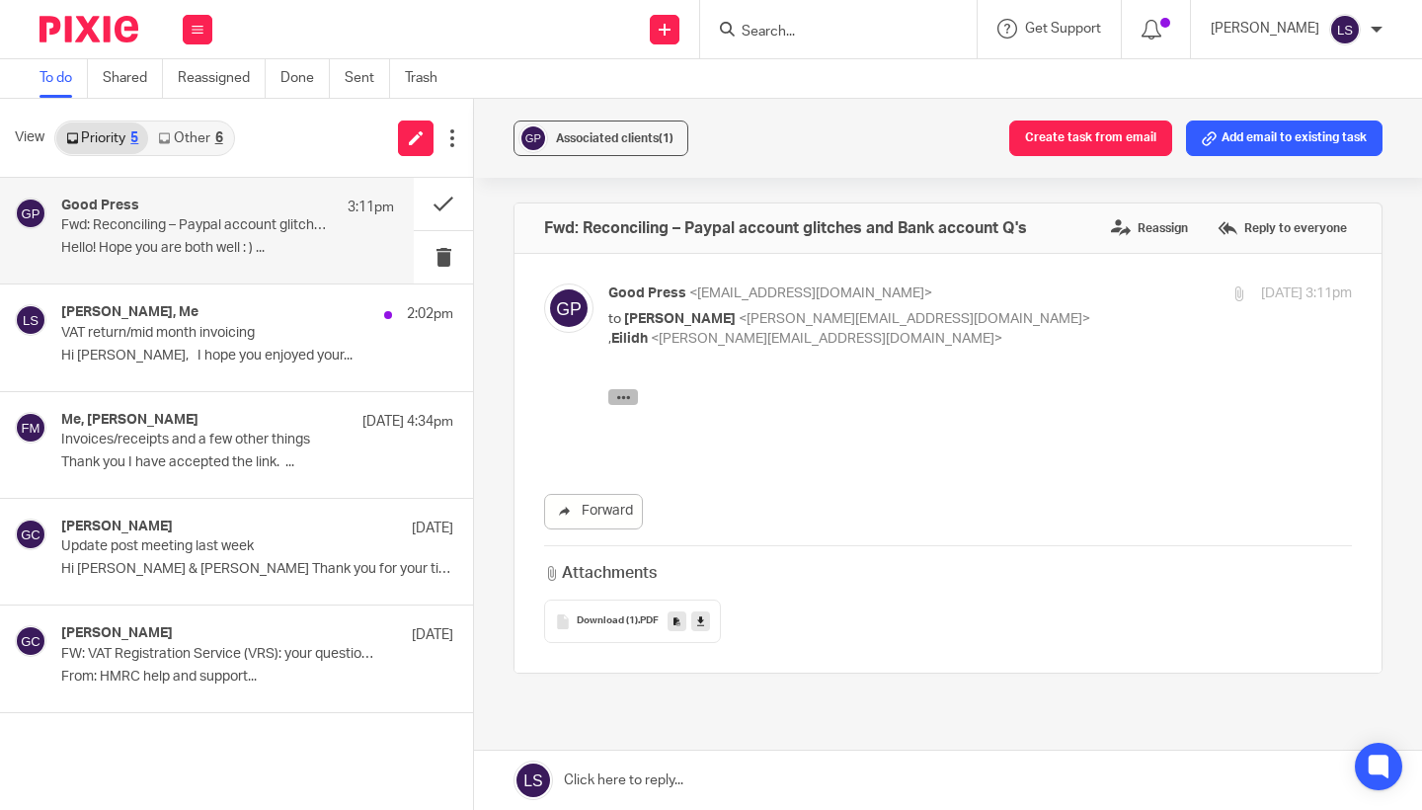
click at [628, 397] on icon "button" at bounding box center [623, 396] width 15 height 15
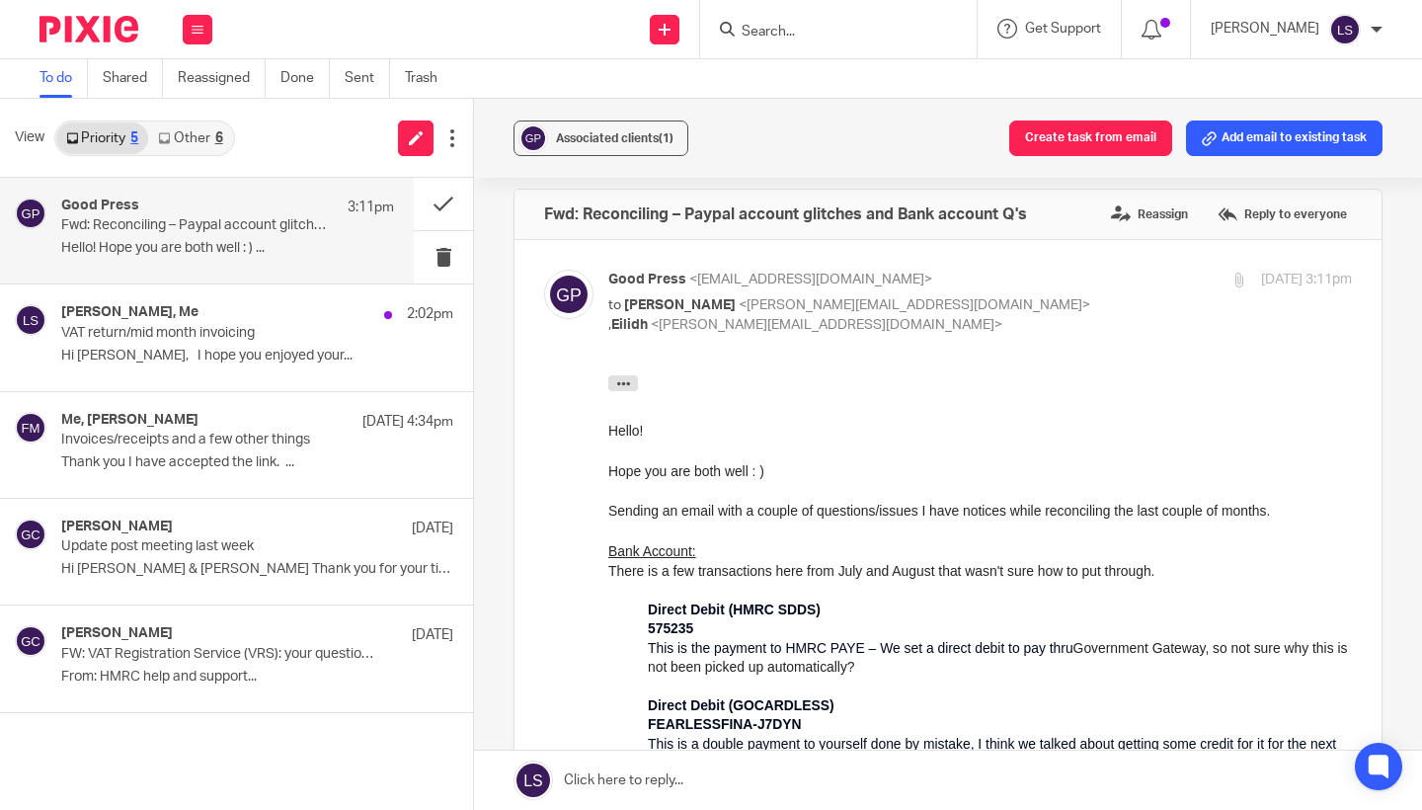
scroll to position [13, 0]
click at [1053, 330] on p "to Lauren Simmons <lauren@fearlessfinancials.co.uk> , Eilidh <eilidh@fearlessfi…" at bounding box center [856, 316] width 496 height 40
checkbox input "false"
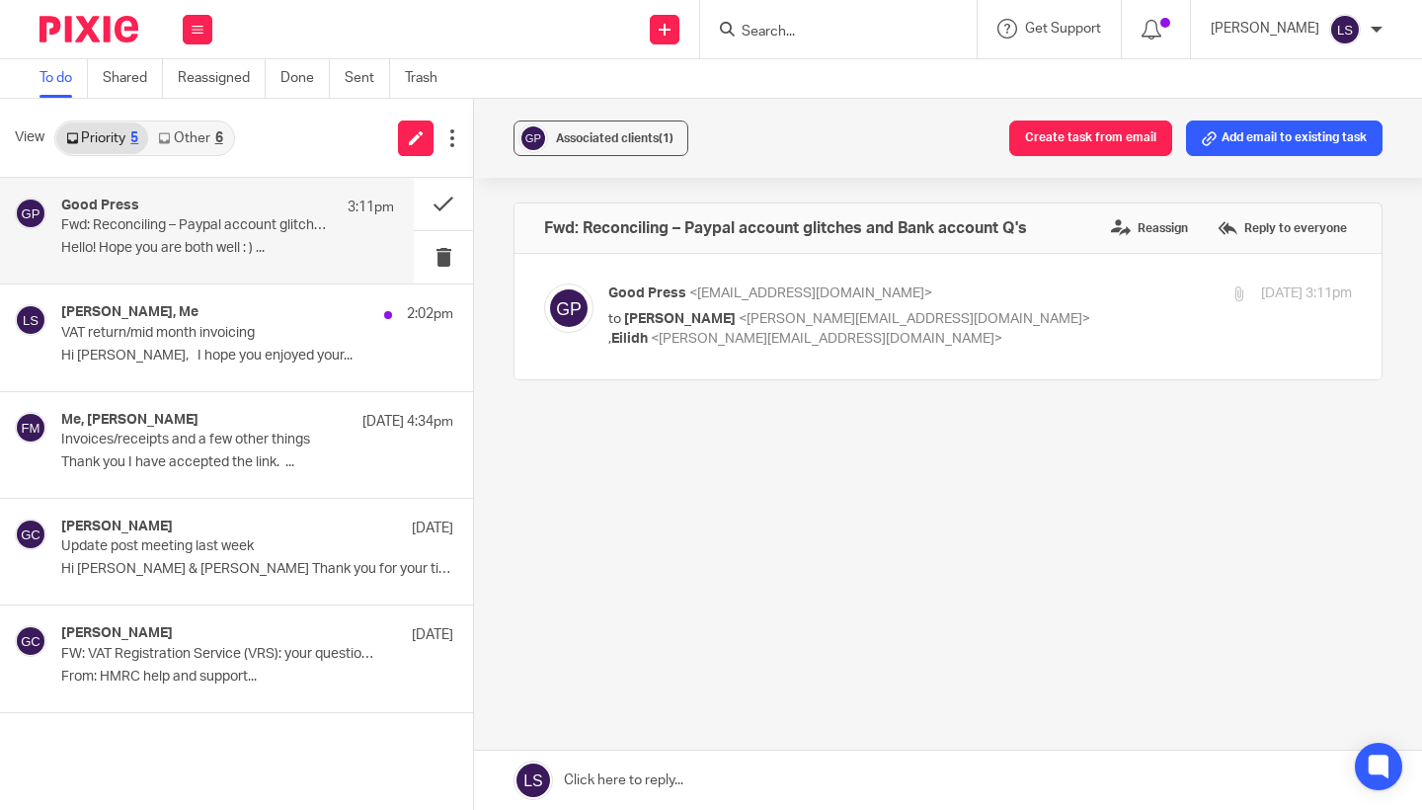
scroll to position [0, 0]
click at [207, 148] on link "Other 6" at bounding box center [190, 138] width 84 height 32
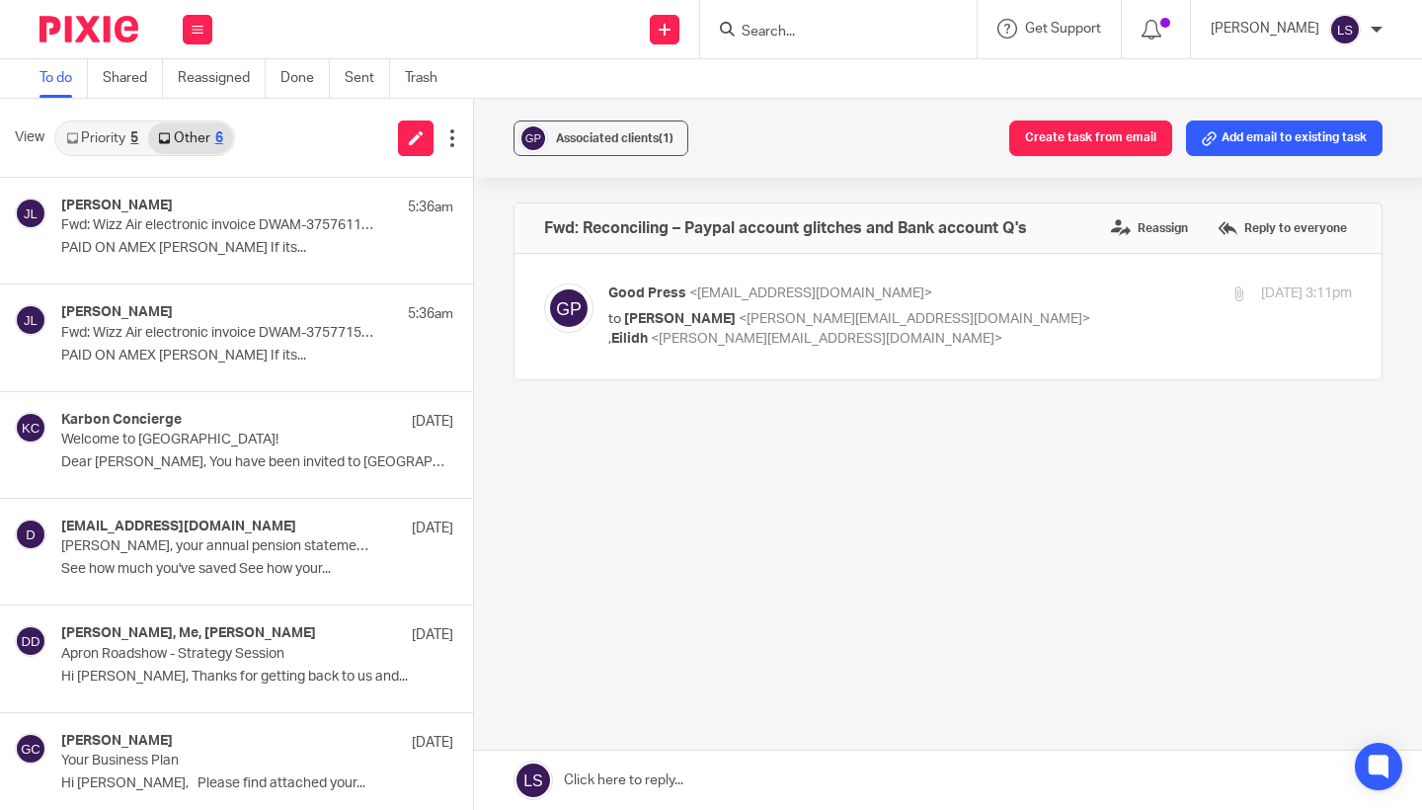
click at [116, 139] on link "Priority 5" at bounding box center [102, 138] width 92 height 32
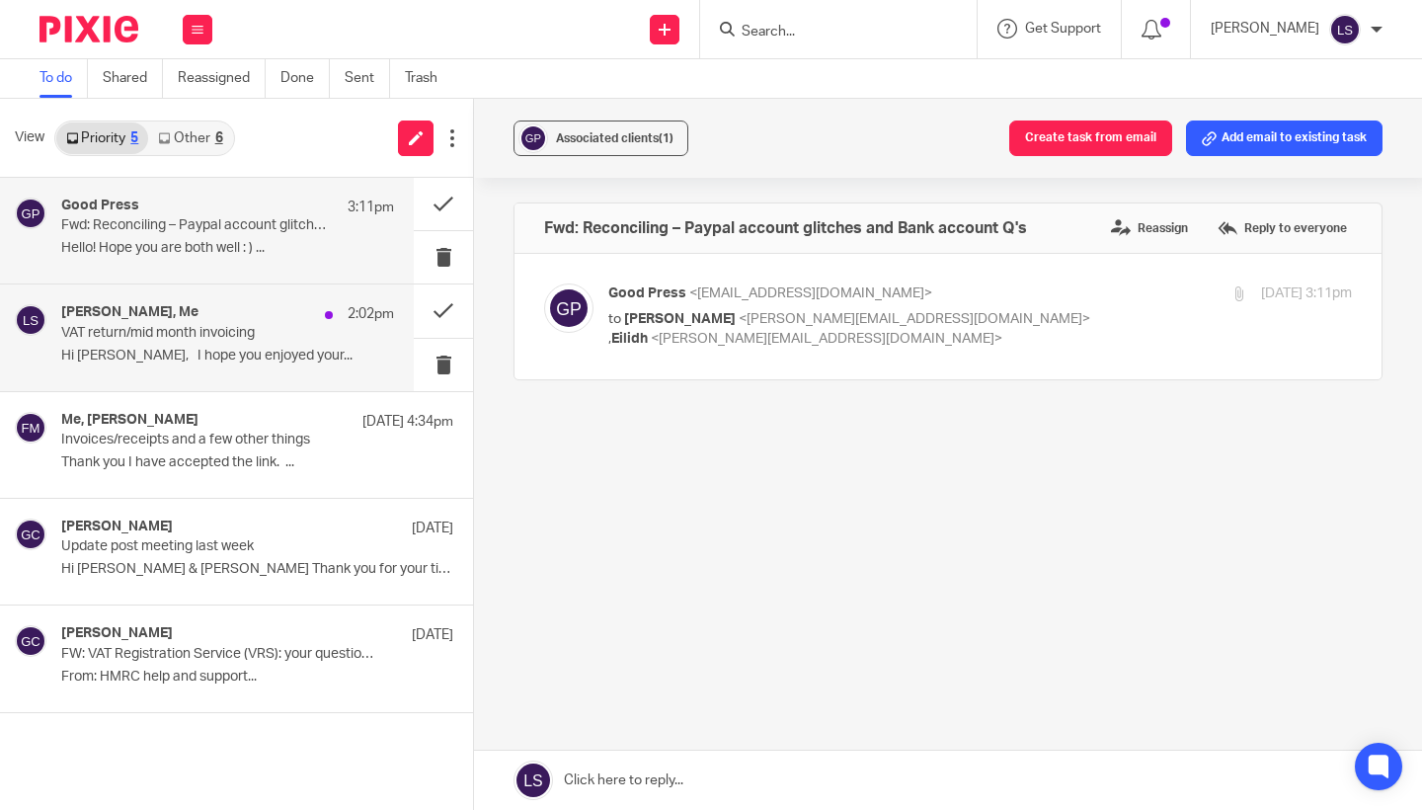
click at [141, 335] on p "VAT return/mid month invoicing" at bounding box center [194, 333] width 267 height 17
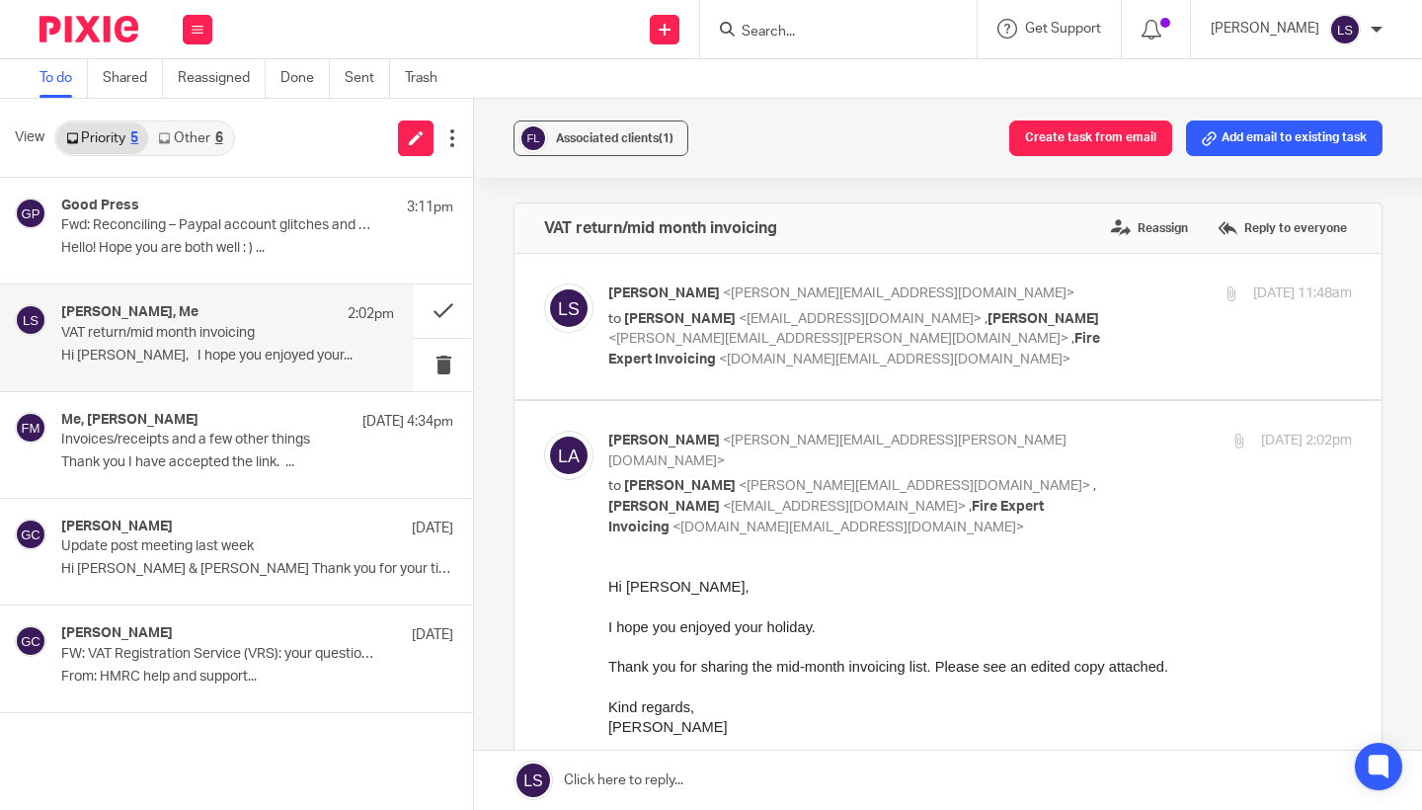
click at [949, 622] on p "I hope you enjoyed your holiday." at bounding box center [979, 627] width 743 height 20
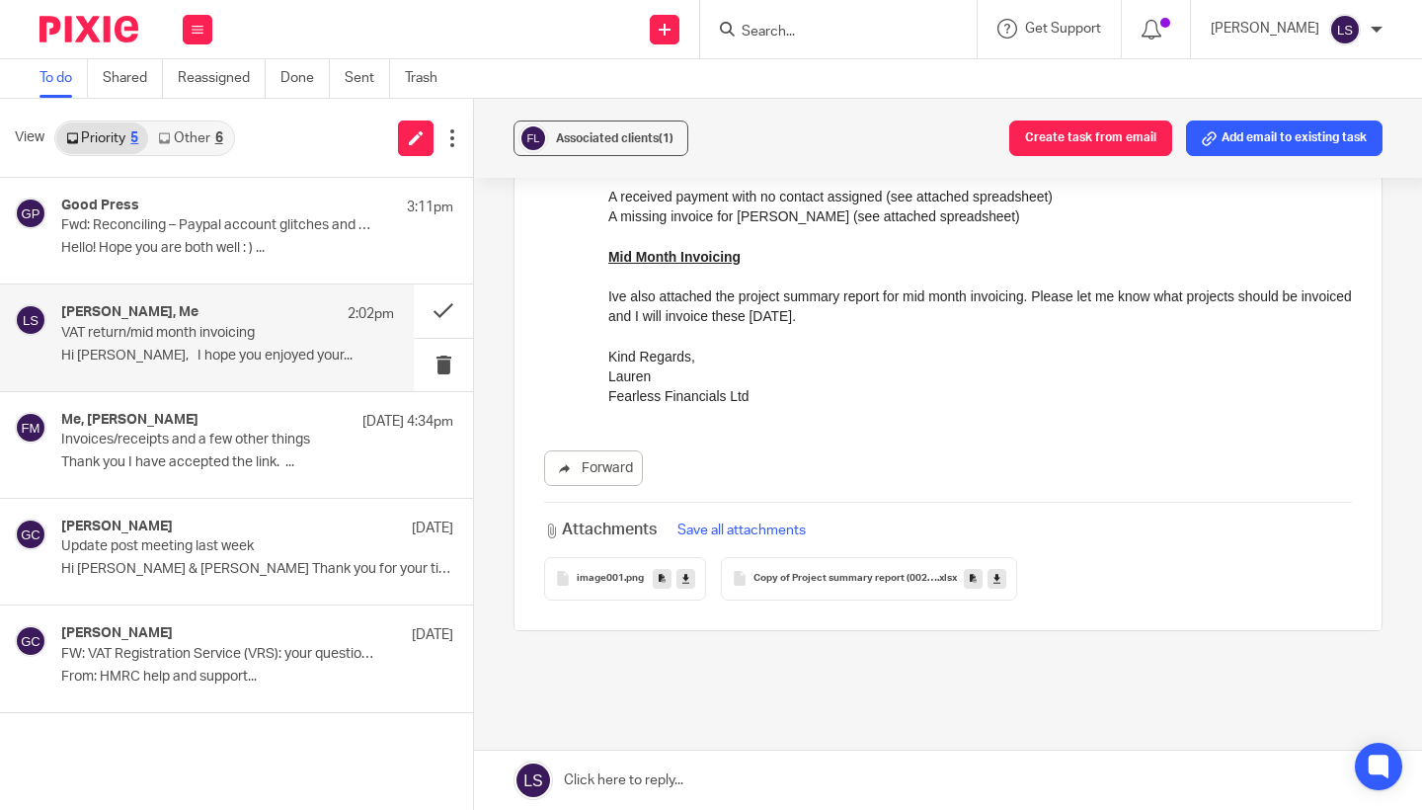
scroll to position [1641, 0]
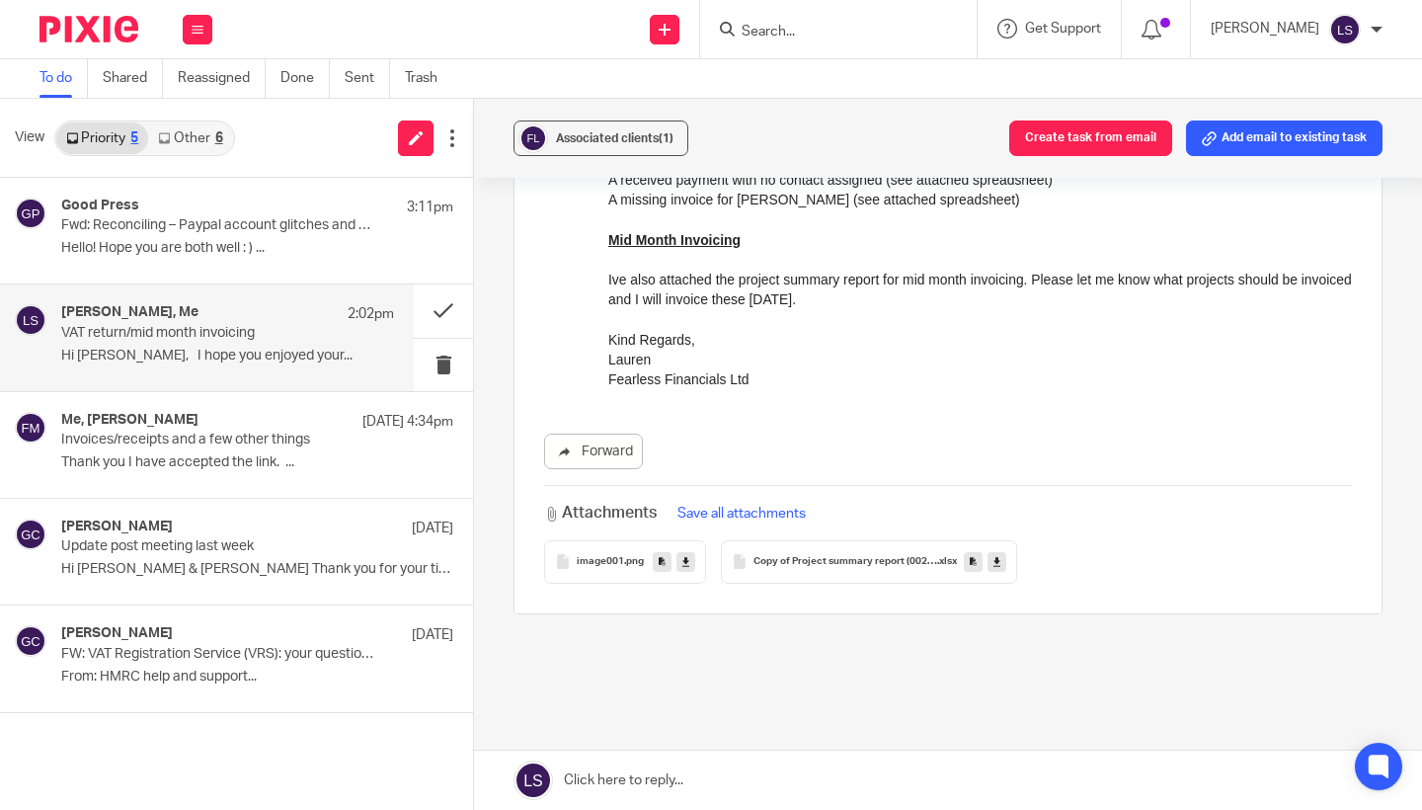
click at [997, 554] on icon at bounding box center [996, 561] width 7 height 15
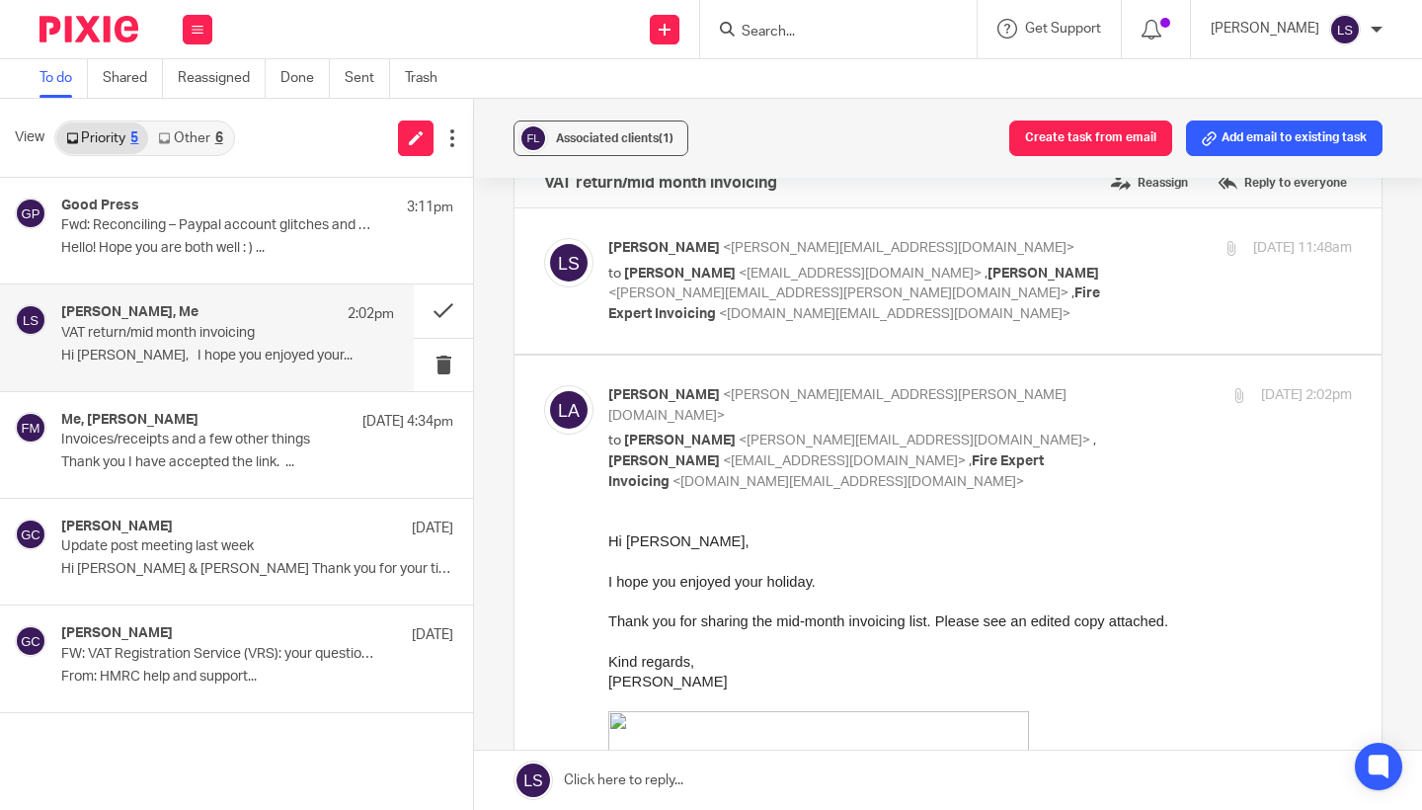
scroll to position [34, 0]
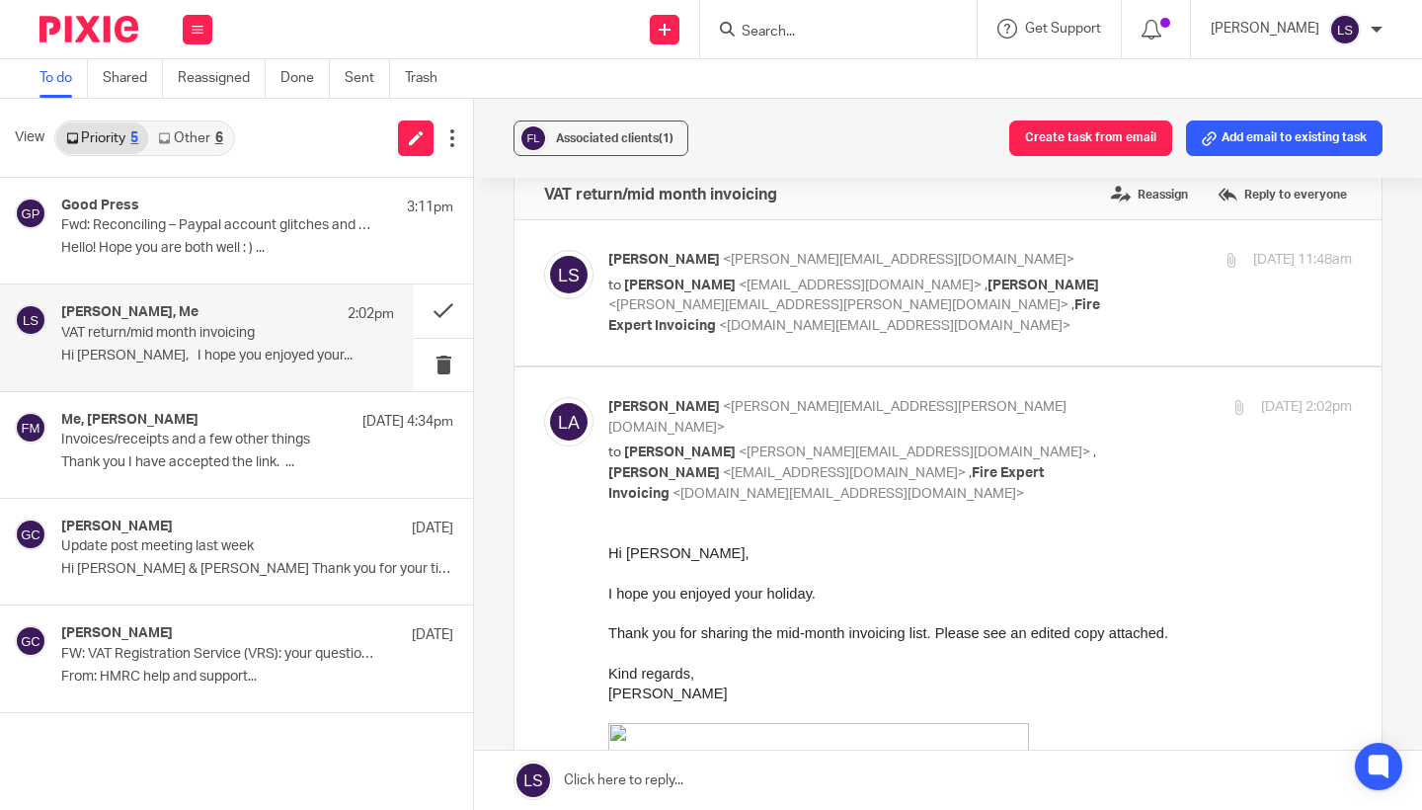
click at [1031, 397] on p "Lisa Anderson <lisa.anderson@fire-expert.ltd>" at bounding box center [856, 417] width 496 height 40
checkbox input "false"
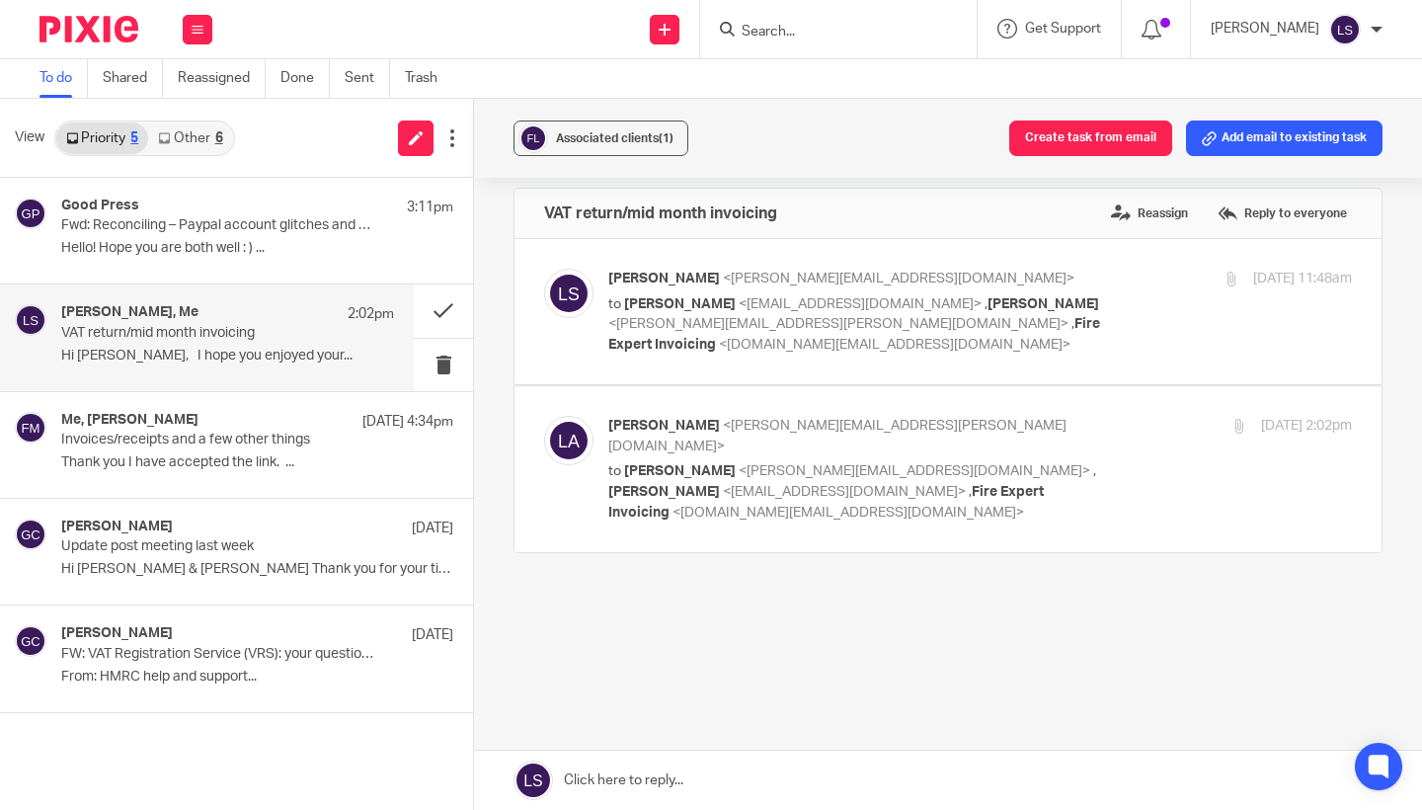
scroll to position [0, 0]
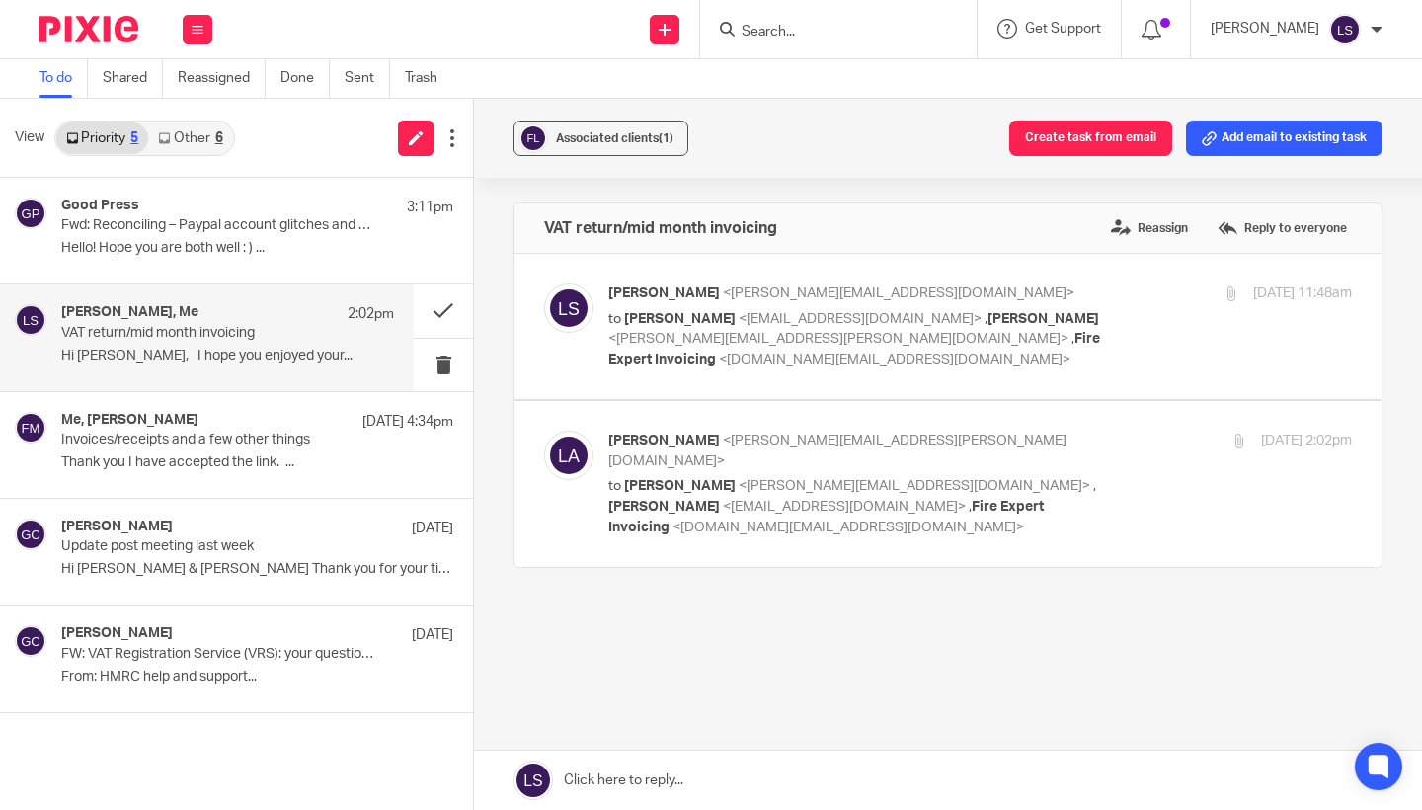
click at [713, 782] on link at bounding box center [948, 779] width 948 height 59
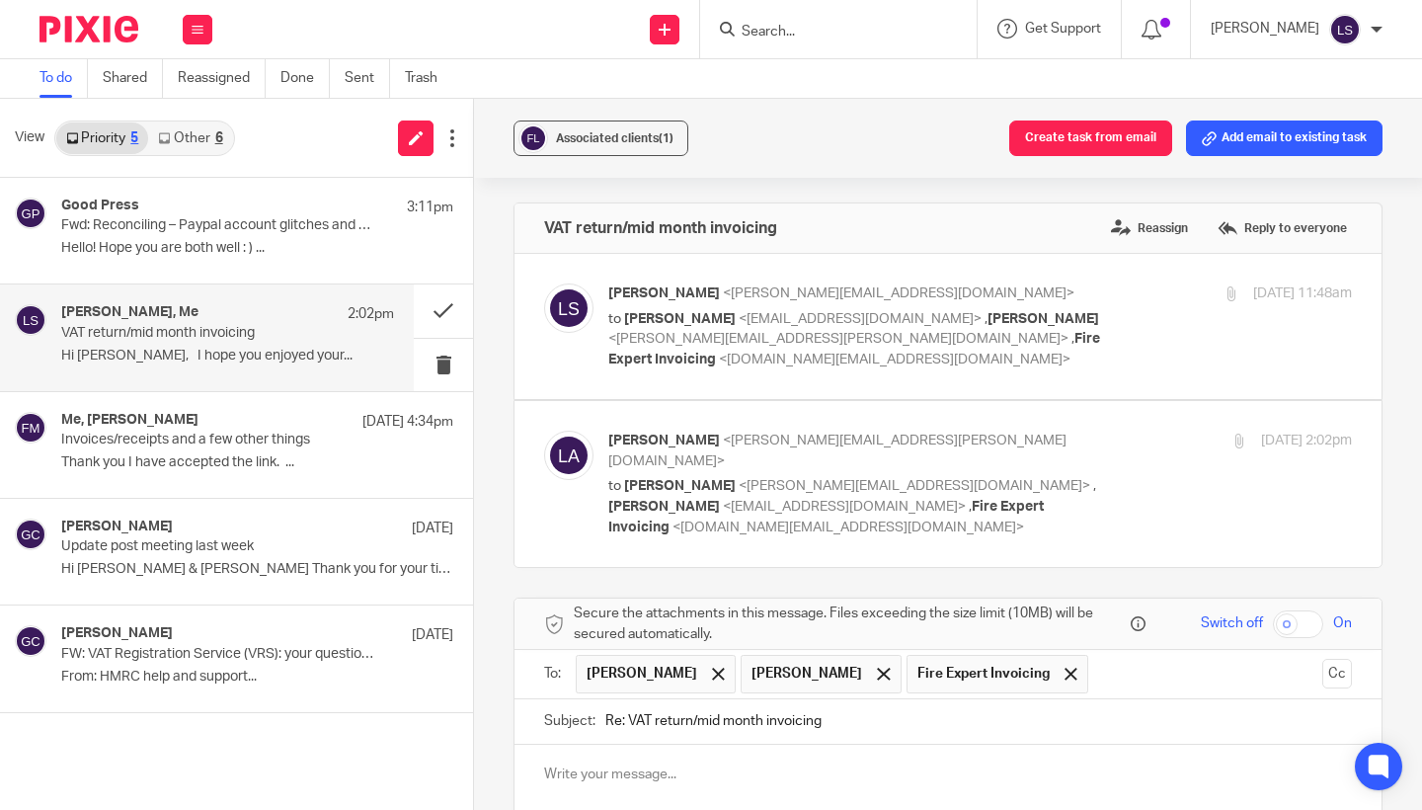
scroll to position [312, 0]
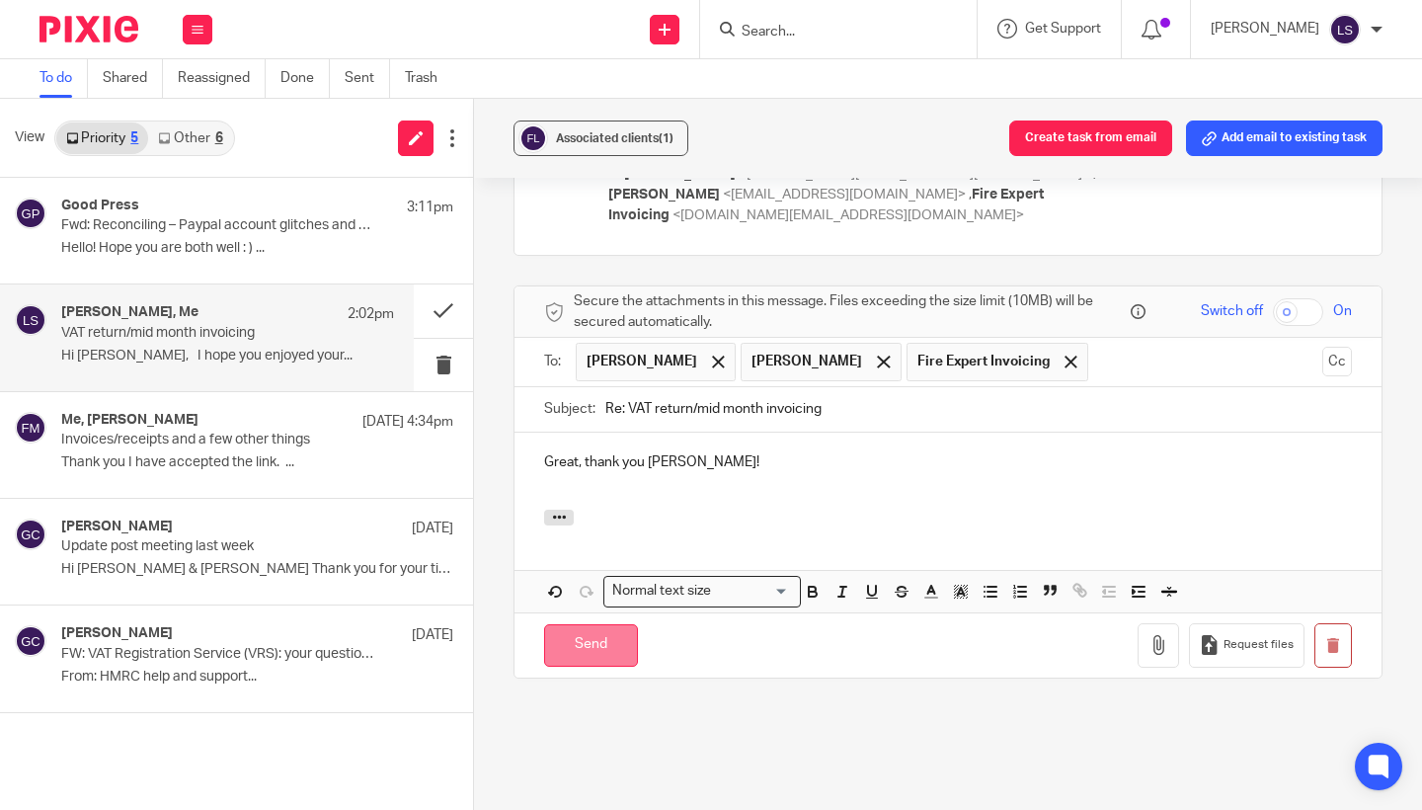
click at [602, 624] on input "Send" at bounding box center [591, 645] width 94 height 42
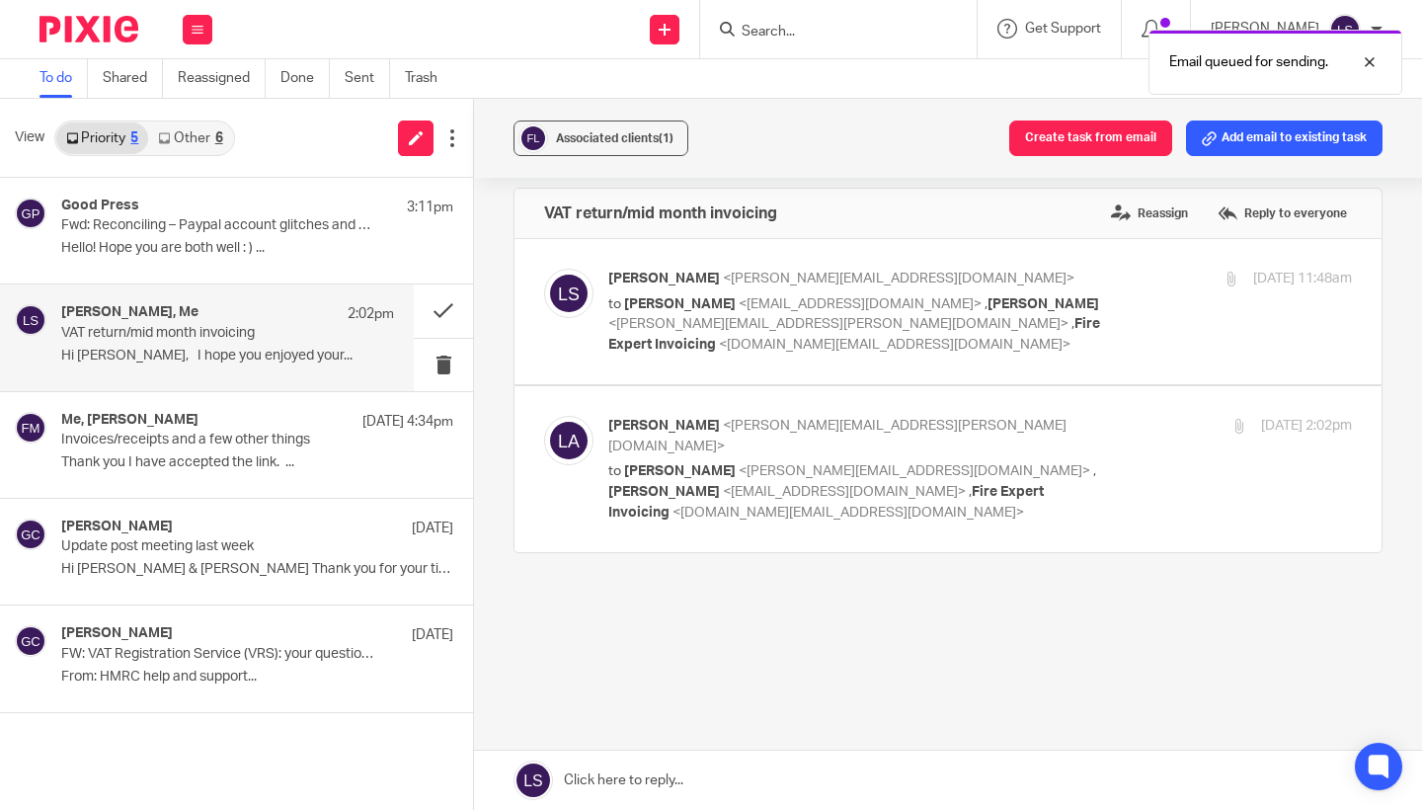
scroll to position [0, 0]
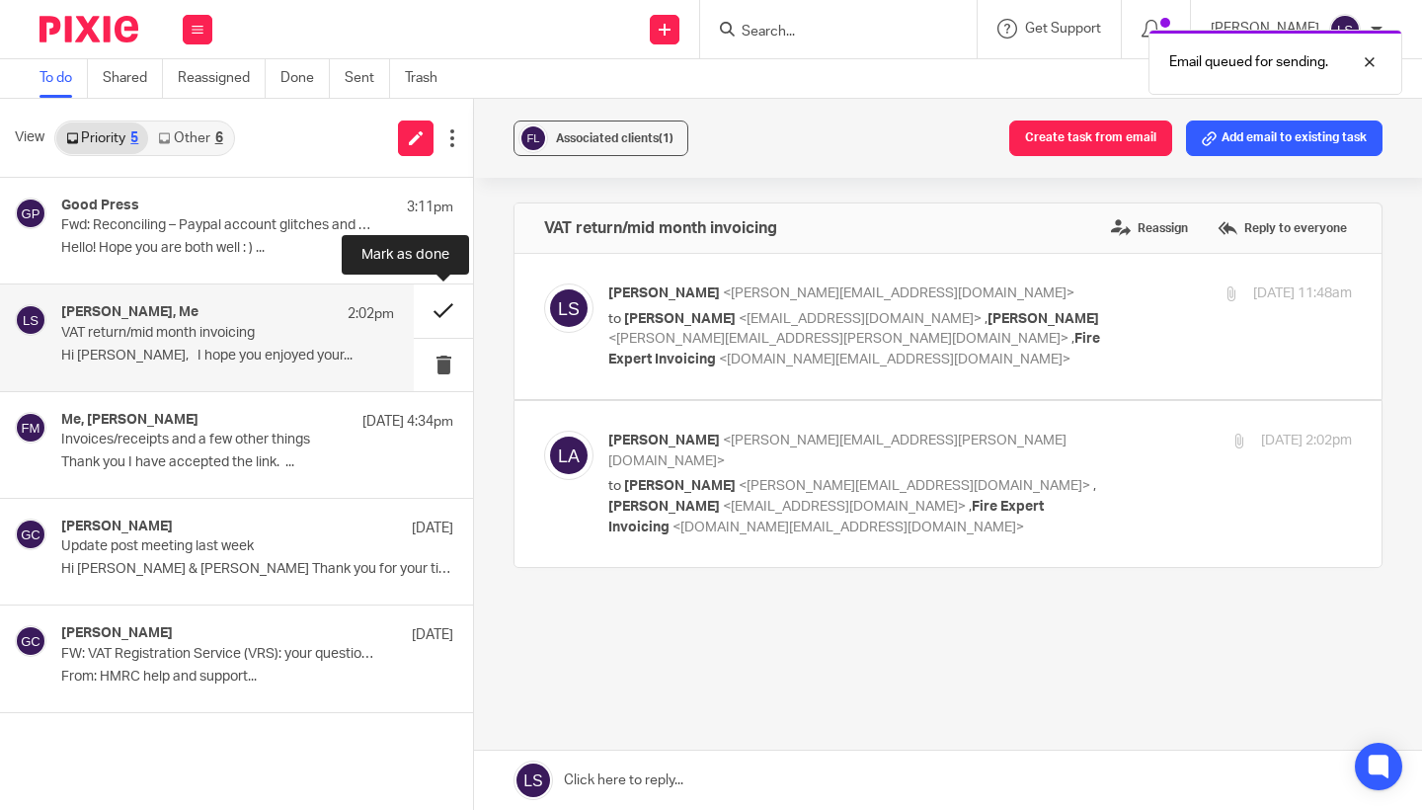
click at [439, 303] on button at bounding box center [443, 310] width 59 height 52
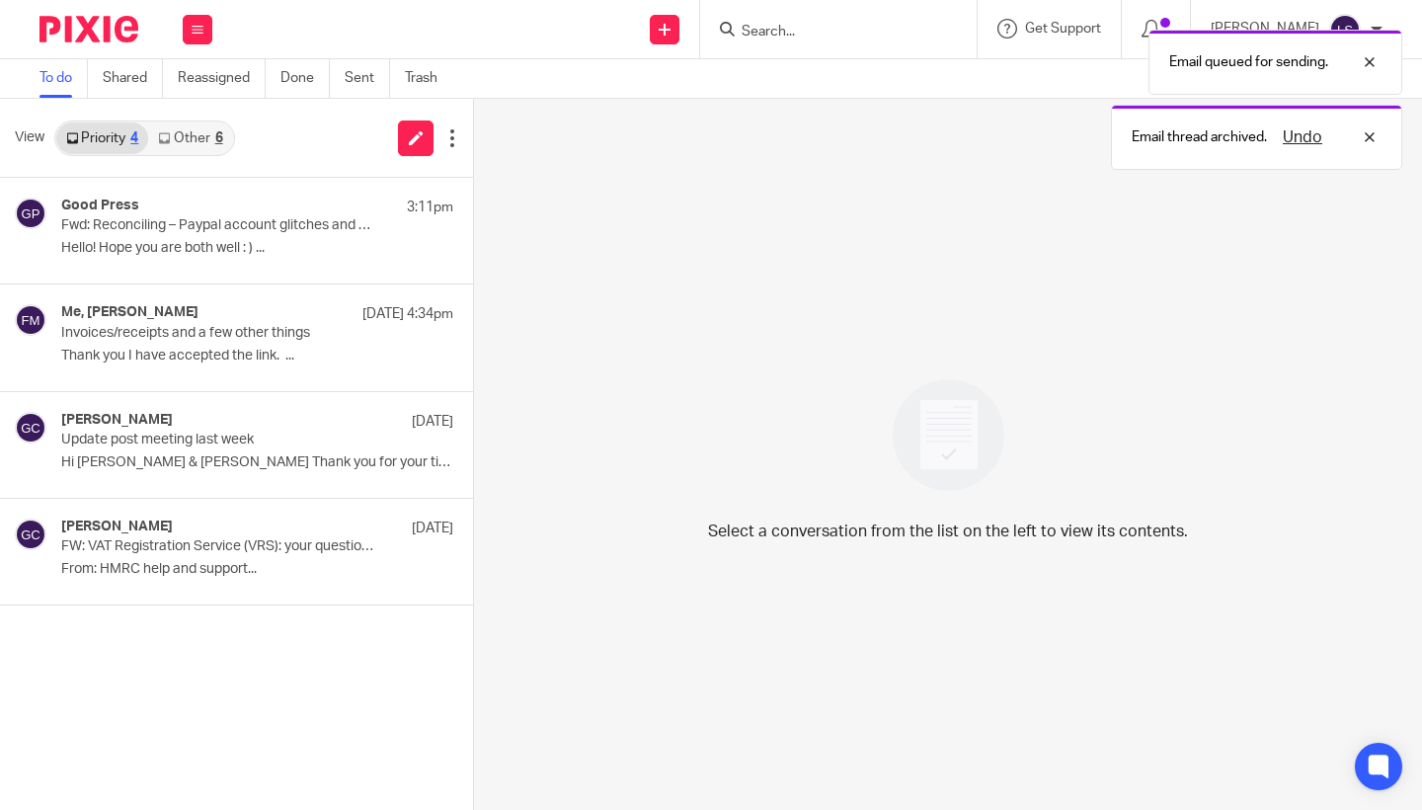
click at [216, 132] on div "6" at bounding box center [219, 138] width 8 height 14
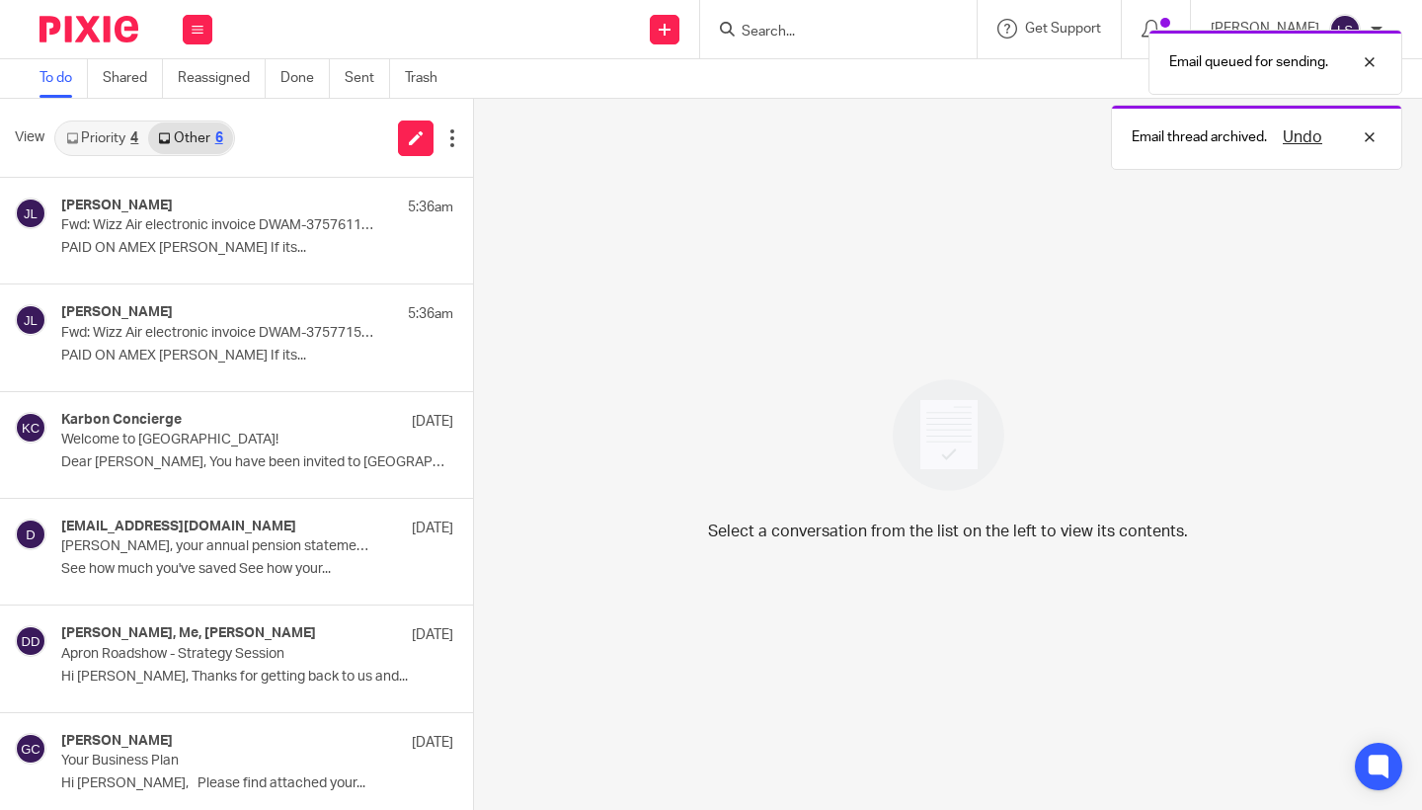
click at [99, 136] on link "Priority 4" at bounding box center [102, 138] width 92 height 32
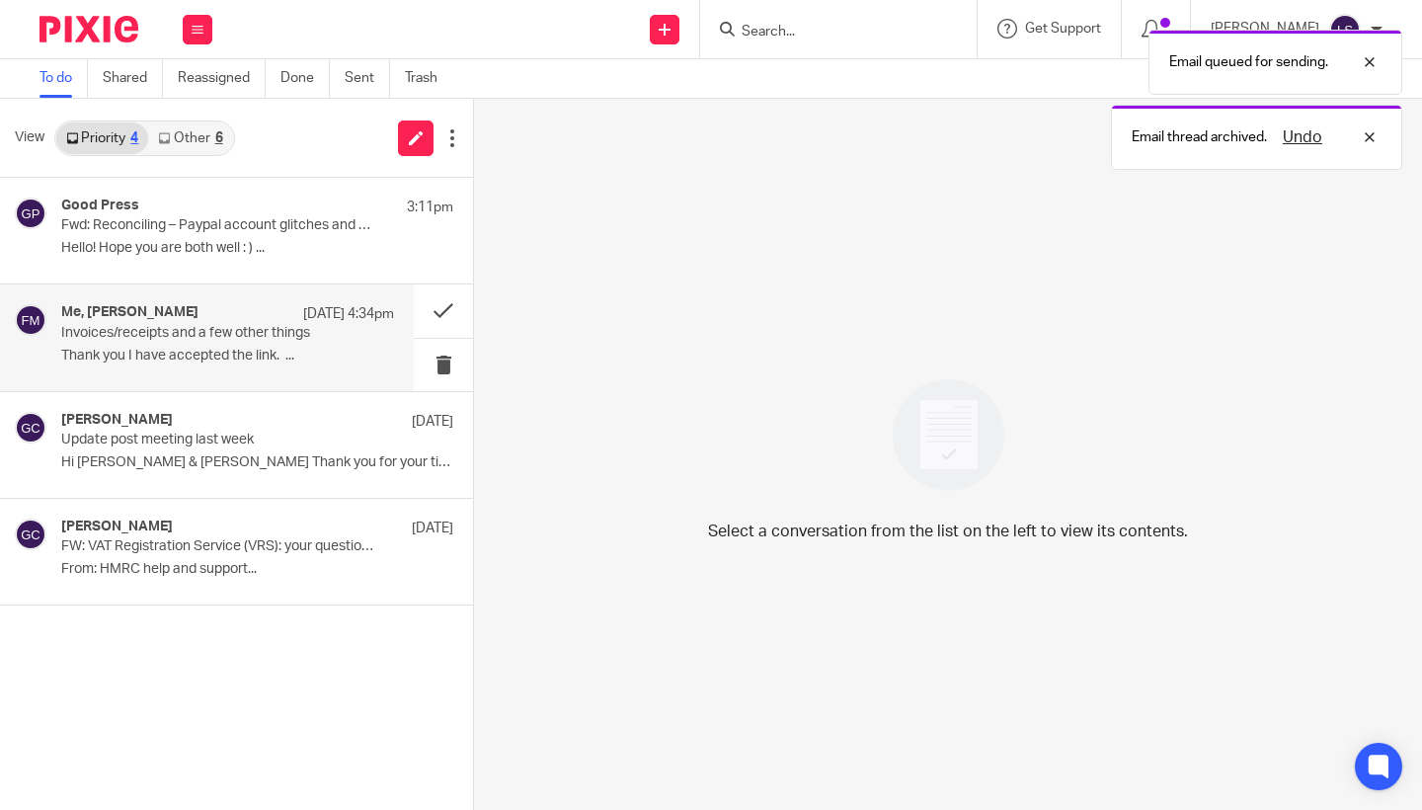
click at [107, 331] on p "Invoices/receipts and a few other things" at bounding box center [194, 333] width 267 height 17
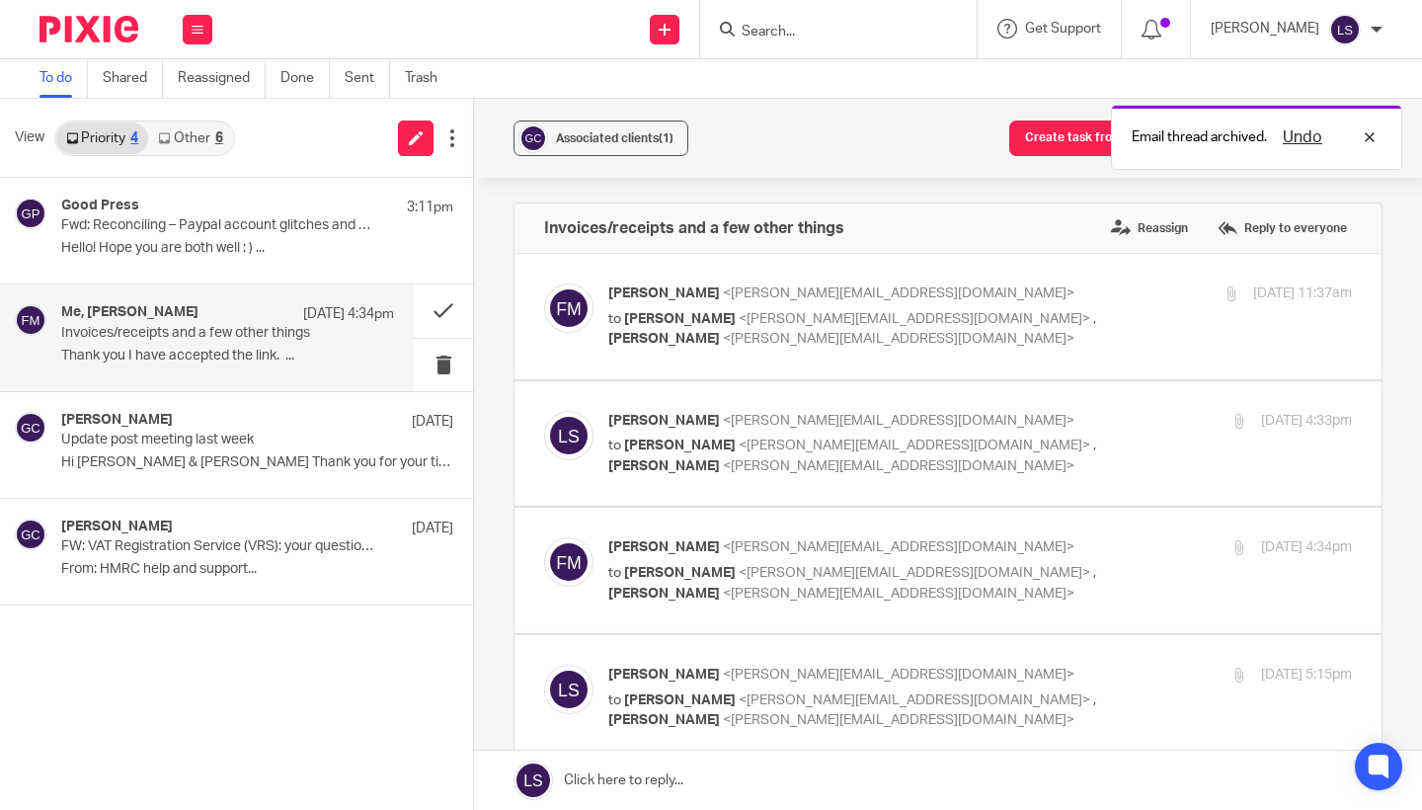
click at [1400, 421] on div "Associated clients (1) Create task from email Add email to existing task Invoic…" at bounding box center [948, 454] width 948 height 711
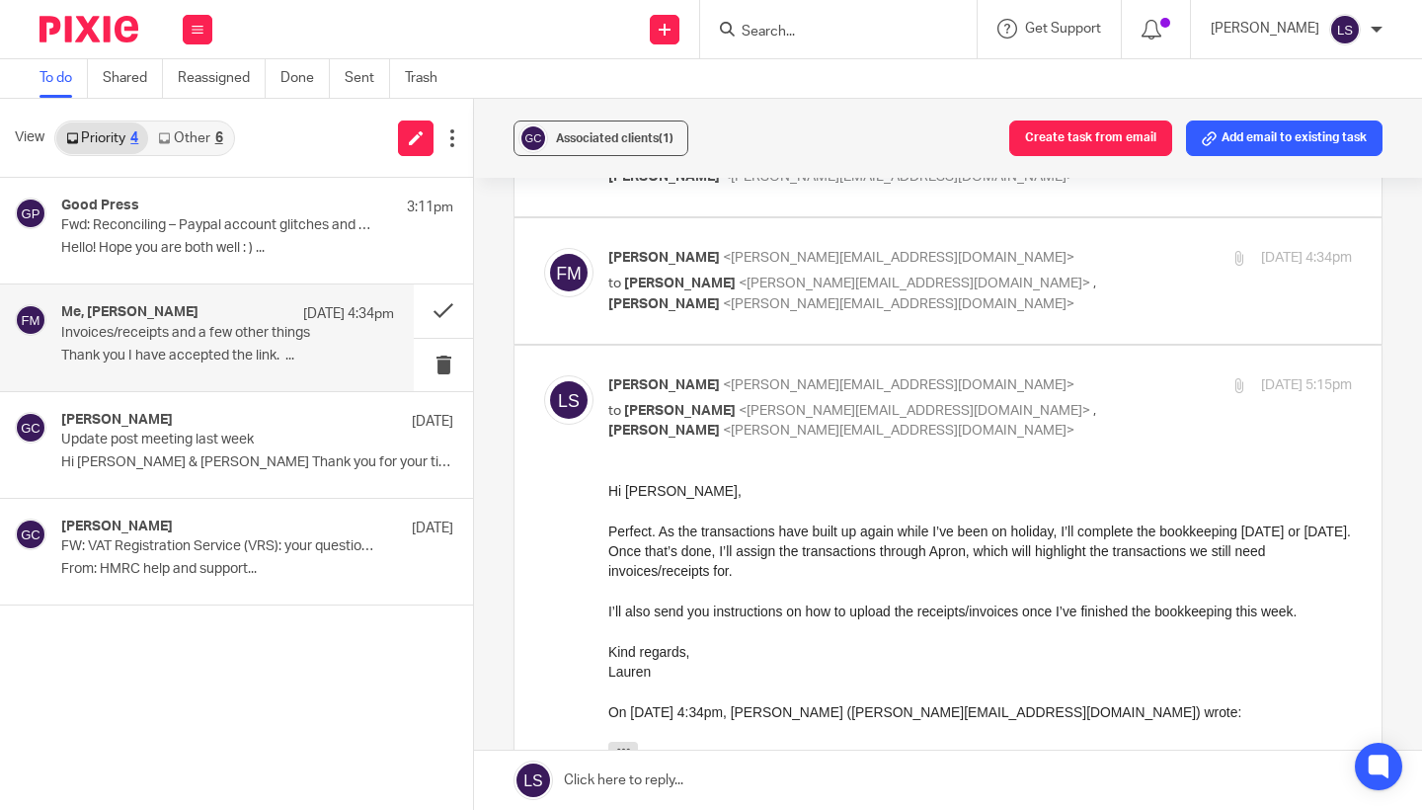
click at [1096, 401] on p "to Fiona Minshall <fiona@westendadventure.co.uk> , Gillian Caughey <gillian@fea…" at bounding box center [856, 421] width 496 height 40
checkbox input "false"
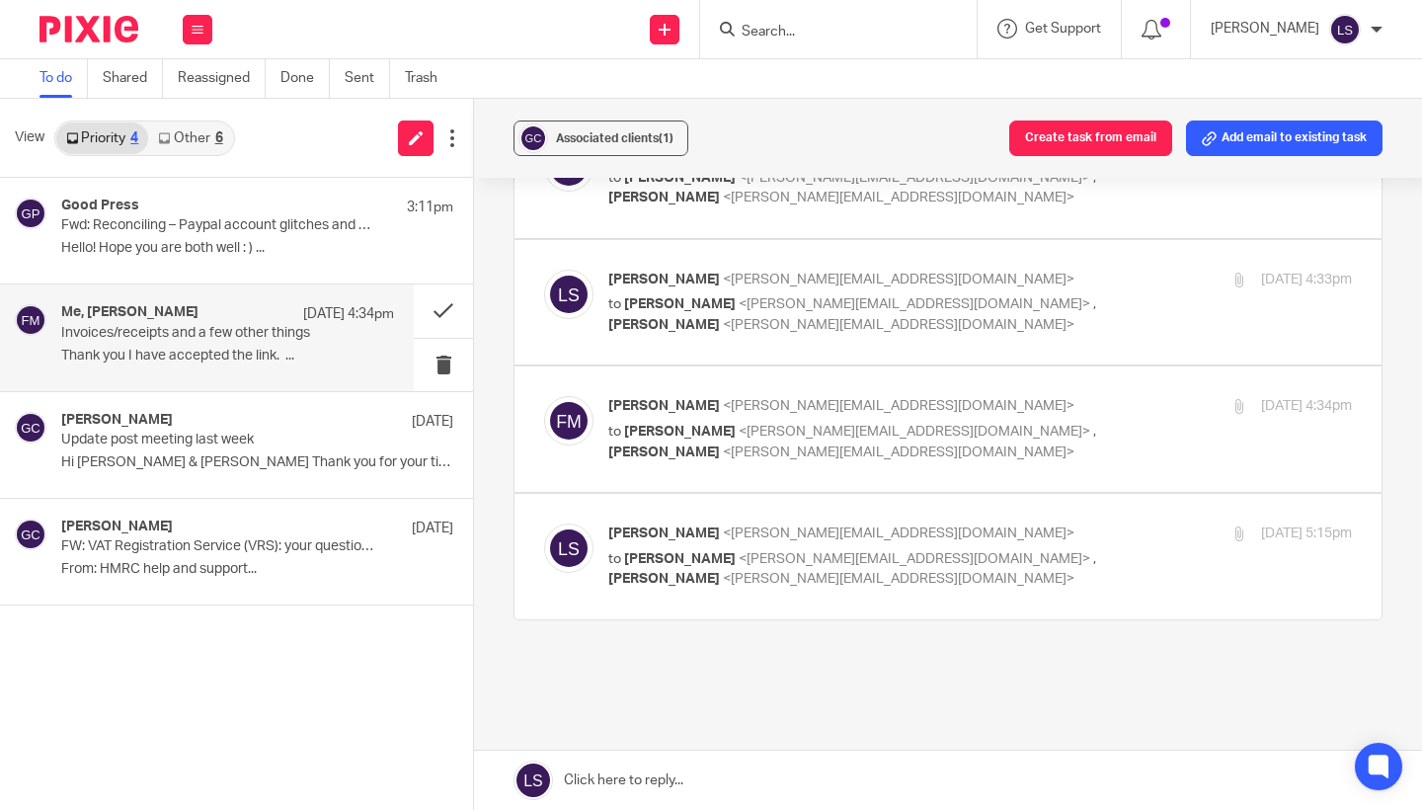
scroll to position [136, 0]
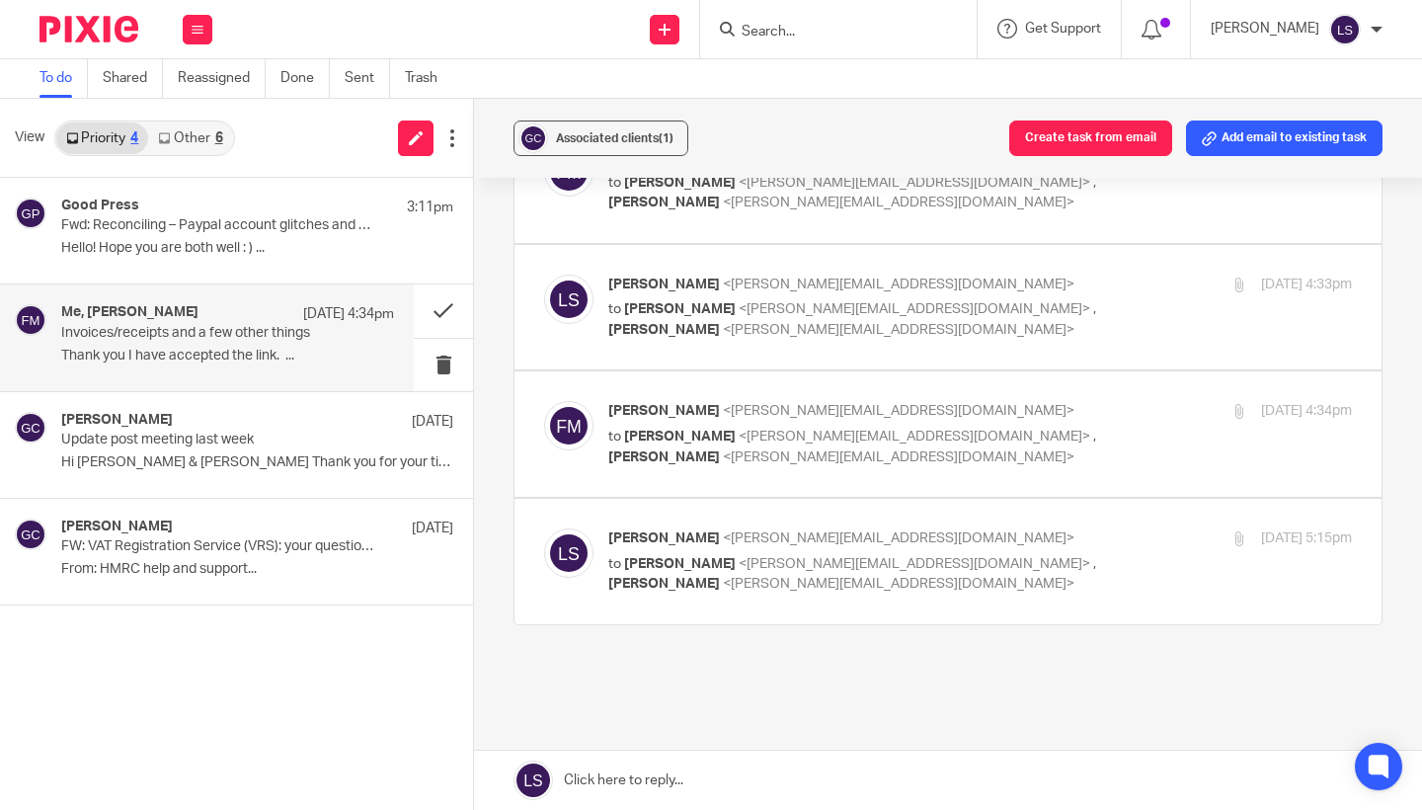
click at [196, 135] on link "Other 6" at bounding box center [190, 138] width 84 height 32
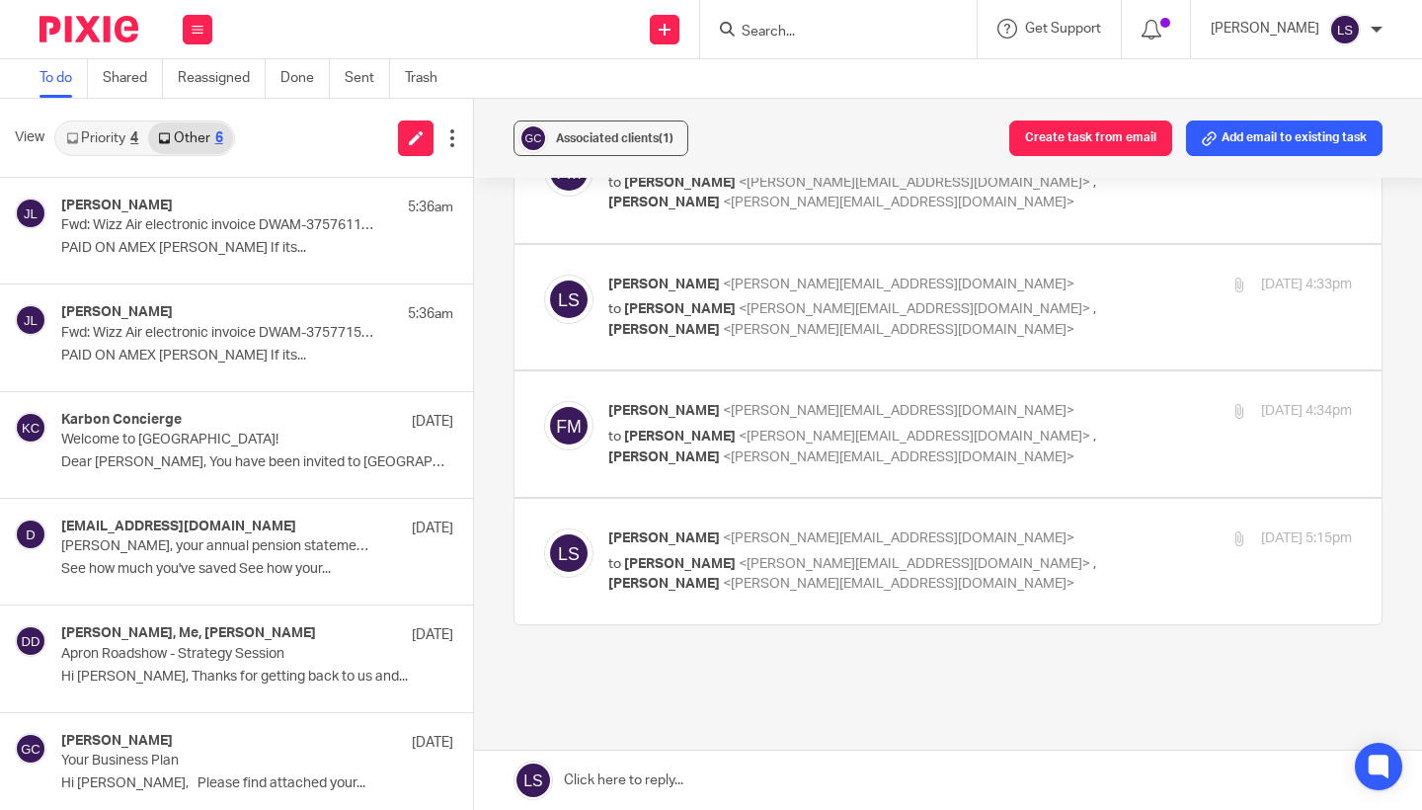
click at [106, 142] on link "Priority 4" at bounding box center [102, 138] width 92 height 32
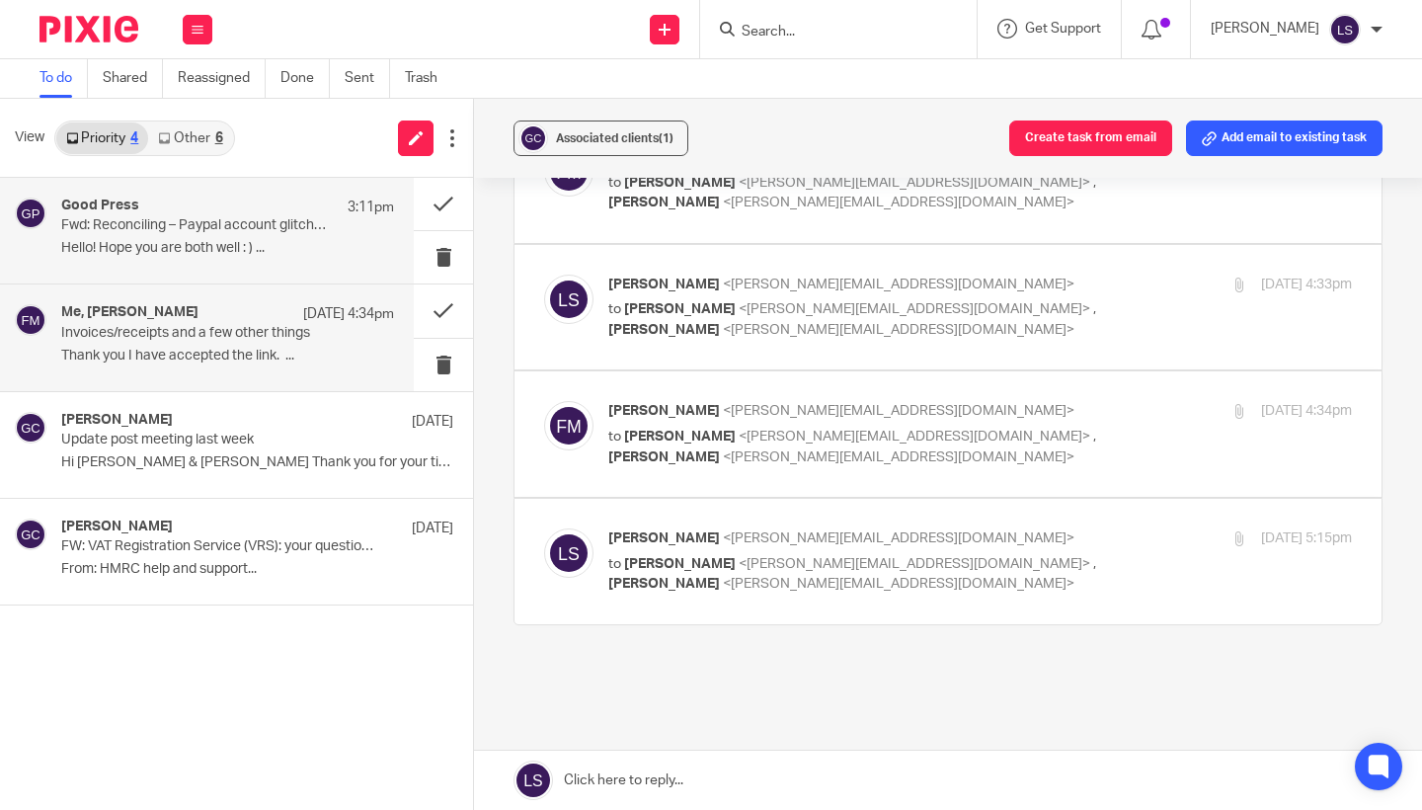
click at [145, 211] on div "Good Press 3:11pm" at bounding box center [227, 207] width 333 height 20
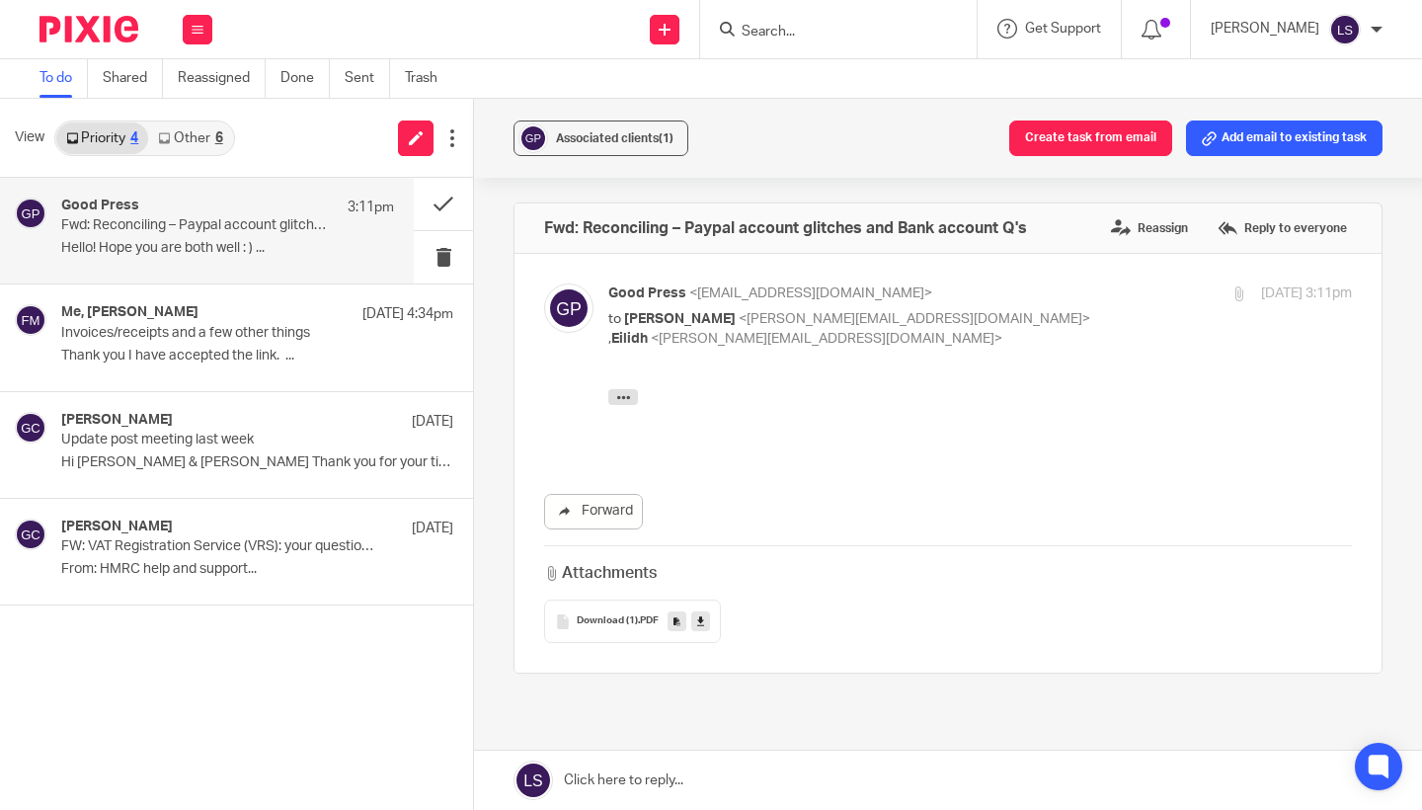
scroll to position [0, 0]
click at [203, 138] on link "Other 6" at bounding box center [190, 138] width 84 height 32
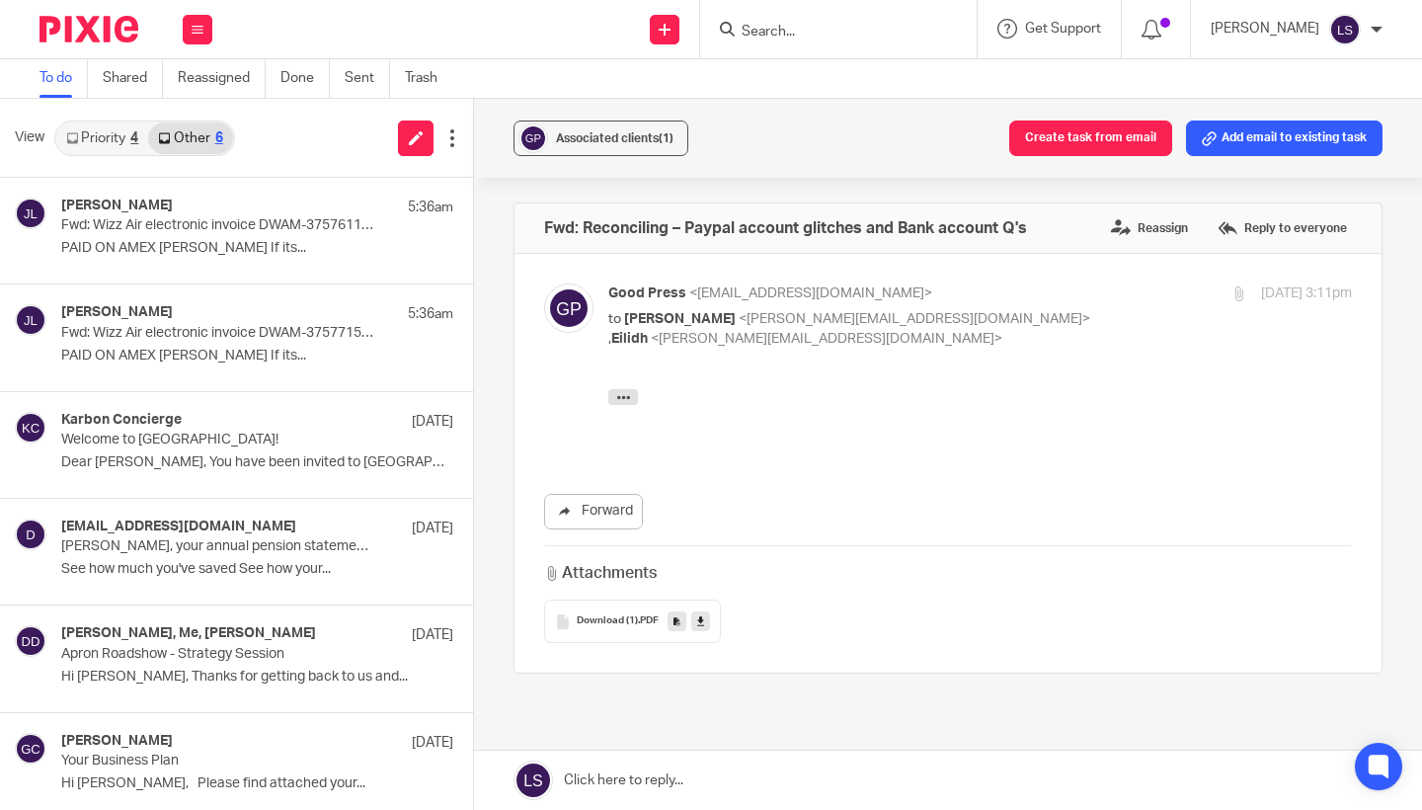
click at [103, 136] on link "Priority 4" at bounding box center [102, 138] width 92 height 32
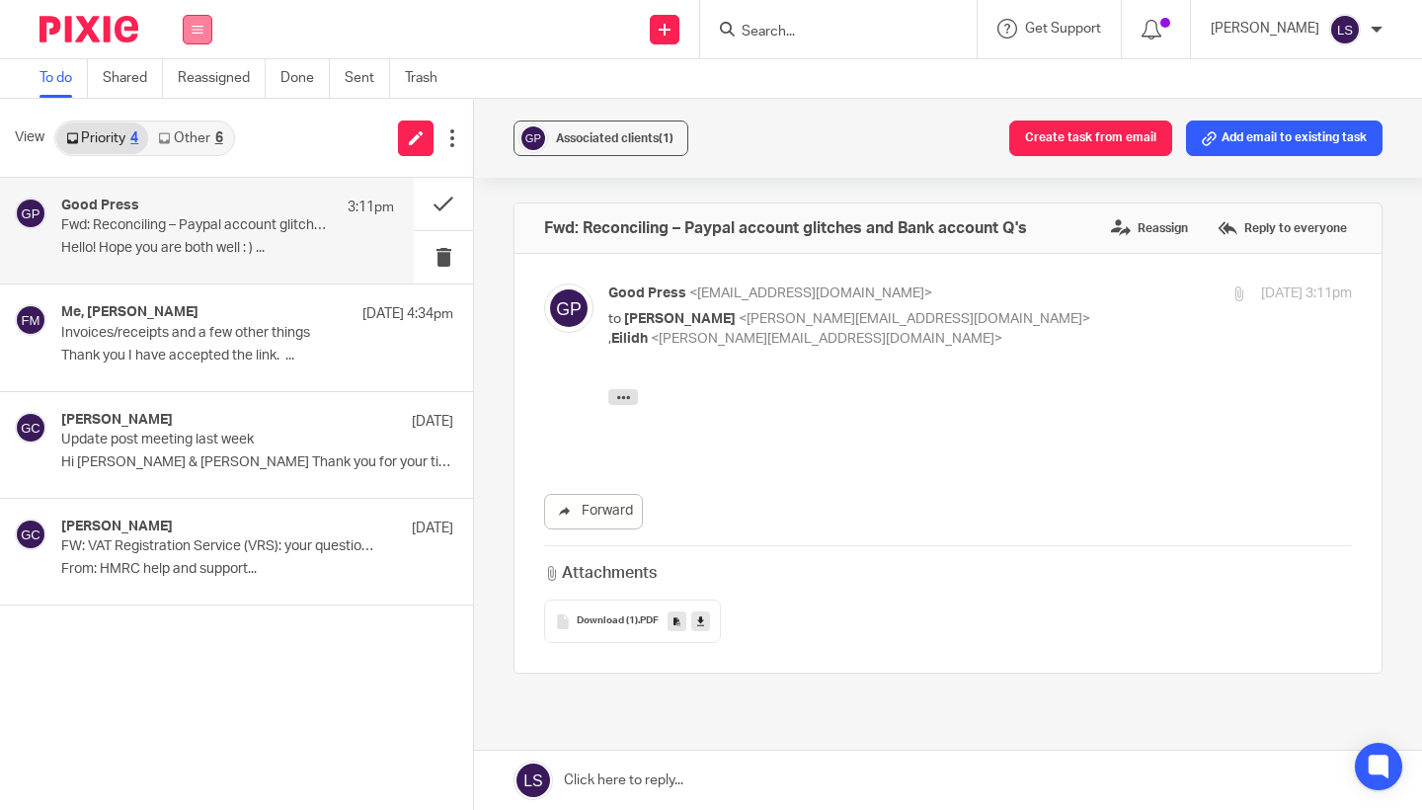
click at [191, 27] on button at bounding box center [198, 30] width 30 height 30
click at [180, 121] on link "Email" at bounding box center [189, 121] width 36 height 14
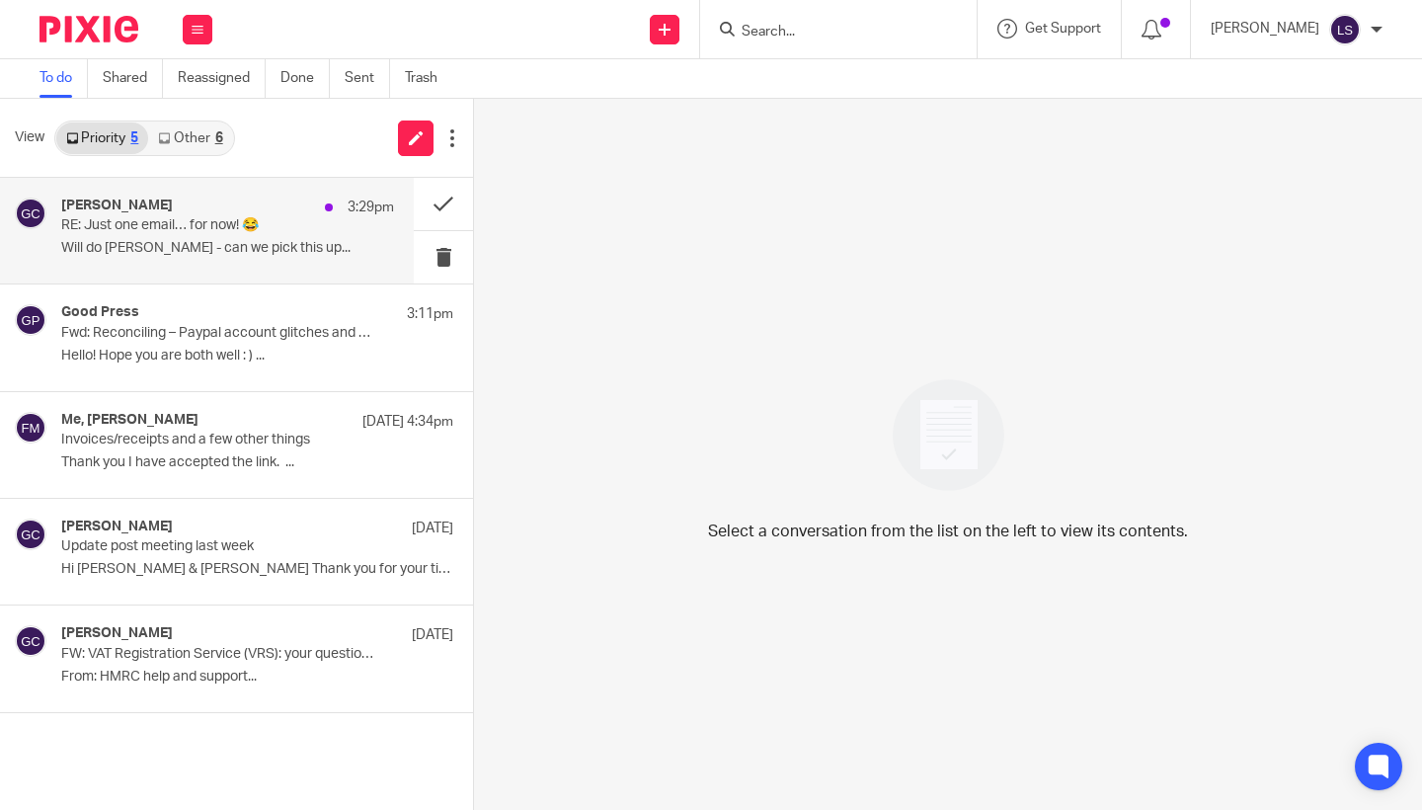
click at [185, 224] on p "RE: Just one email… for now! 😂" at bounding box center [194, 225] width 267 height 17
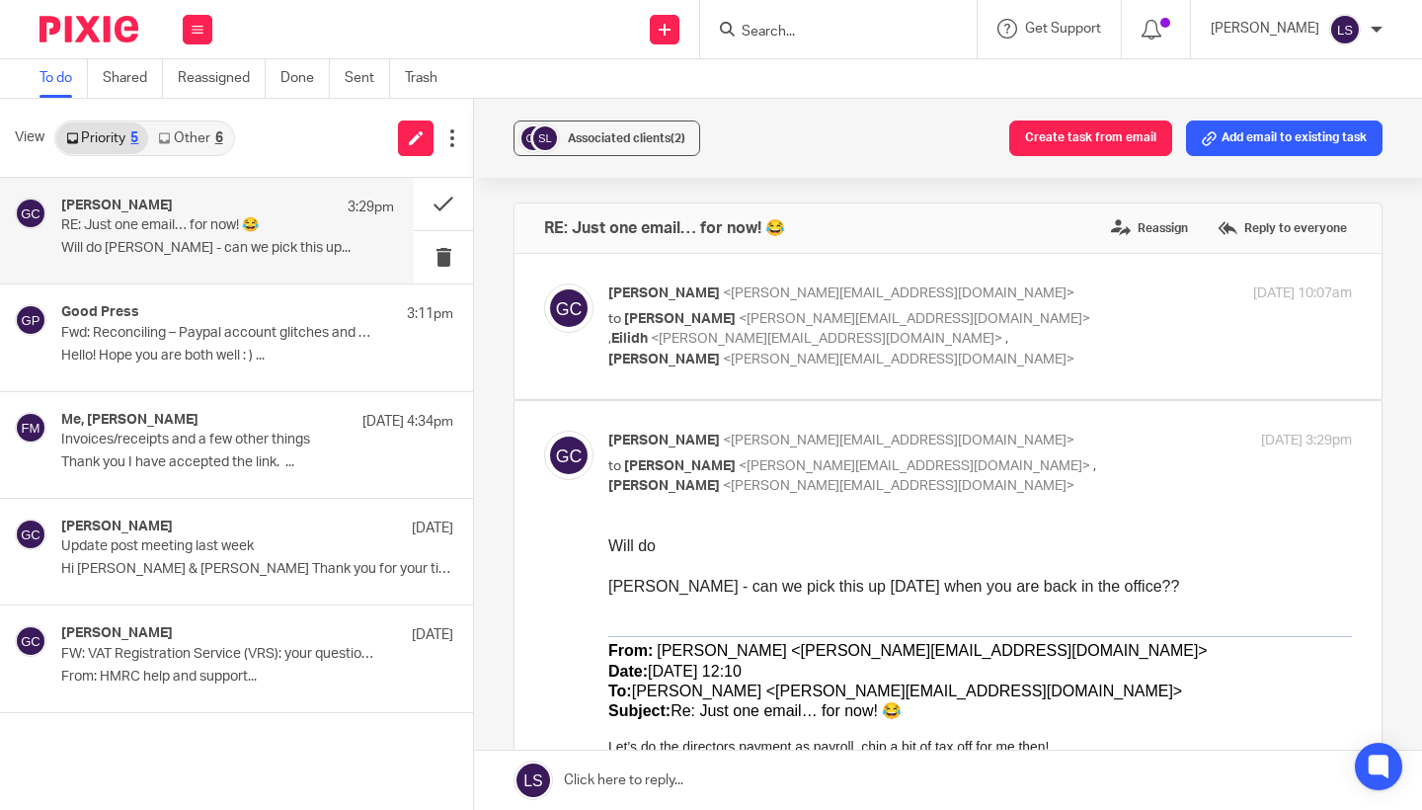
click at [1070, 311] on p "to Sophie Bryan <sophie@ordinarilydifferent.co.uk> , Eilidh <eilidh@fearlessfin…" at bounding box center [856, 339] width 496 height 61
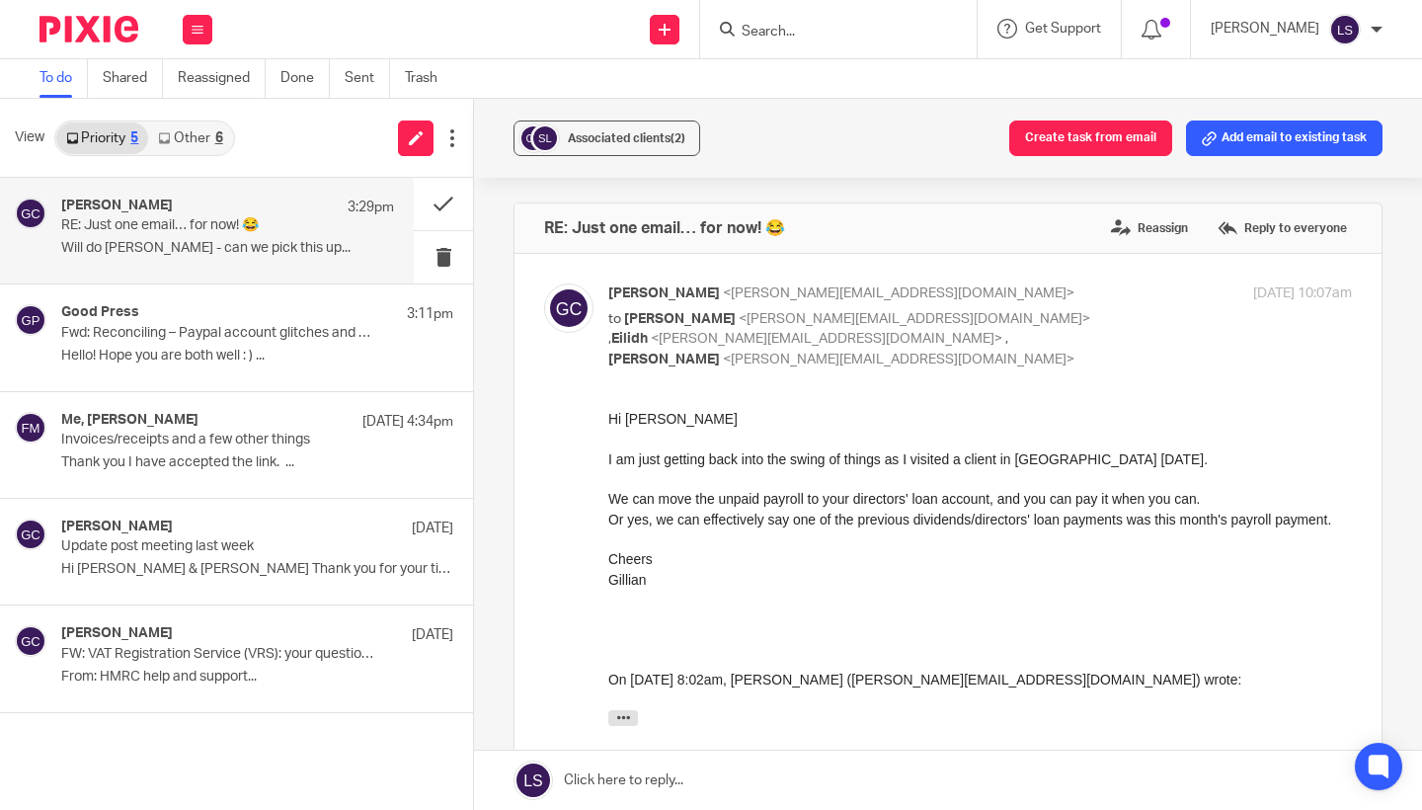
click at [1070, 311] on p "to Sophie Bryan <sophie@ordinarilydifferent.co.uk> , Eilidh <eilidh@fearlessfin…" at bounding box center [856, 339] width 496 height 61
checkbox input "false"
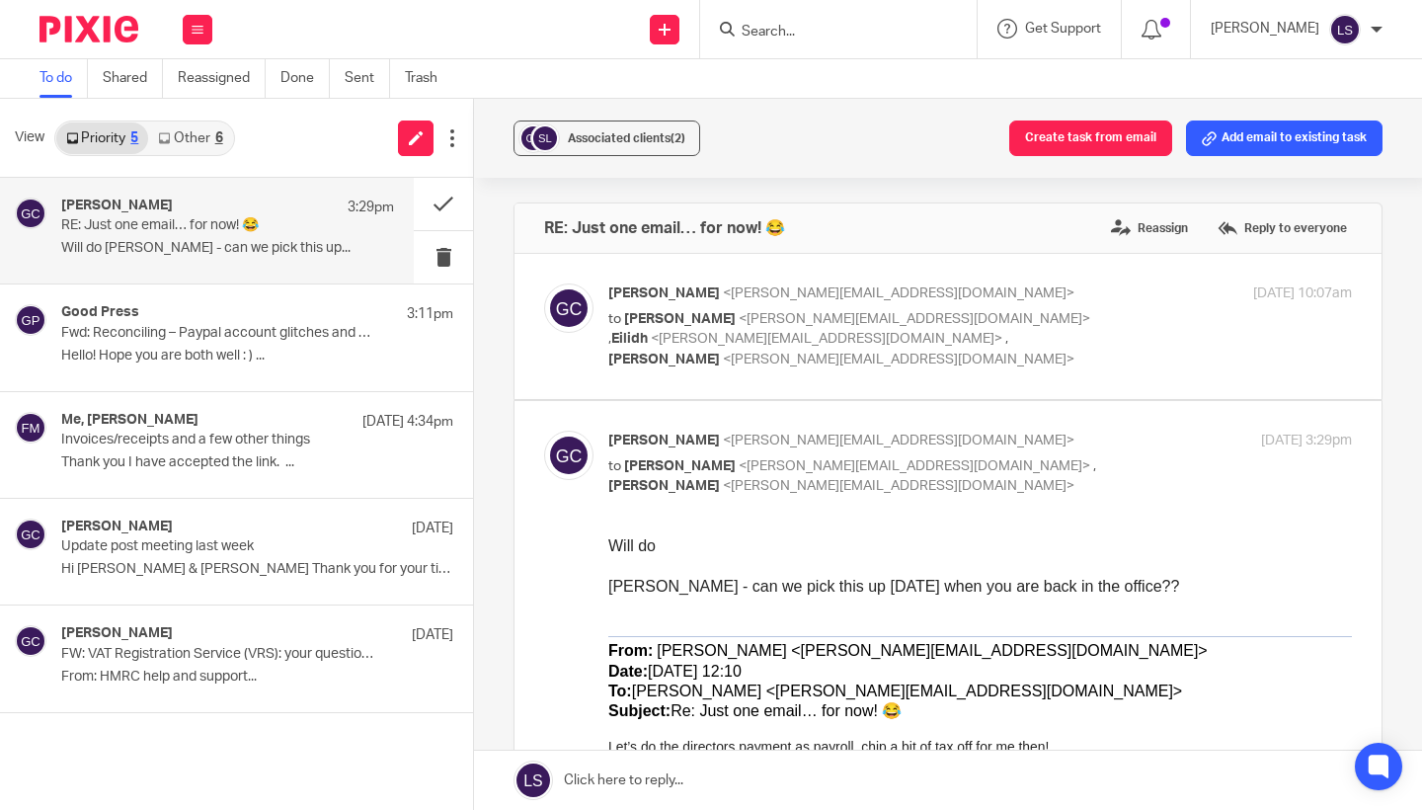
click at [1079, 459] on p "to Sophie Bryan <sophie@ordinarilydifferent.co.uk> , Lauren Simmons <lauren@fea…" at bounding box center [856, 476] width 496 height 40
checkbox input "false"
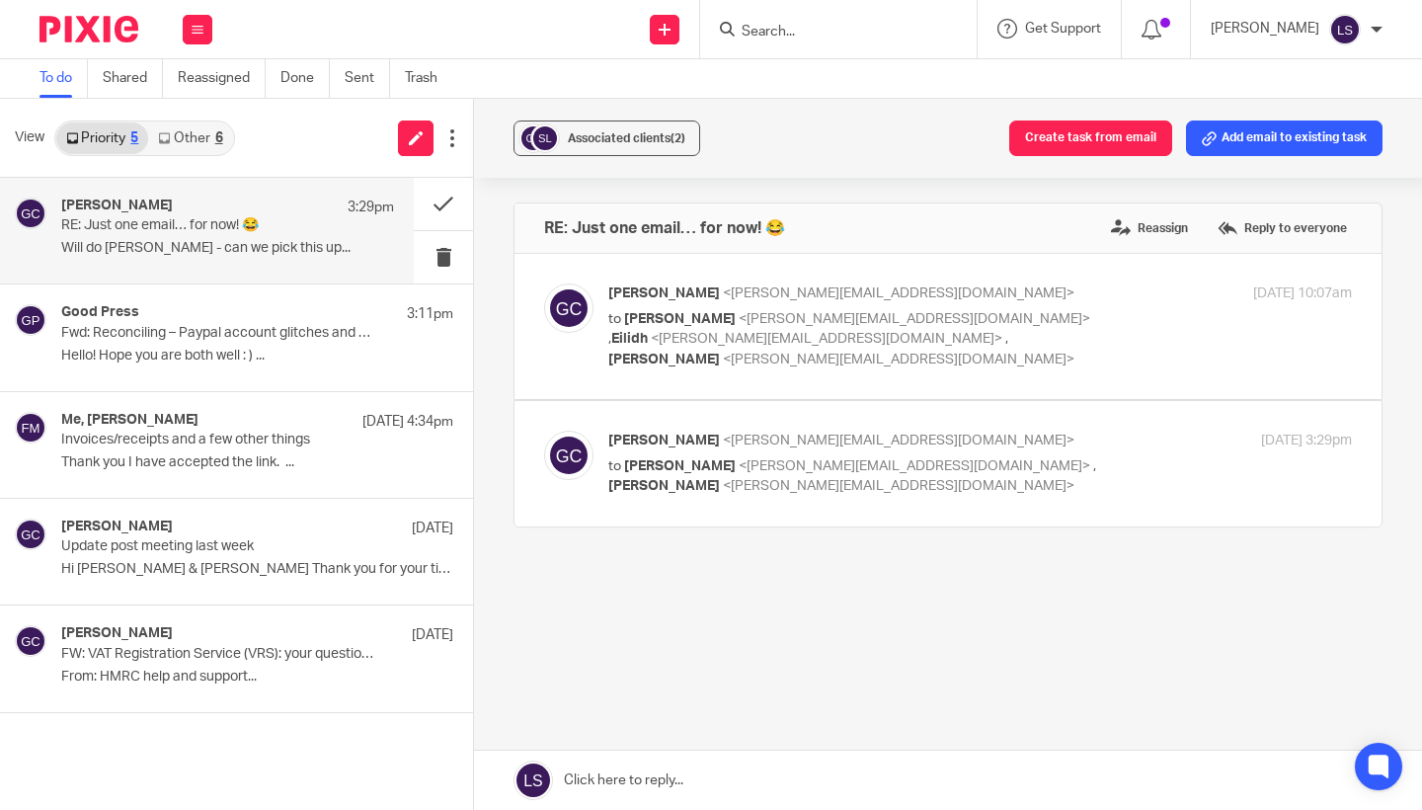
click at [723, 775] on link at bounding box center [948, 779] width 948 height 59
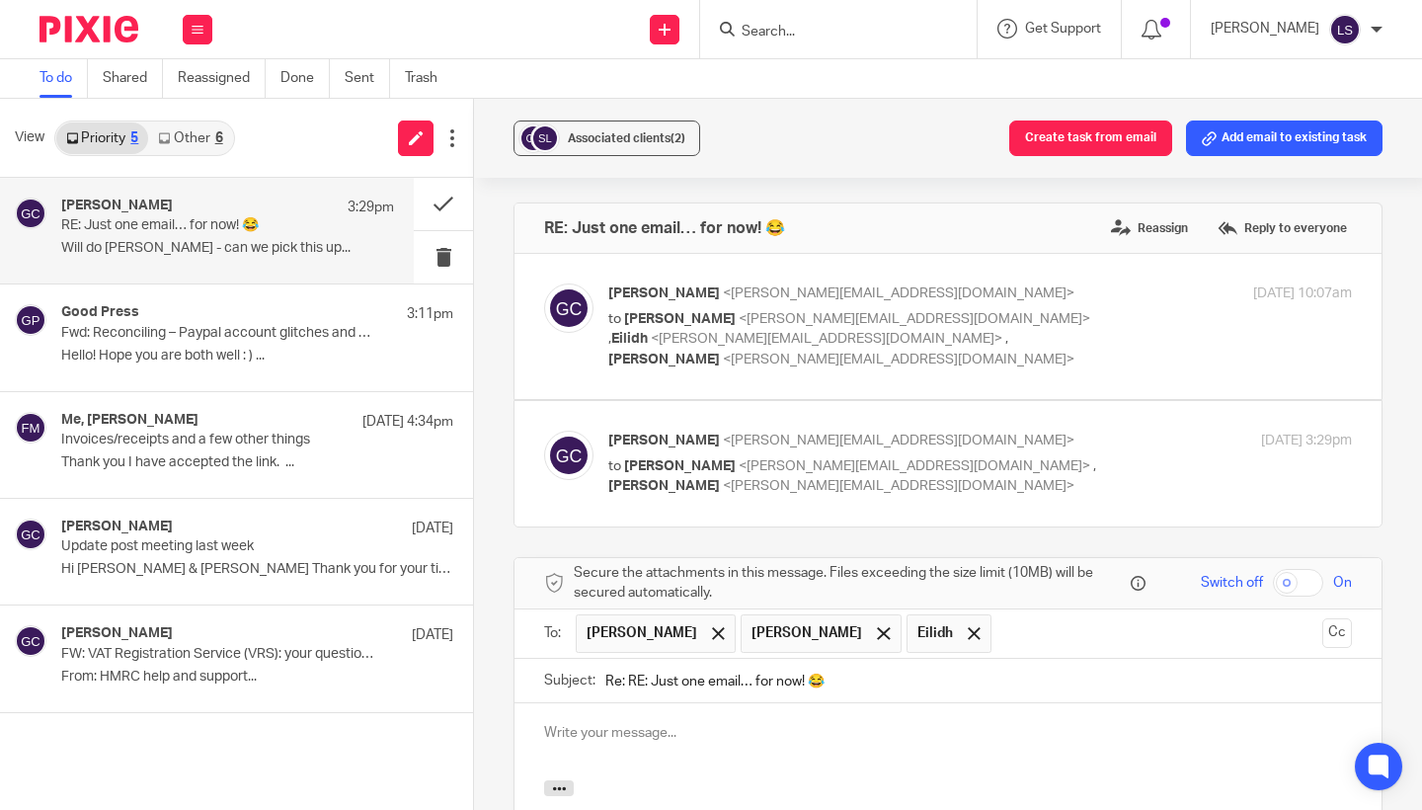
scroll to position [312, 0]
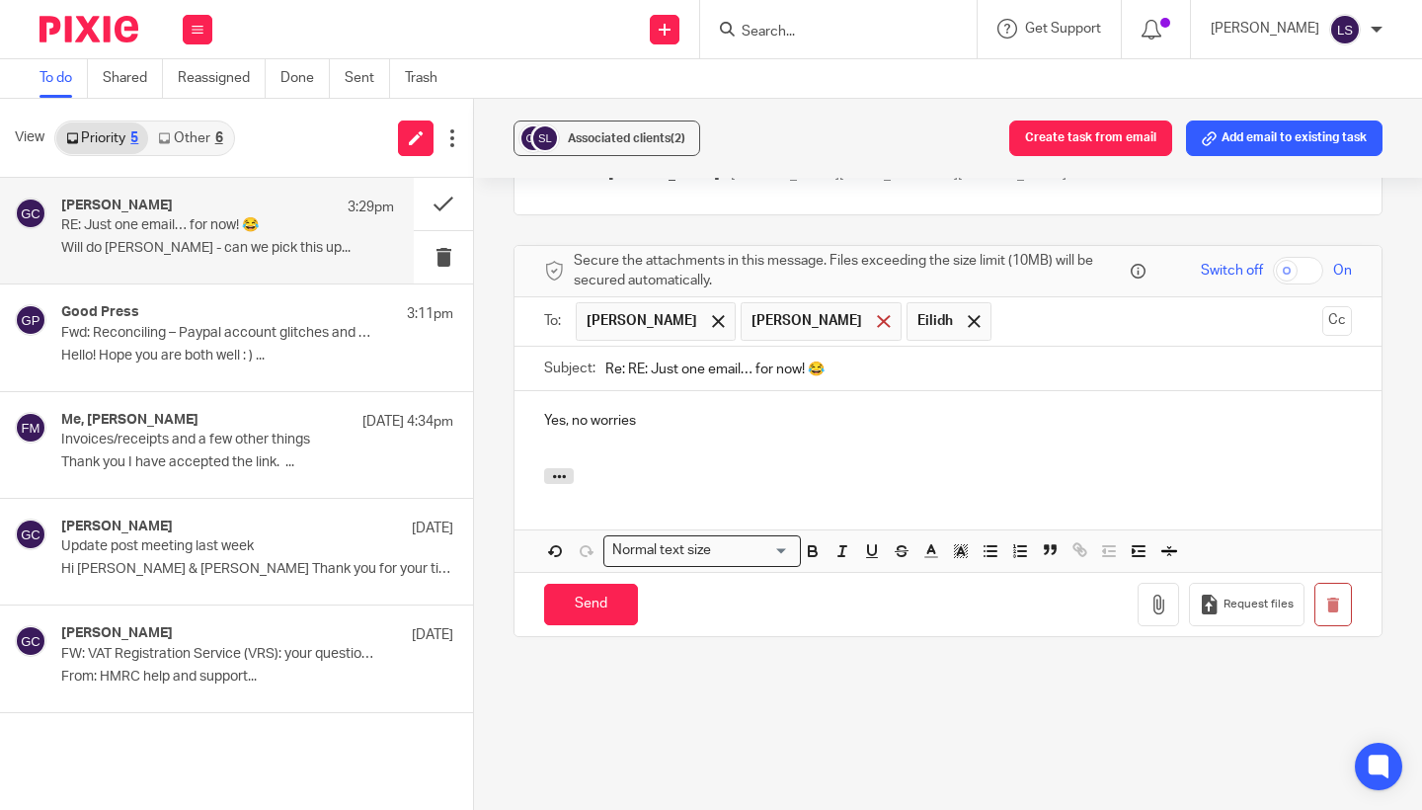
click at [877, 319] on span at bounding box center [883, 321] width 13 height 13
click at [802, 316] on span at bounding box center [808, 321] width 13 height 13
click at [713, 430] on div "Yes, no worries" at bounding box center [947, 429] width 867 height 77
click at [606, 588] on input "Send" at bounding box center [591, 604] width 94 height 42
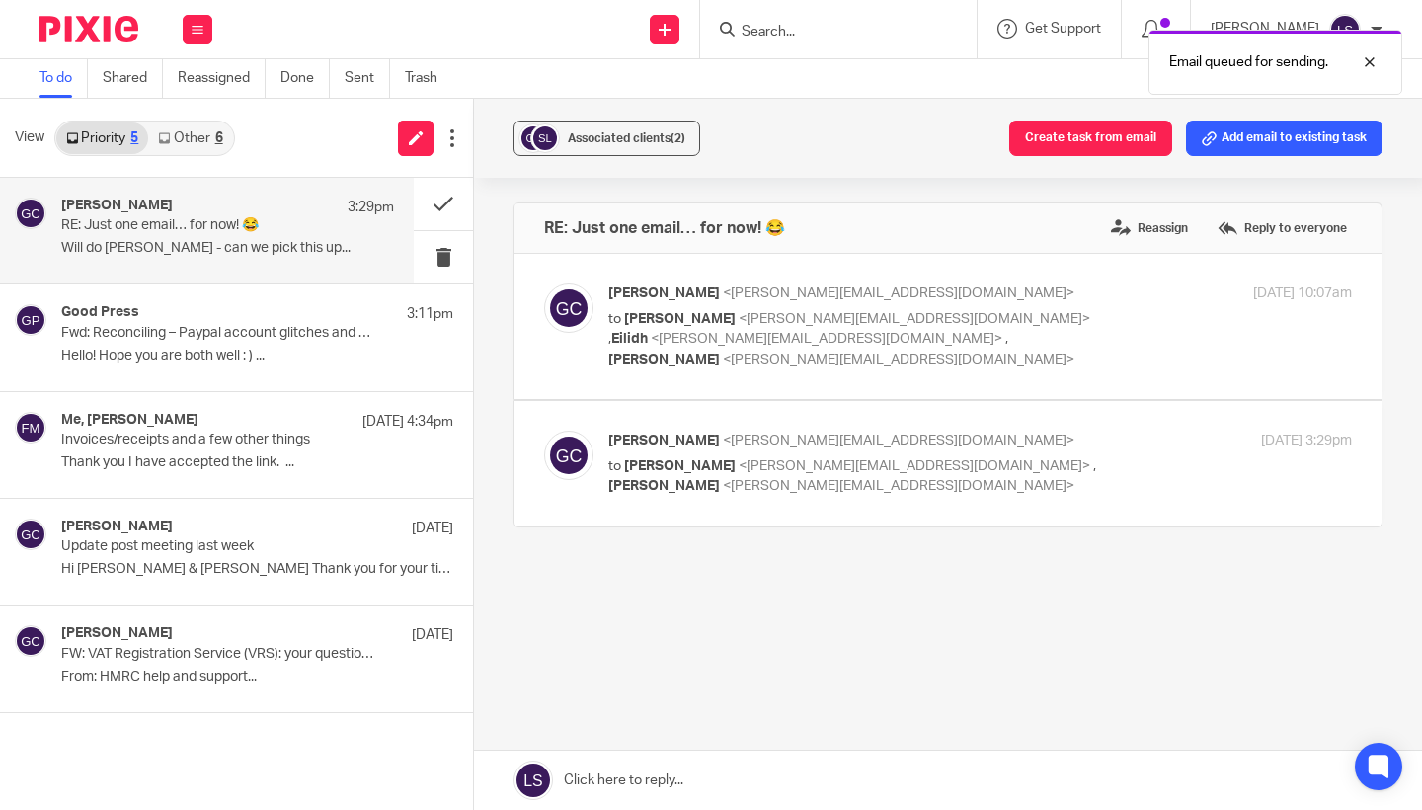
click at [1087, 306] on div "Gillian Caughey <gillian@fearlessfinancials.co.uk> to Sophie Bryan <sophie@ordi…" at bounding box center [856, 326] width 496 height 86
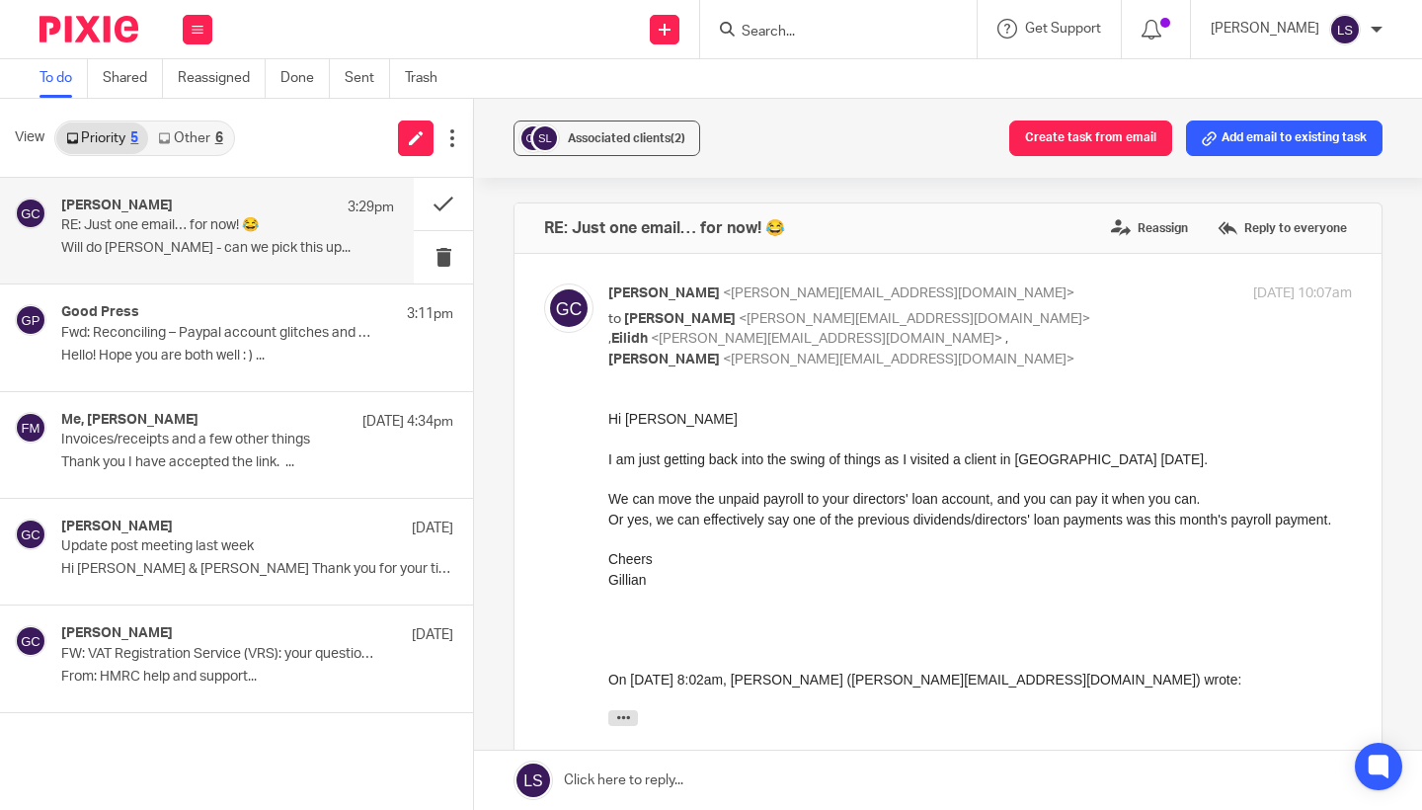
click at [1087, 306] on div "Gillian Caughey <gillian@fearlessfinancials.co.uk> to Sophie Bryan <sophie@ordi…" at bounding box center [856, 326] width 496 height 86
checkbox input "false"
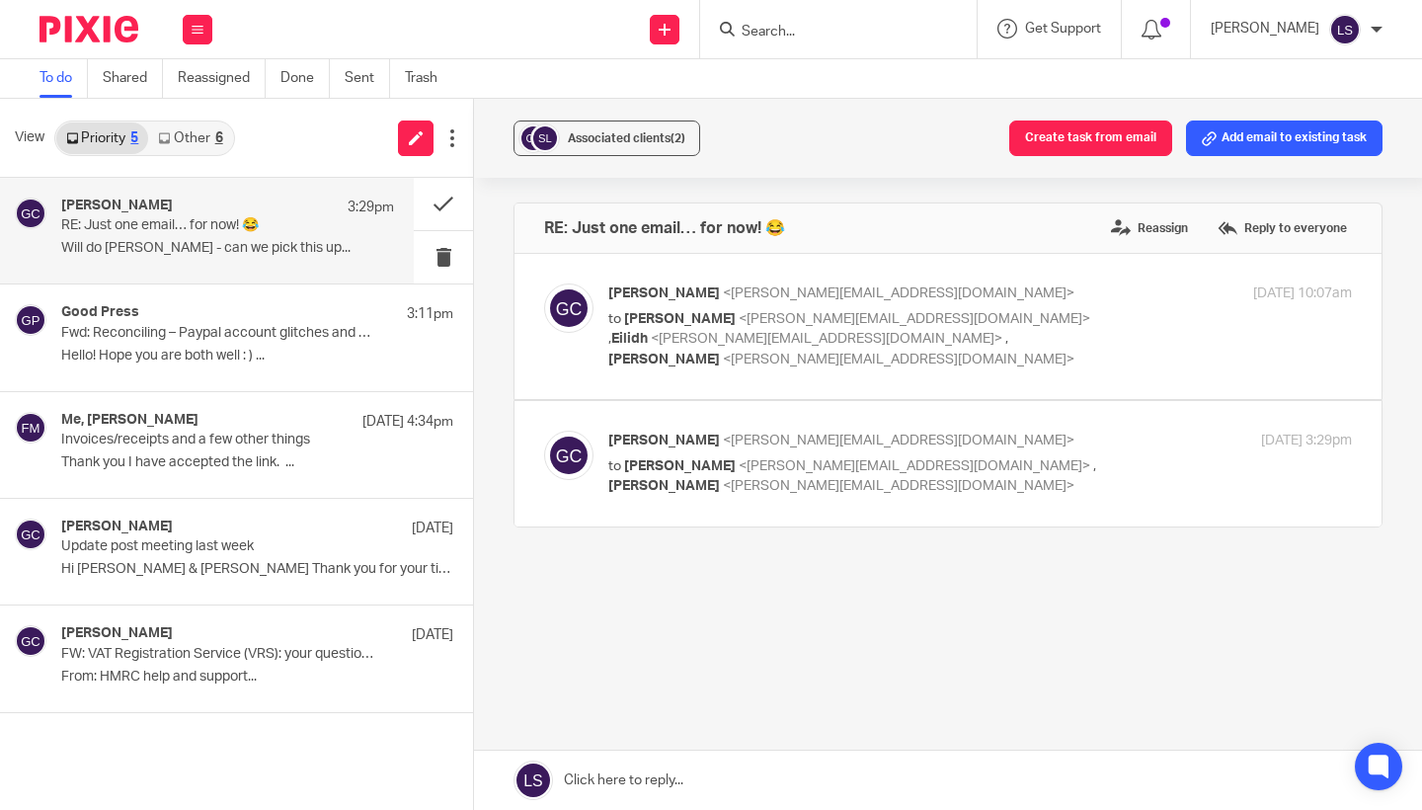
click at [1103, 466] on p "to Sophie Bryan <sophie@ordinarilydifferent.co.uk> , Lauren Simmons <lauren@fea…" at bounding box center [856, 476] width 496 height 40
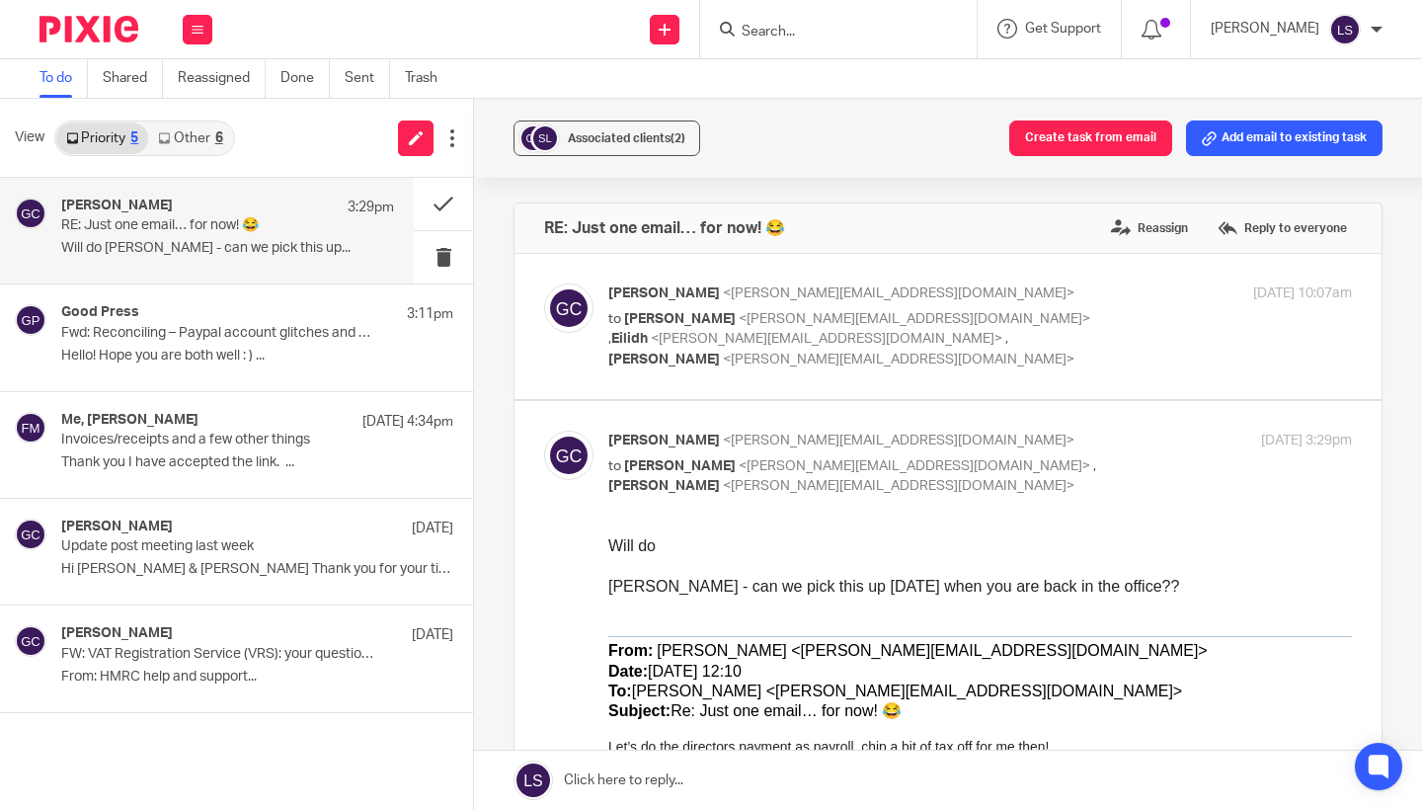
click at [1107, 606] on div "Lauren - can we pick this up tomorrow when you are back in the office??" at bounding box center [979, 597] width 743 height 40
click at [1093, 463] on p "to Sophie Bryan <sophie@ordinarilydifferent.co.uk> , Lauren Simmons <lauren@fea…" at bounding box center [856, 476] width 496 height 40
checkbox input "false"
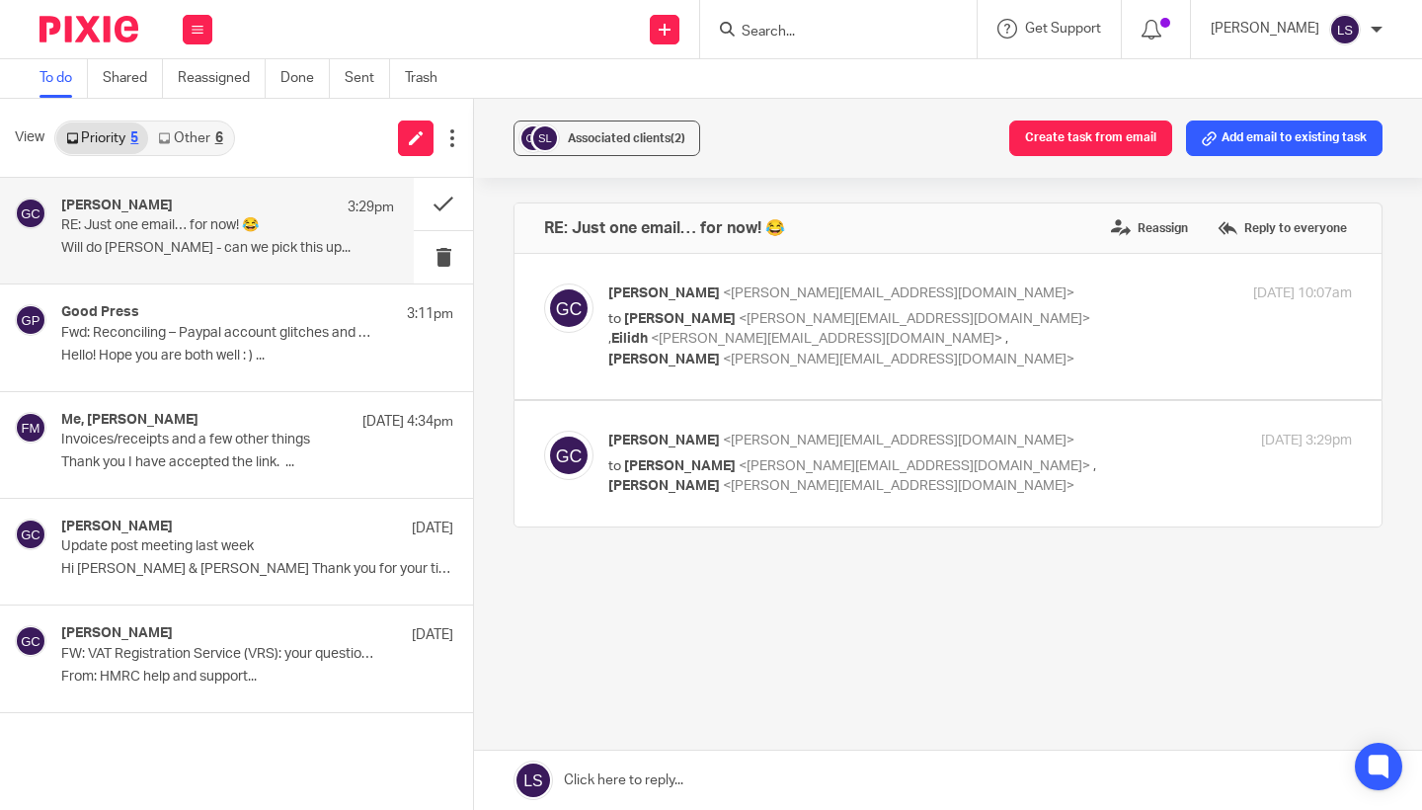
click at [750, 596] on div "RE: Just one email… for now! 😂 Reassign Reply to everyone Gillian Caughey <gill…" at bounding box center [947, 433] width 869 height 463
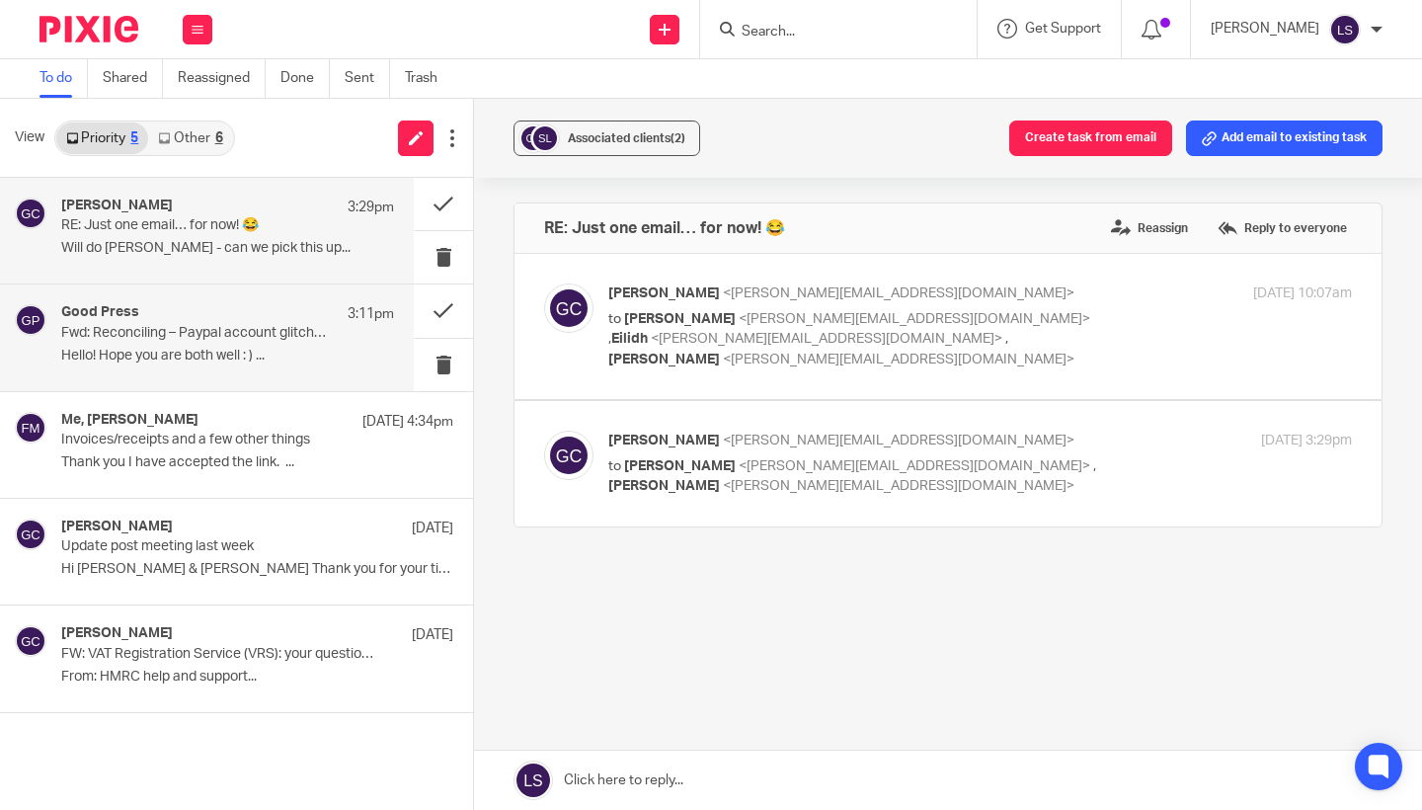
click at [212, 346] on div "Good Press 3:11pm Fwd: Reconciling – Paypal account glitches and Bank account Q…" at bounding box center [227, 337] width 333 height 66
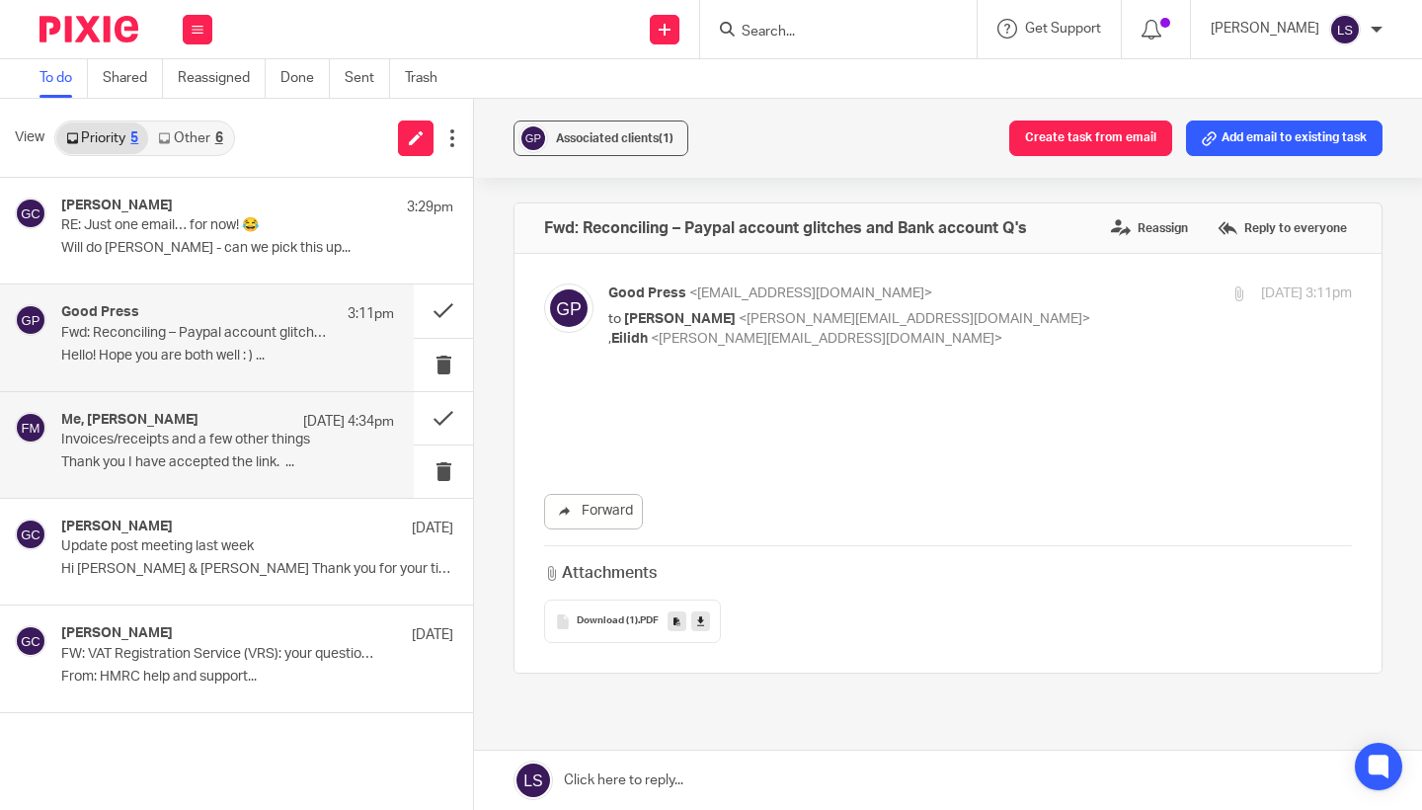
click at [207, 410] on div "Me, Fiona Minshall 15 Sep 4:34pm Invoices/receipts and a few other things Thank…" at bounding box center [207, 445] width 414 height 106
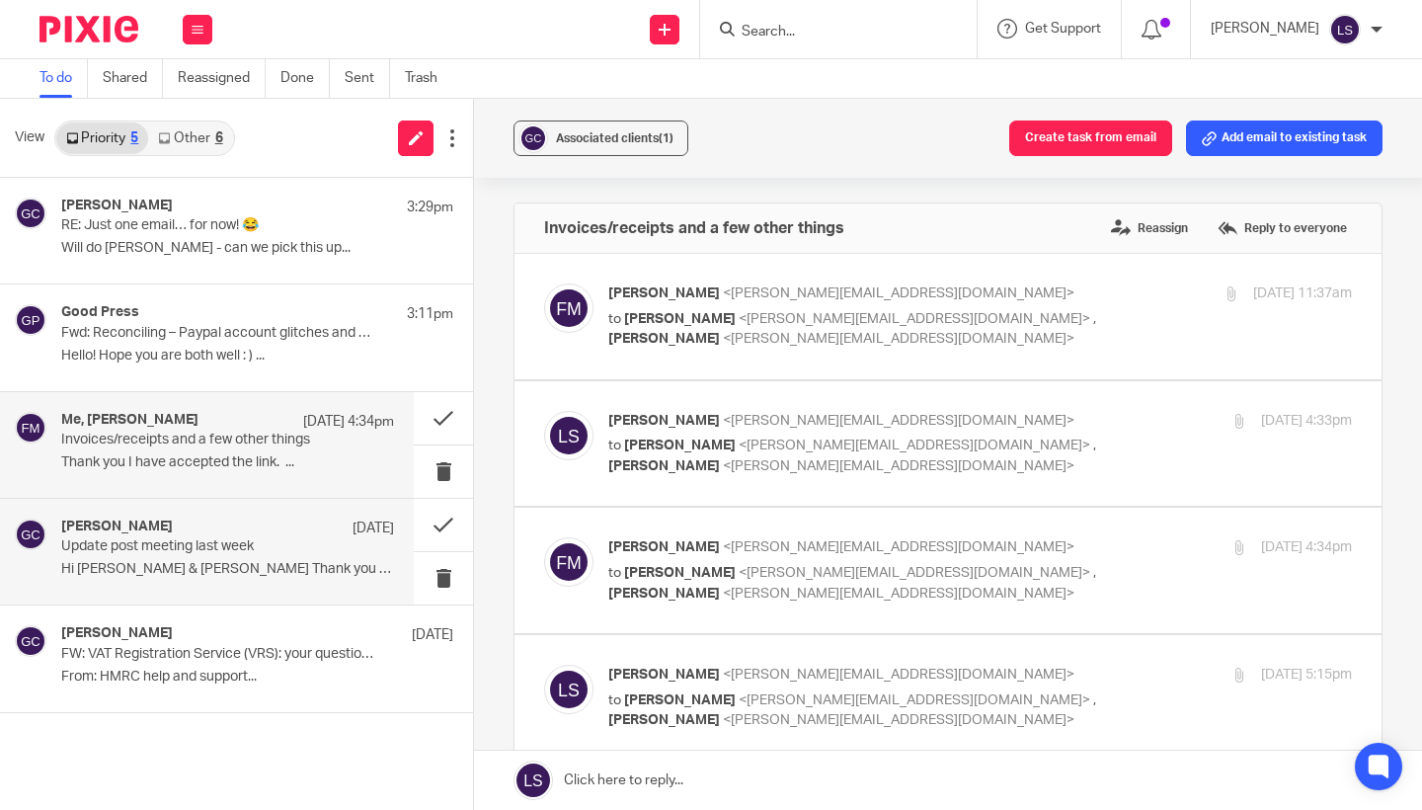
click at [190, 532] on div "Gillian Caughey 13 May 2024" at bounding box center [227, 528] width 333 height 20
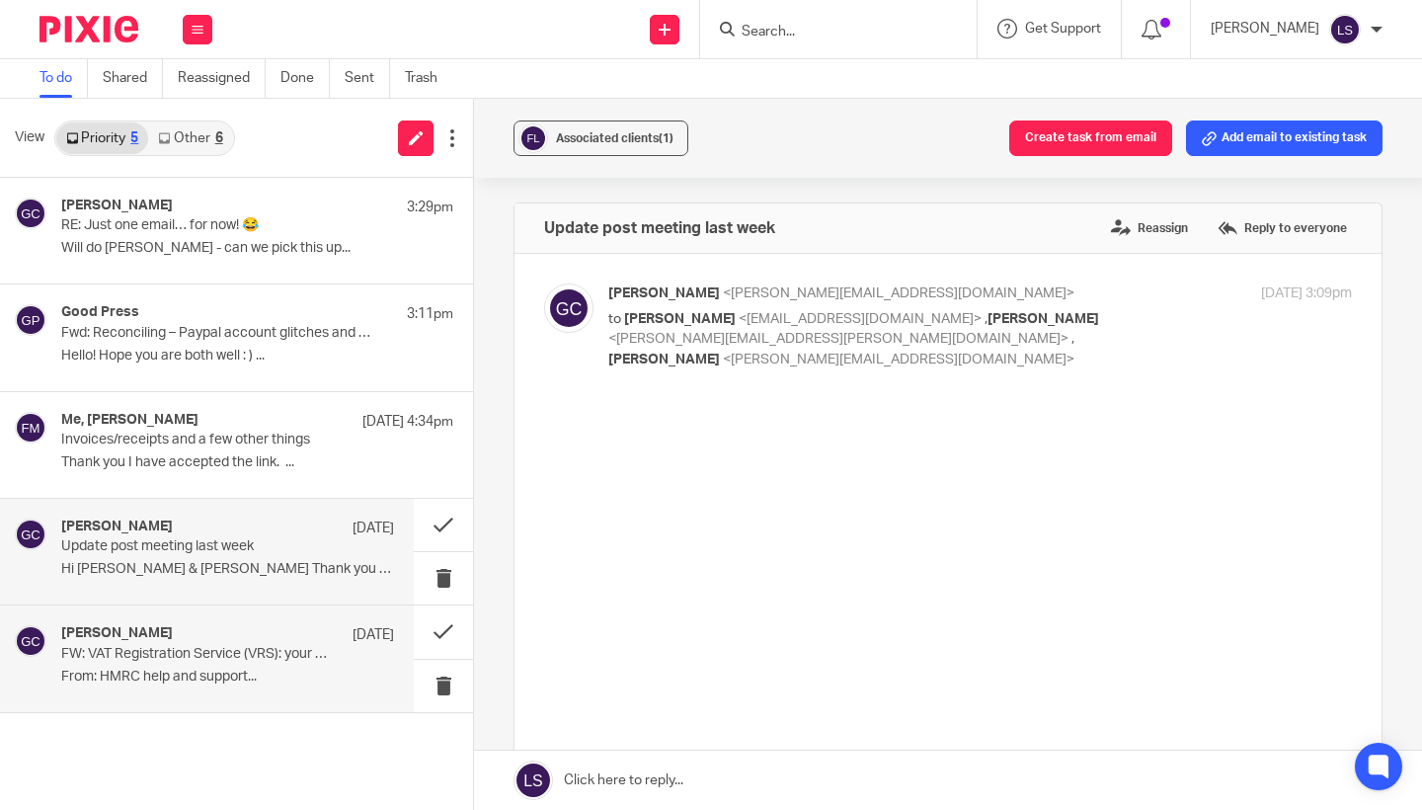
click at [176, 643] on div "Gillian Caughey 19 Oct 2022" at bounding box center [227, 635] width 333 height 20
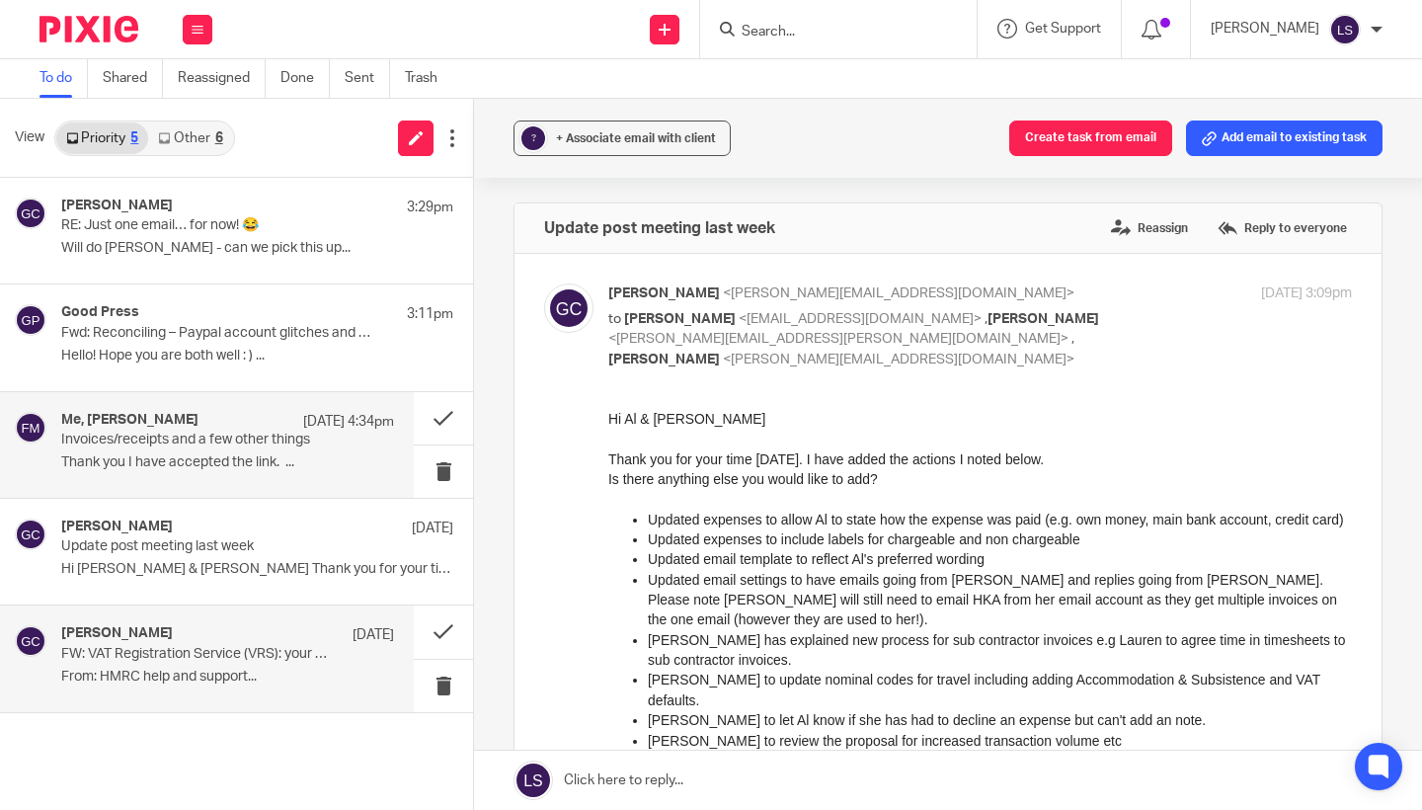
click at [180, 477] on div "Me, Fiona Minshall 15 Sep 4:34pm Invoices/receipts and a few other things Thank…" at bounding box center [207, 445] width 414 height 106
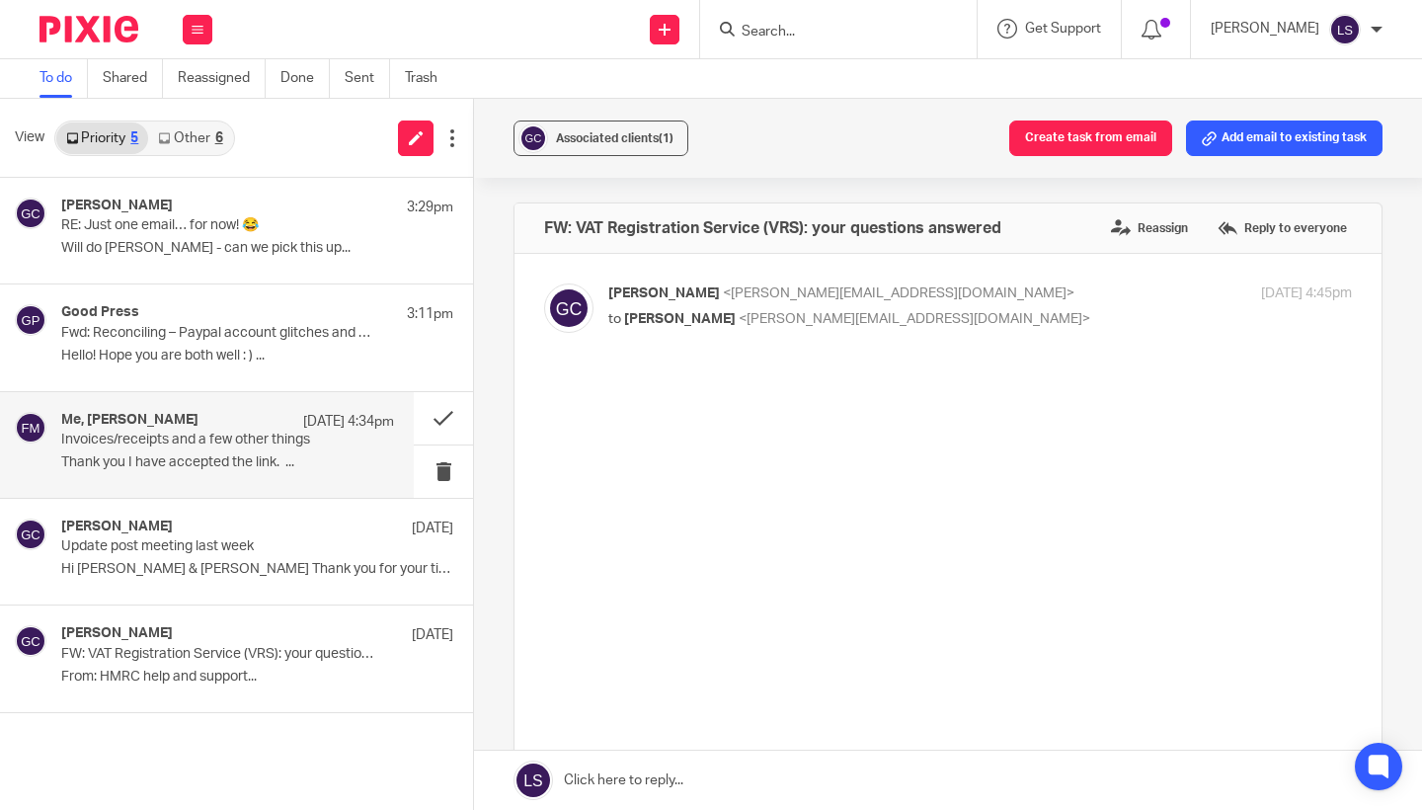
click at [173, 409] on div "Me, Fiona Minshall 15 Sep 4:34pm Invoices/receipts and a few other things Thank…" at bounding box center [207, 445] width 414 height 106
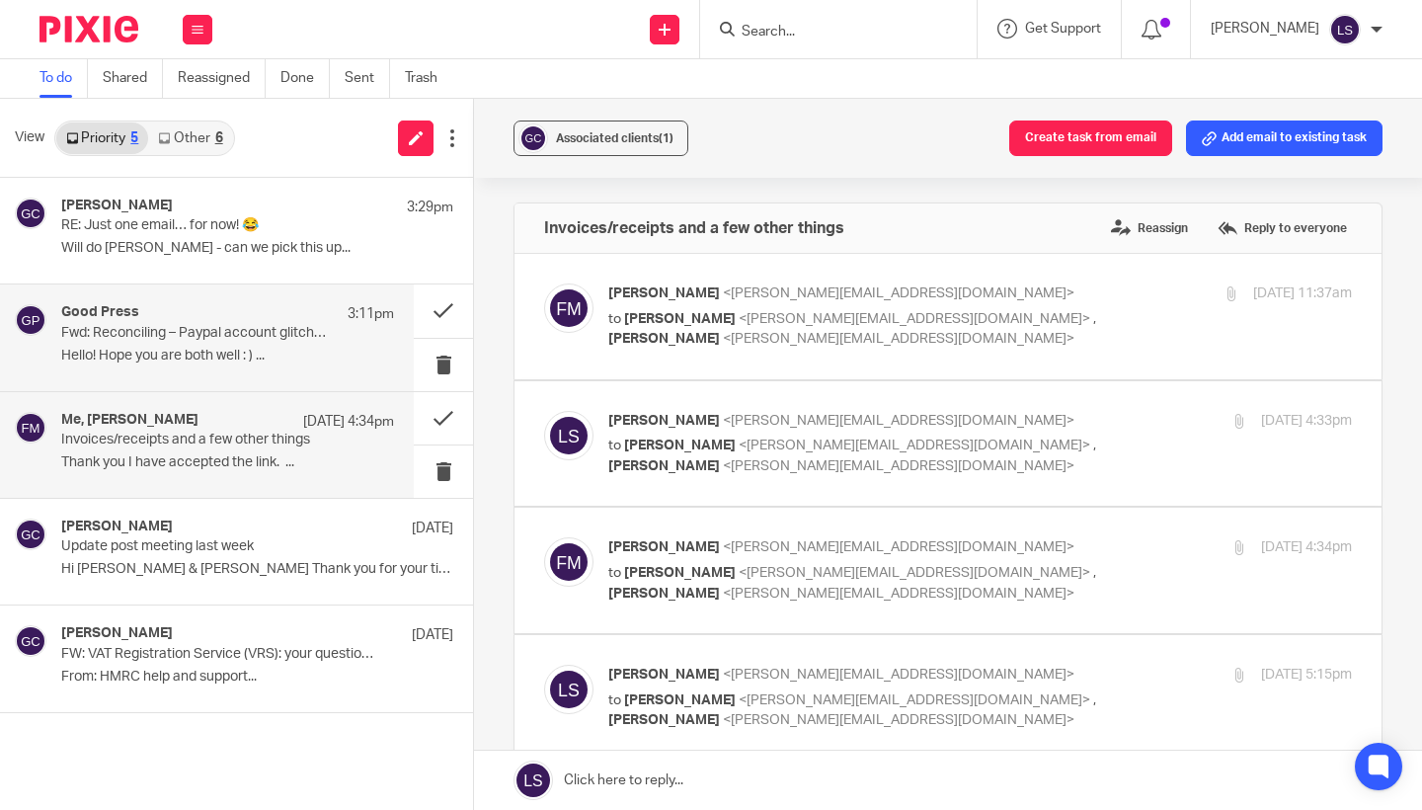
click at [173, 342] on div "Good Press 3:11pm Fwd: Reconciling – Paypal account glitches and Bank account Q…" at bounding box center [227, 337] width 333 height 66
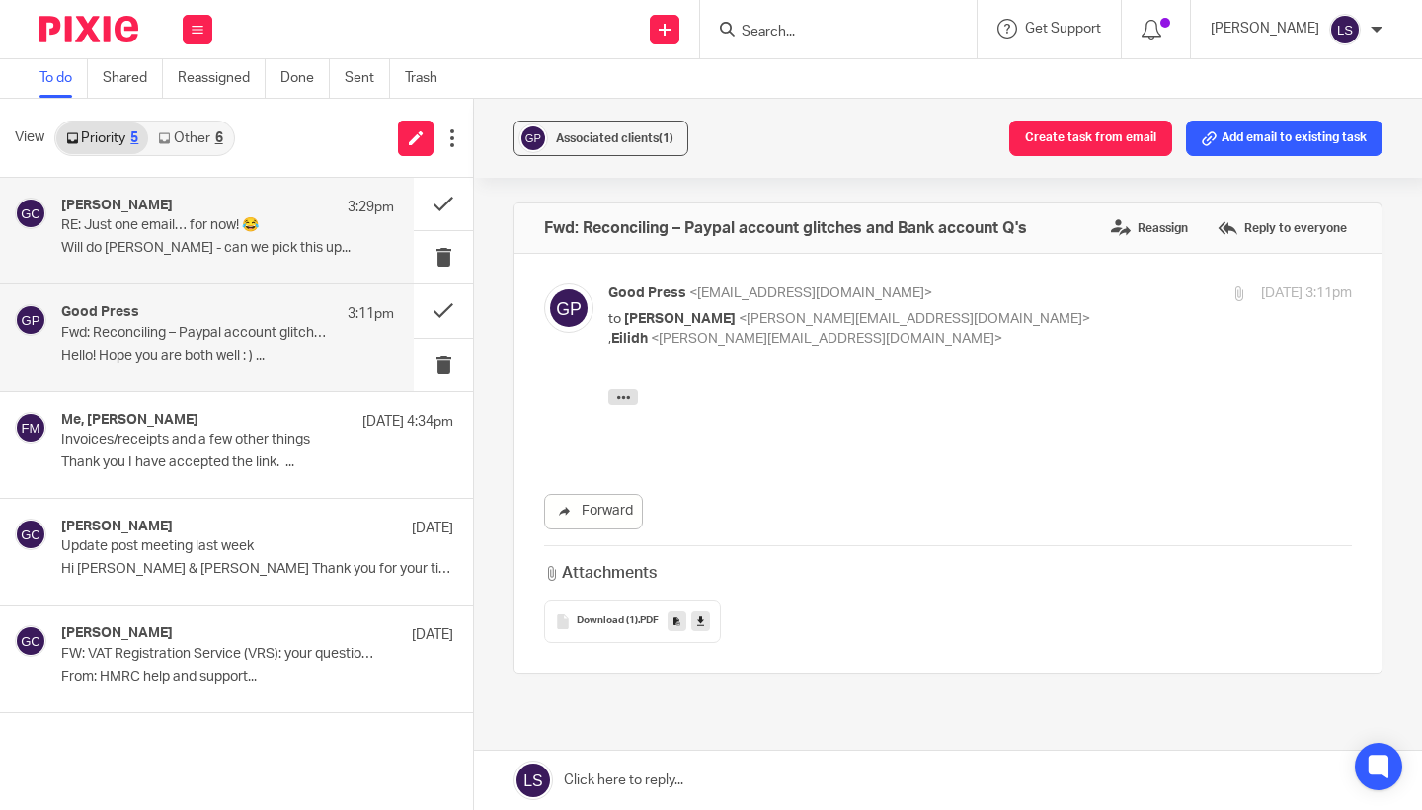
click at [176, 242] on p "Will do Lauren - can we pick this up..." at bounding box center [227, 248] width 333 height 17
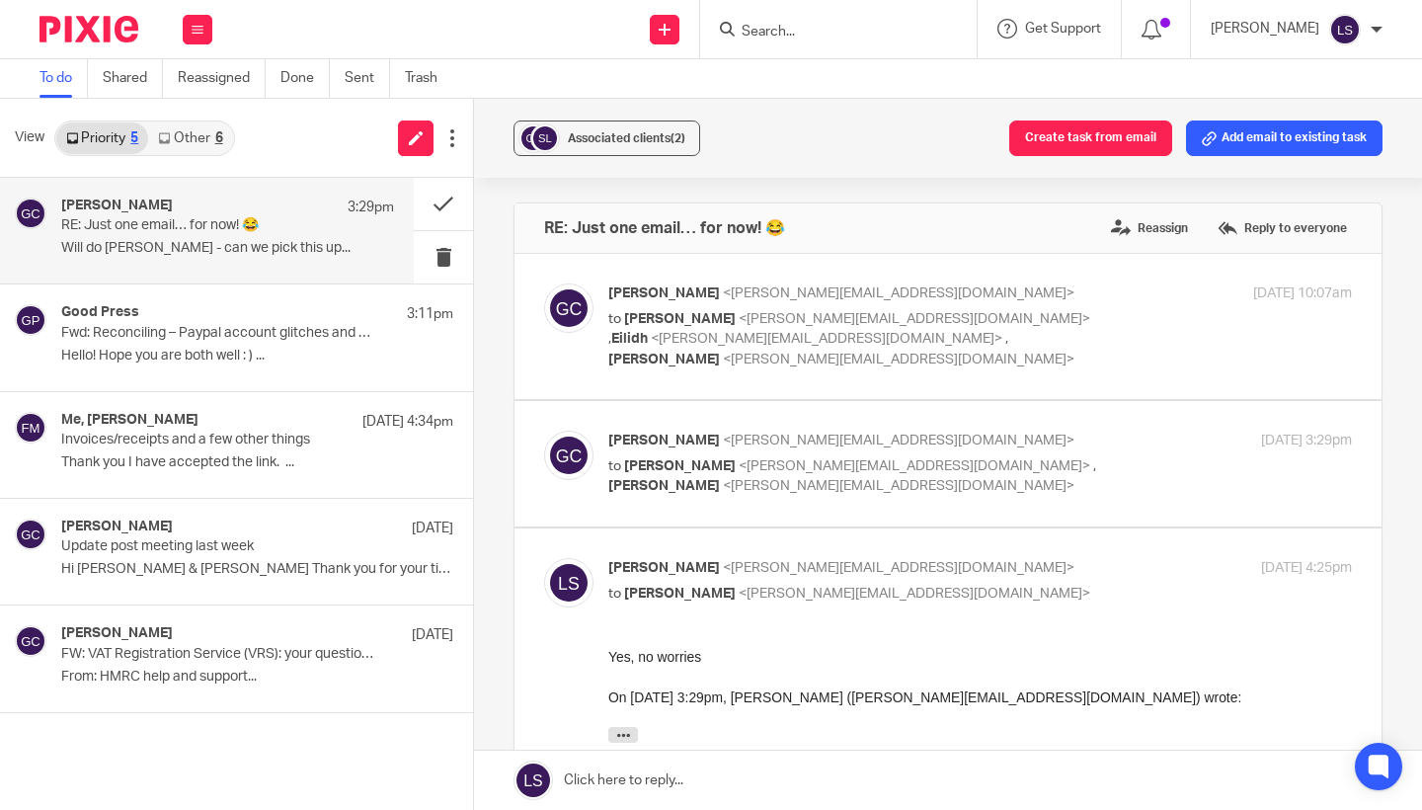
click at [203, 129] on link "Other 6" at bounding box center [190, 138] width 84 height 32
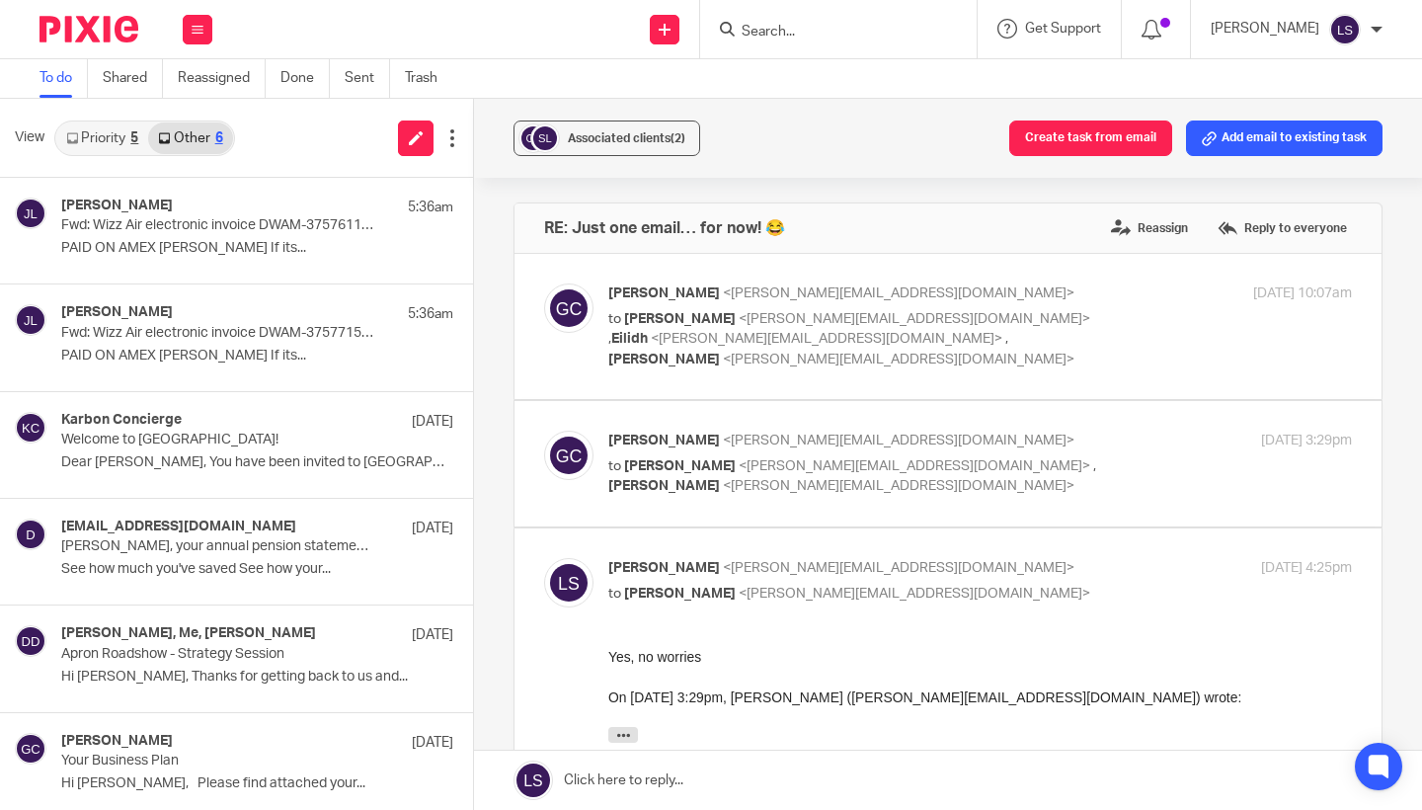
click at [112, 125] on link "Priority 5" at bounding box center [102, 138] width 92 height 32
